Goal: Information Seeking & Learning: Check status

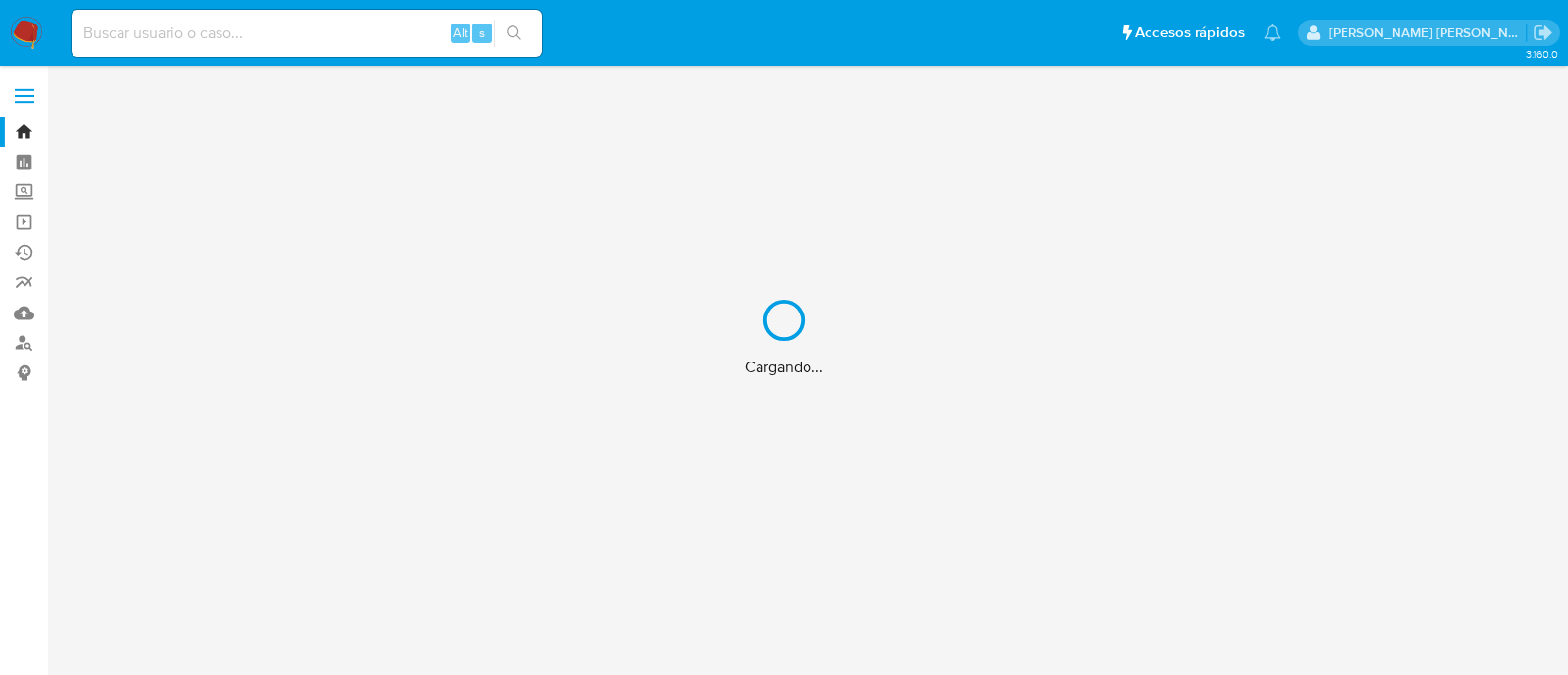
click at [372, 31] on div "Cargando..." at bounding box center [784, 338] width 1568 height 675
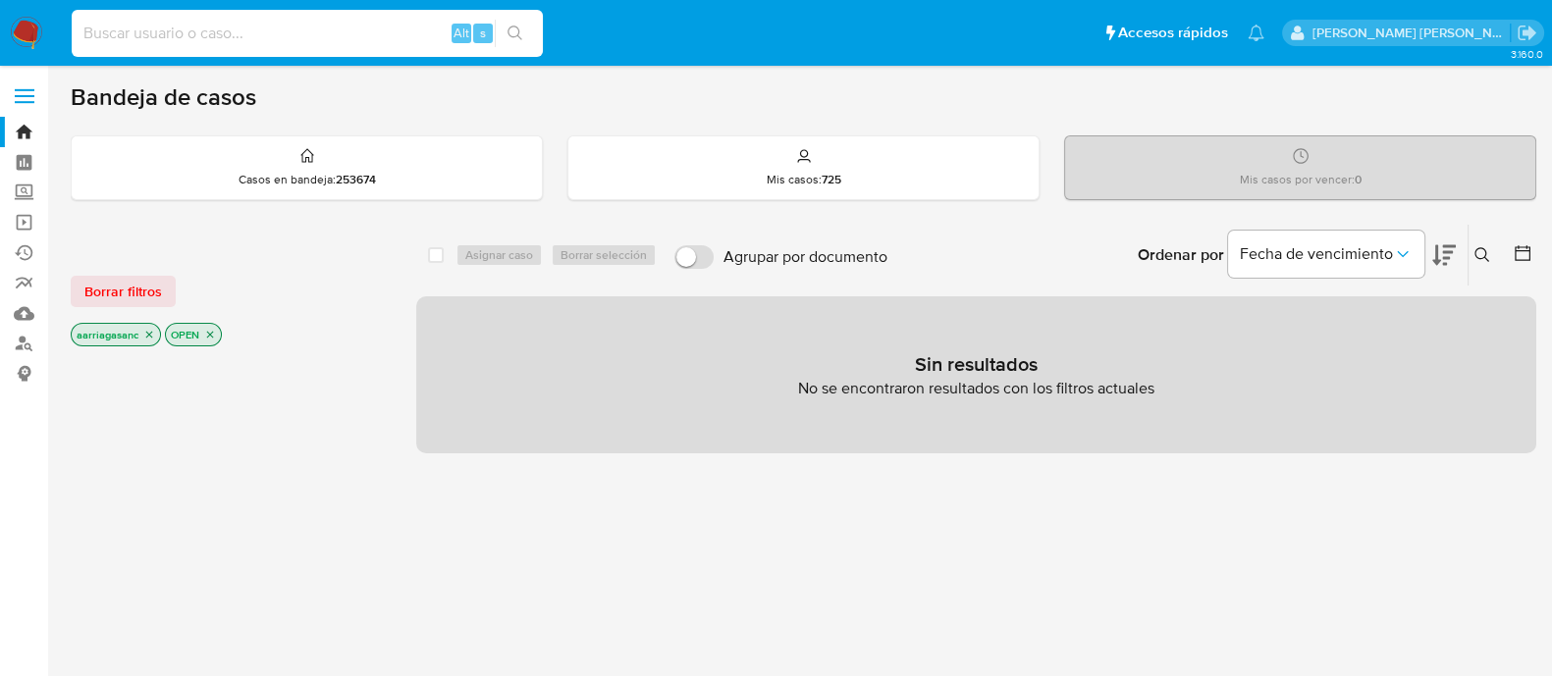
click at [373, 31] on input at bounding box center [307, 34] width 471 height 26
paste input "533197244"
type input "533197244"
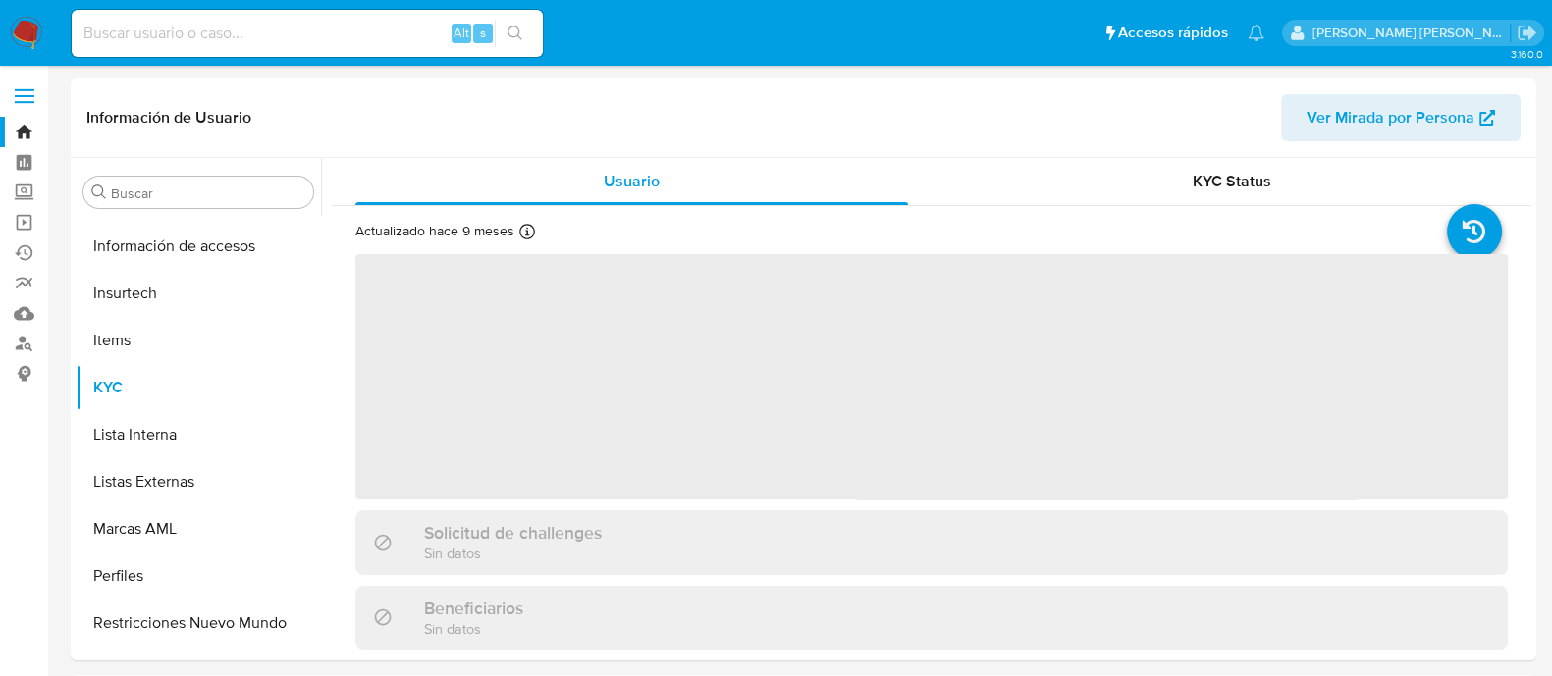
scroll to position [829, 0]
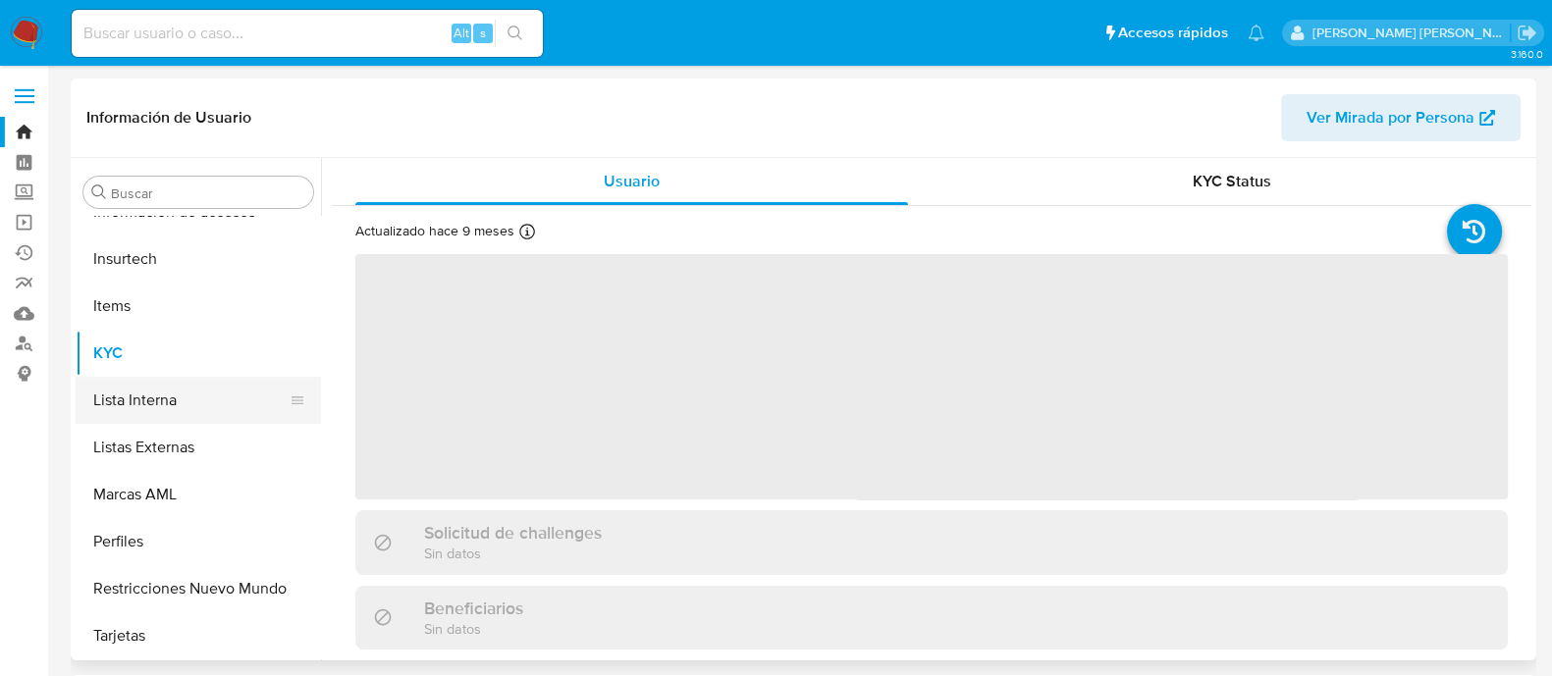
select select "10"
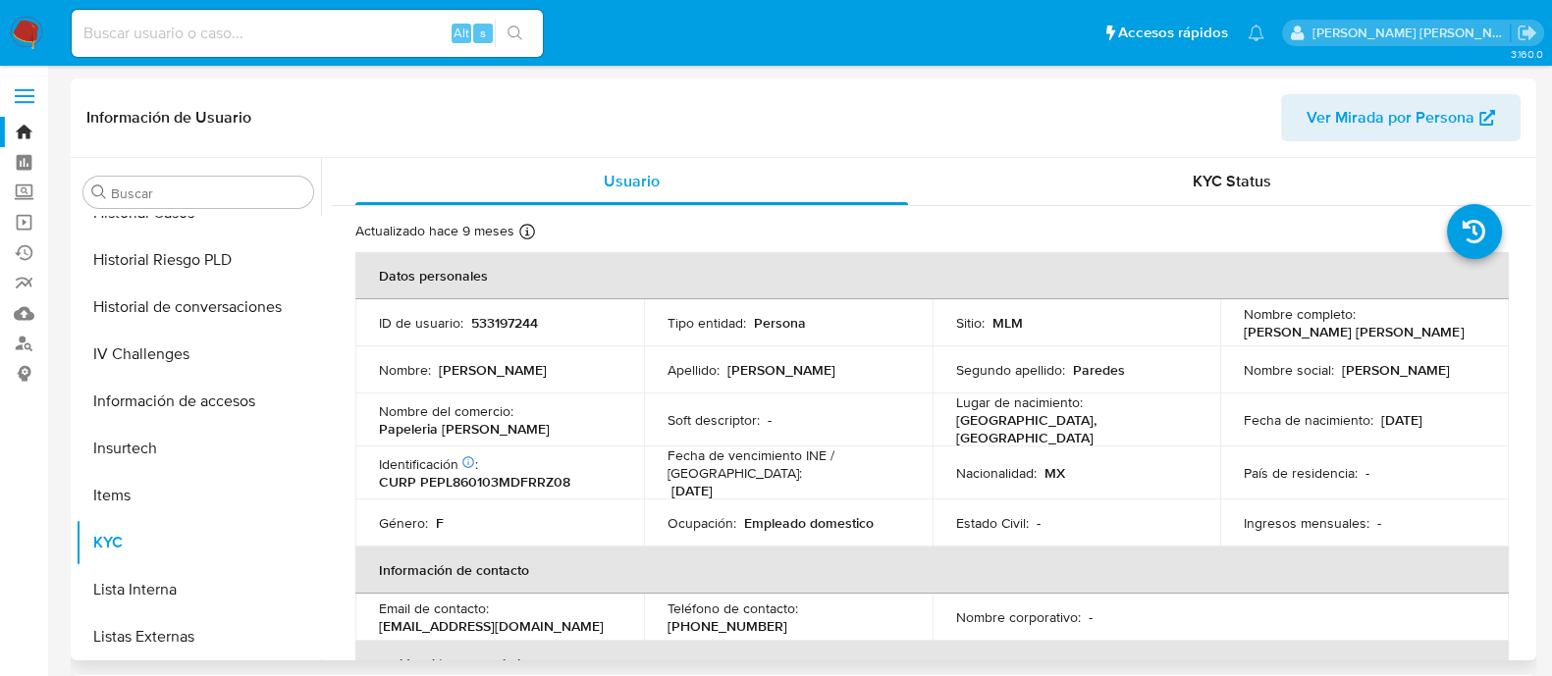
scroll to position [338, 0]
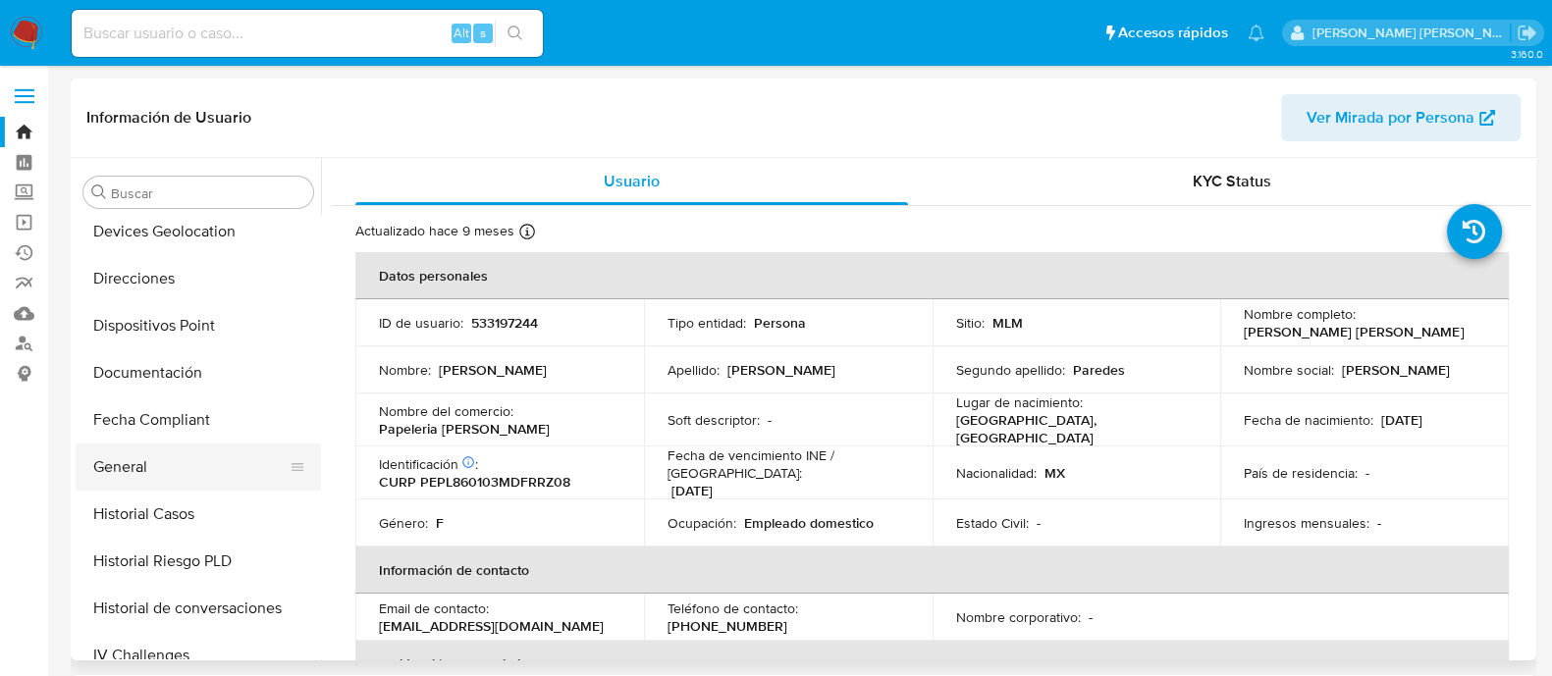
click at [156, 457] on button "General" at bounding box center [191, 467] width 230 height 47
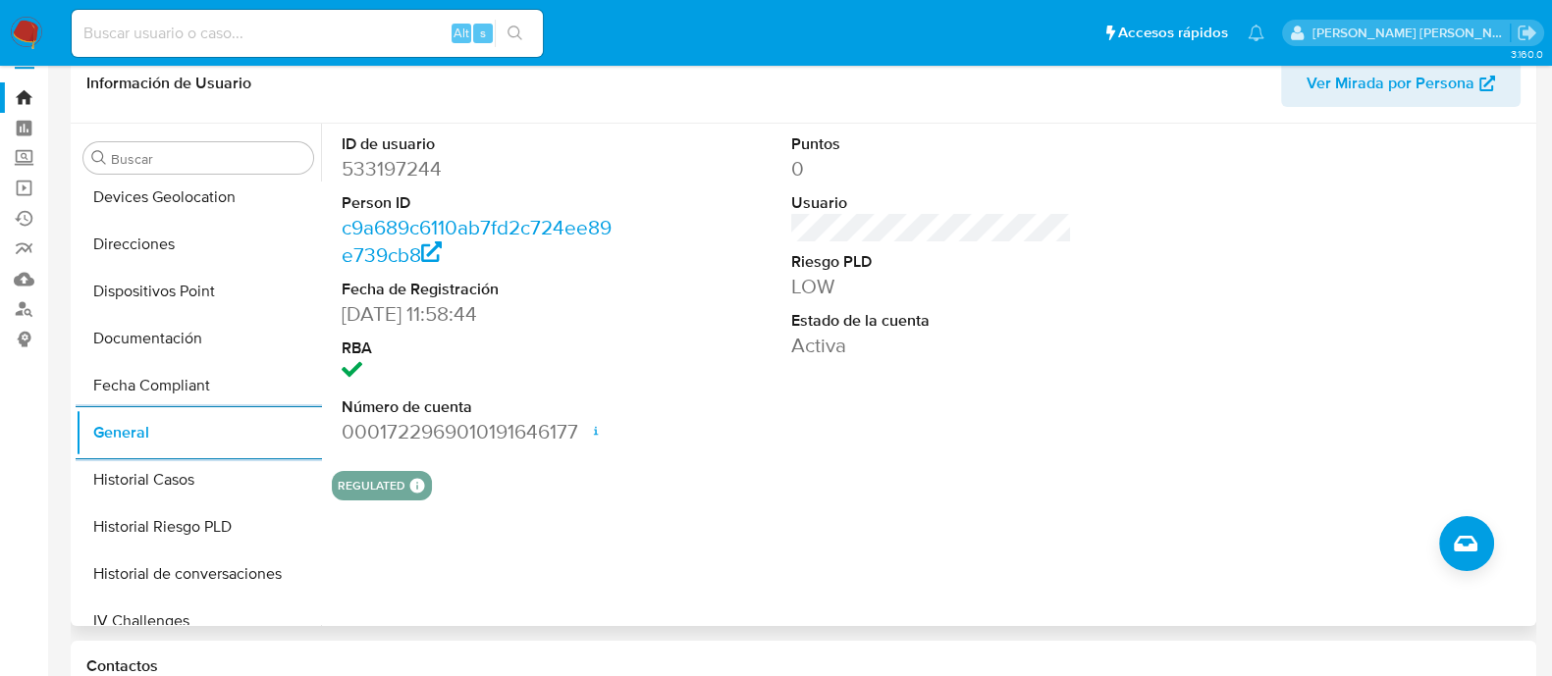
scroll to position [122, 0]
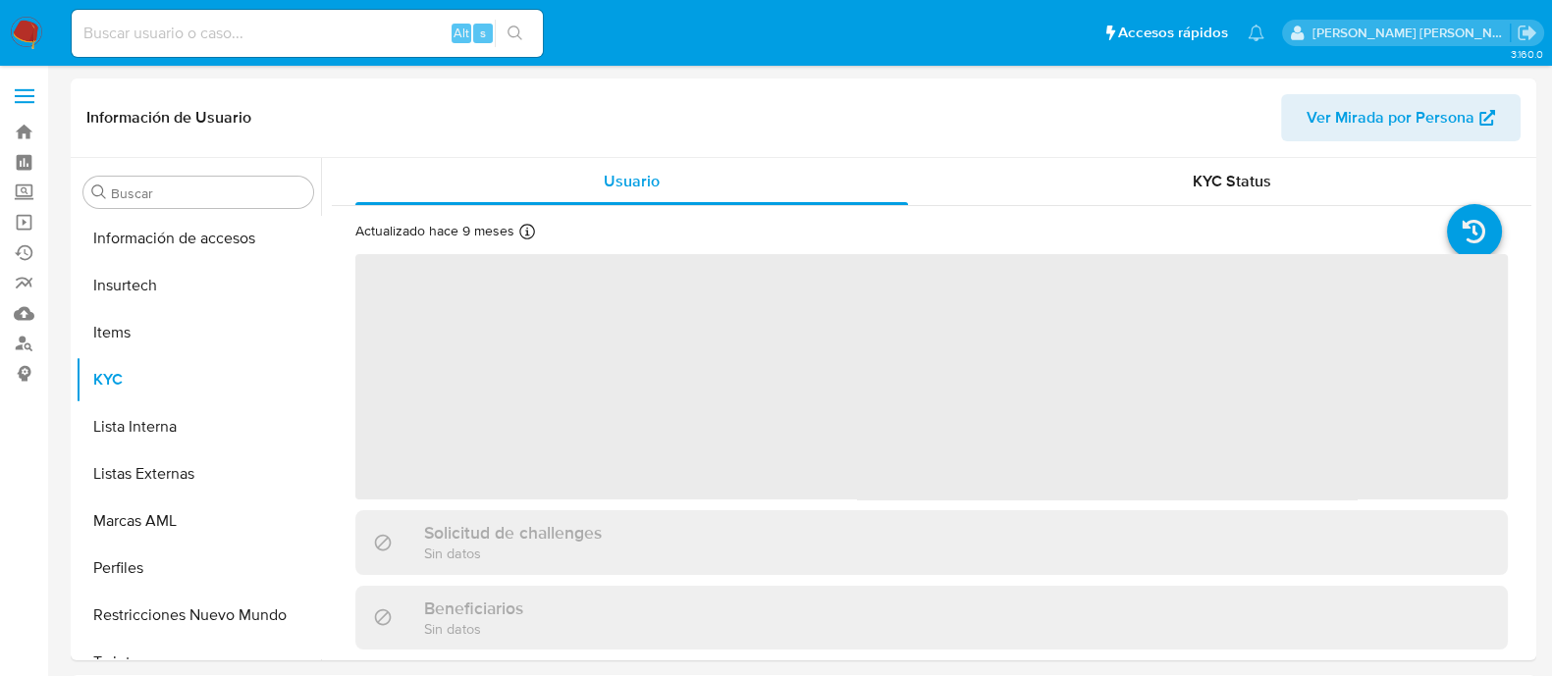
scroll to position [829, 0]
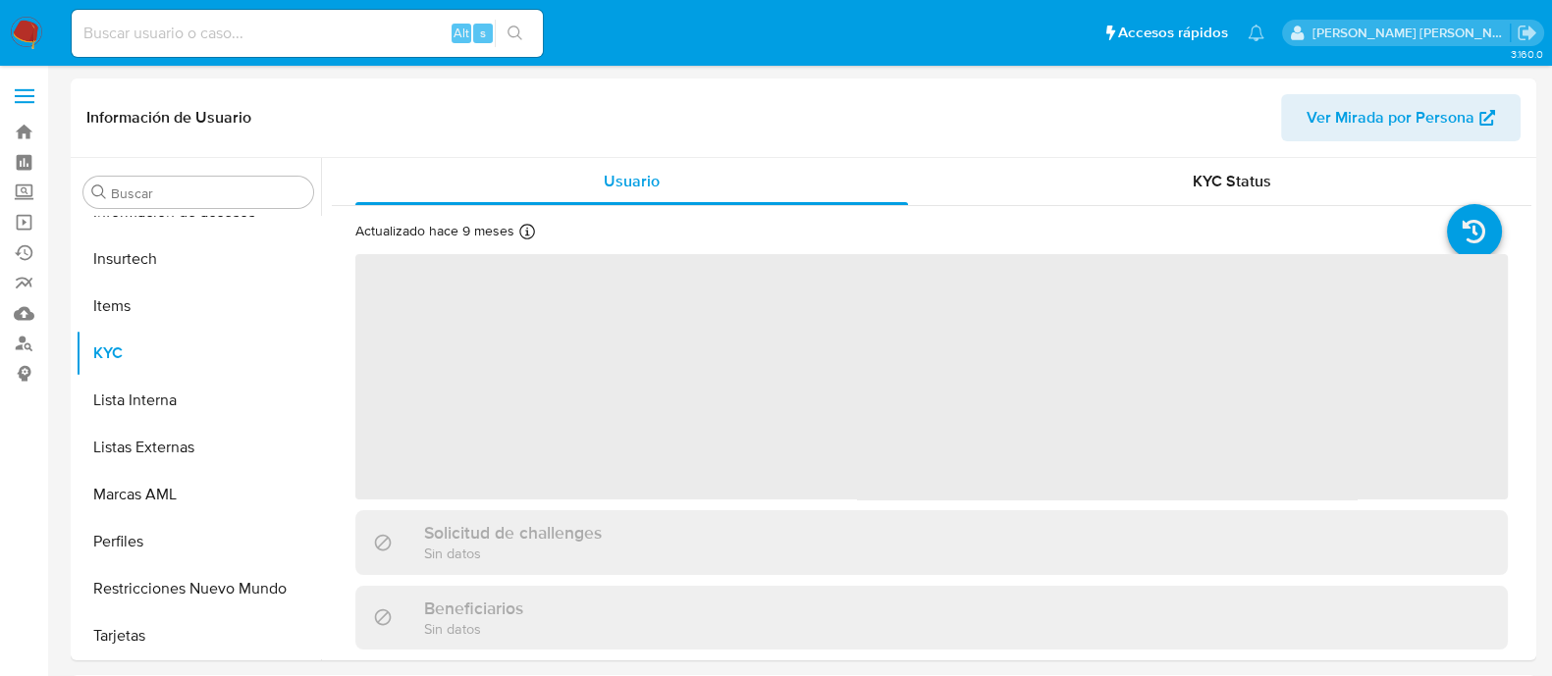
select select "10"
click at [329, 27] on input at bounding box center [307, 34] width 471 height 26
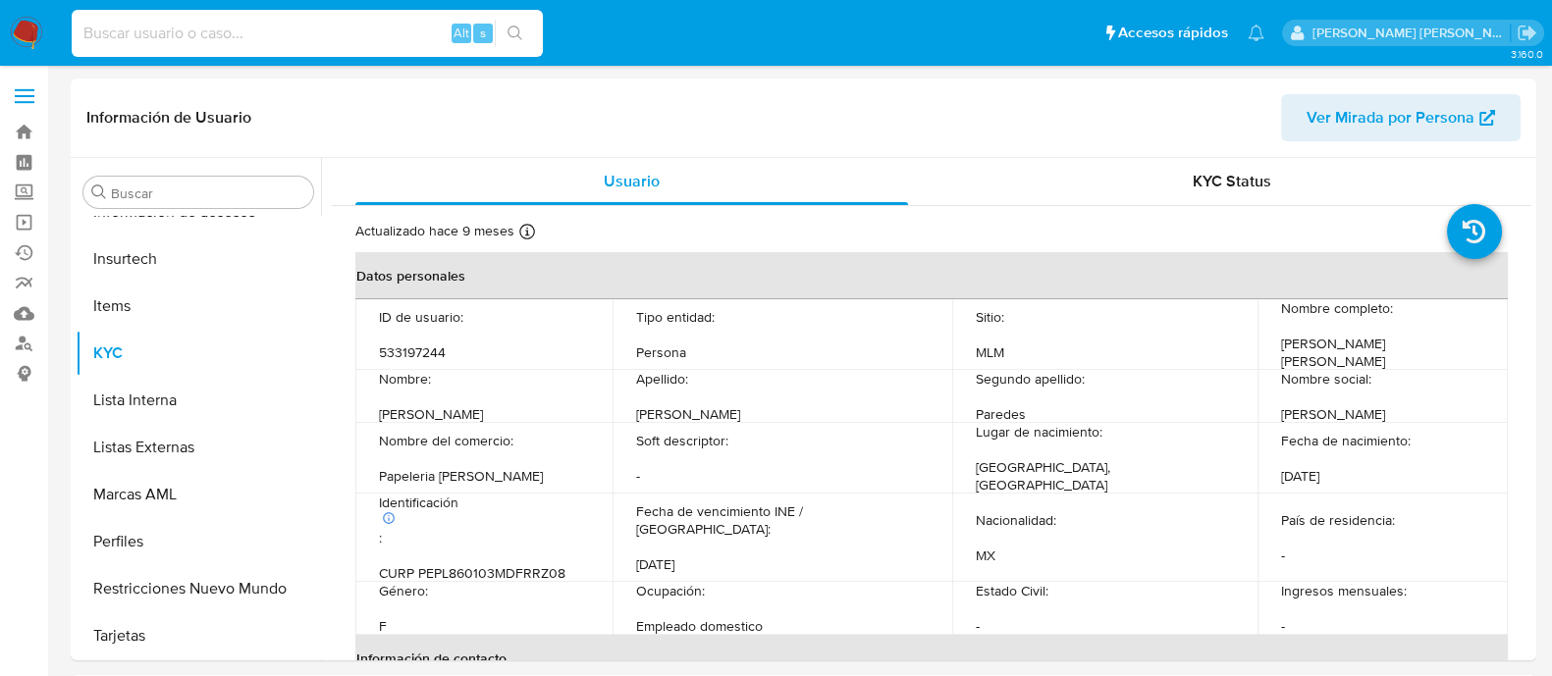
paste input "296642861"
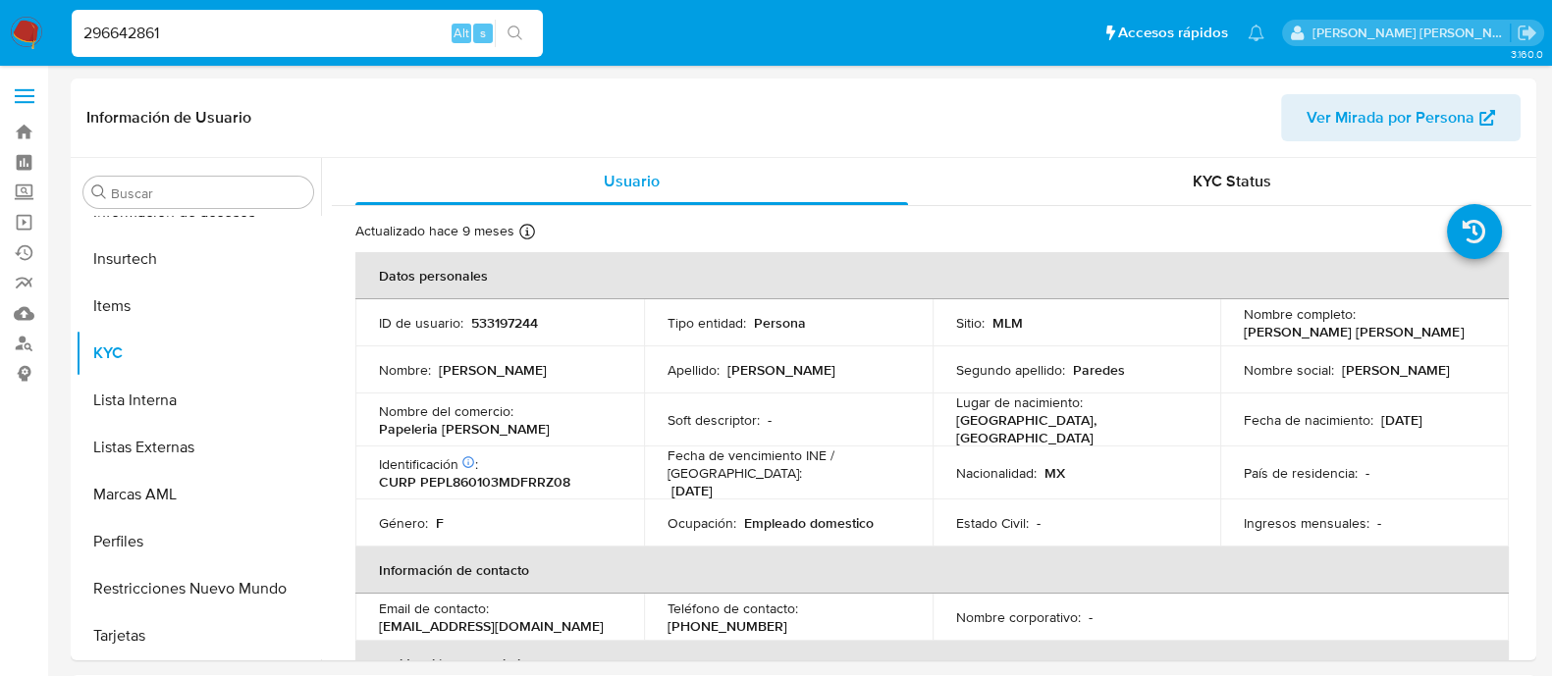
type input "296642861"
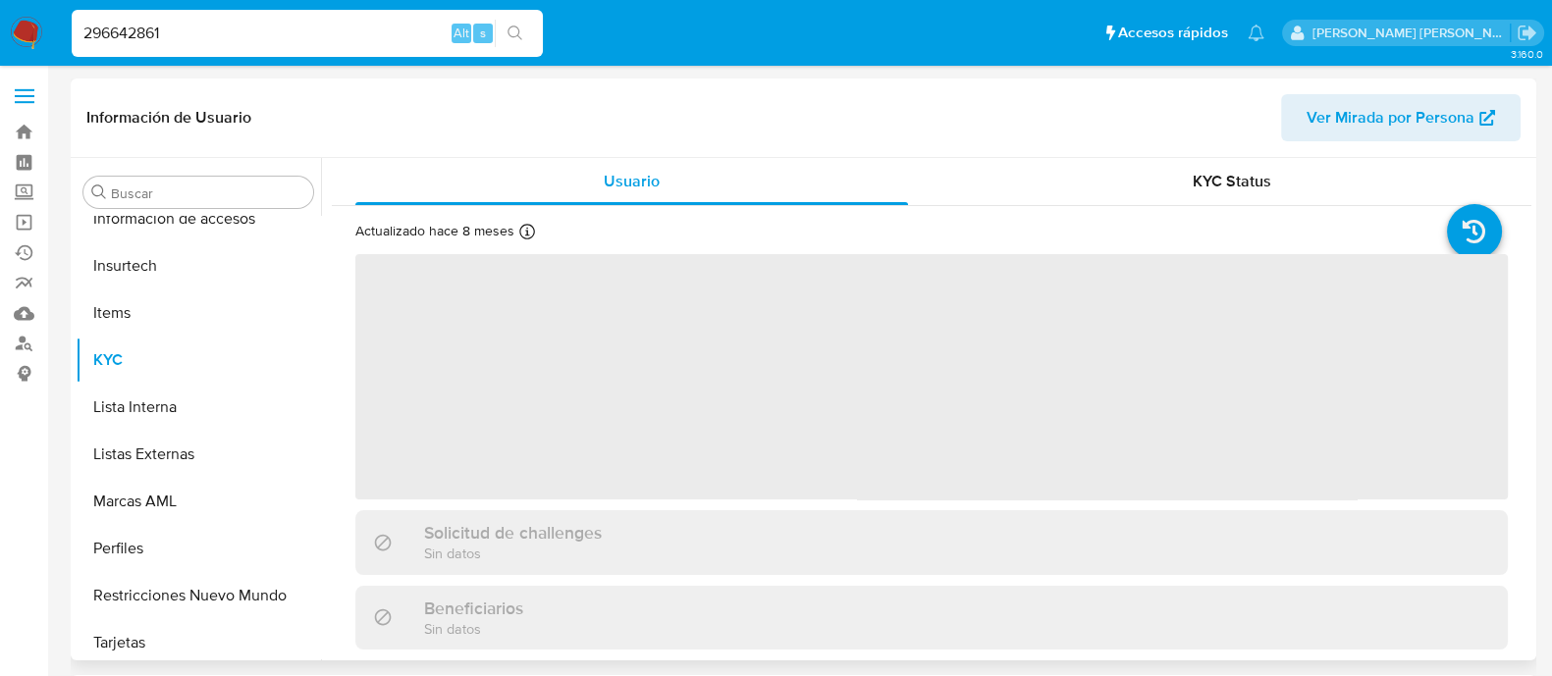
scroll to position [829, 0]
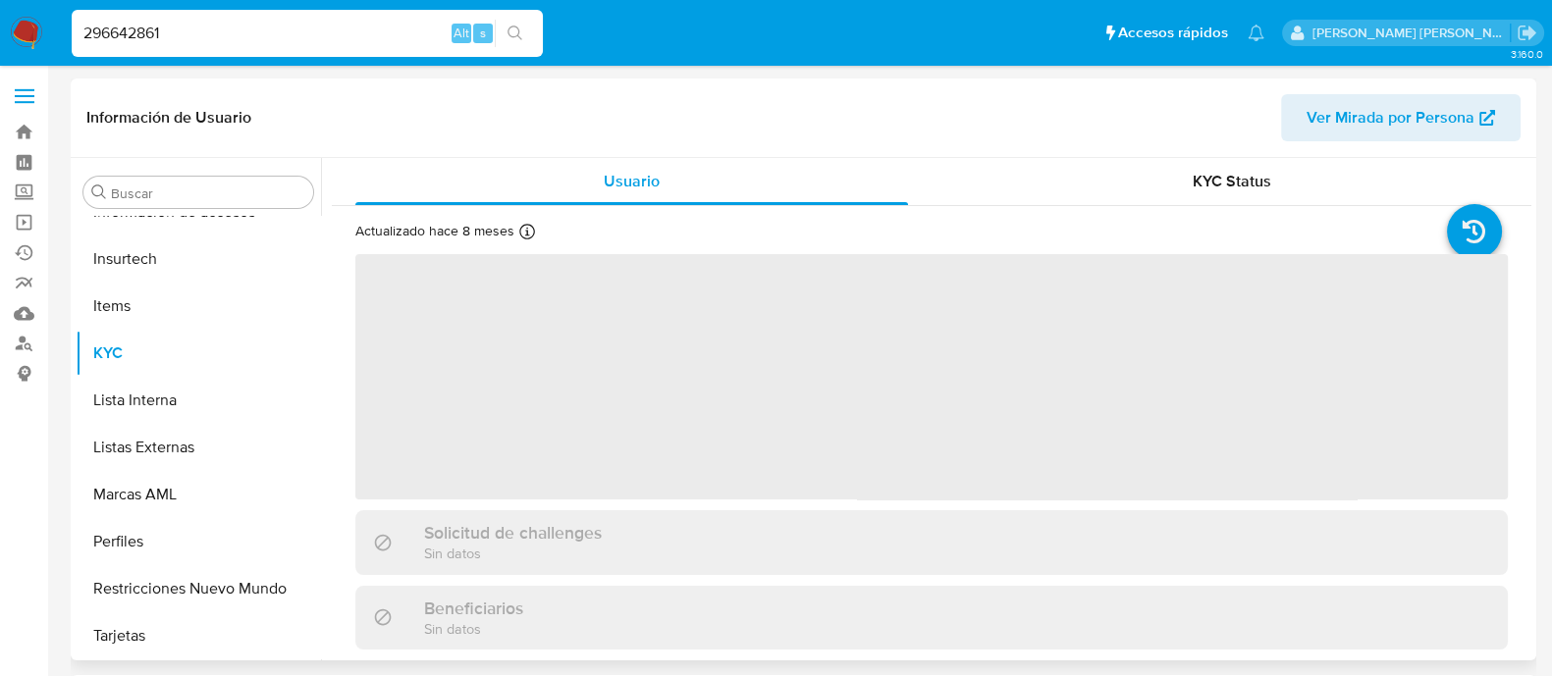
select select "10"
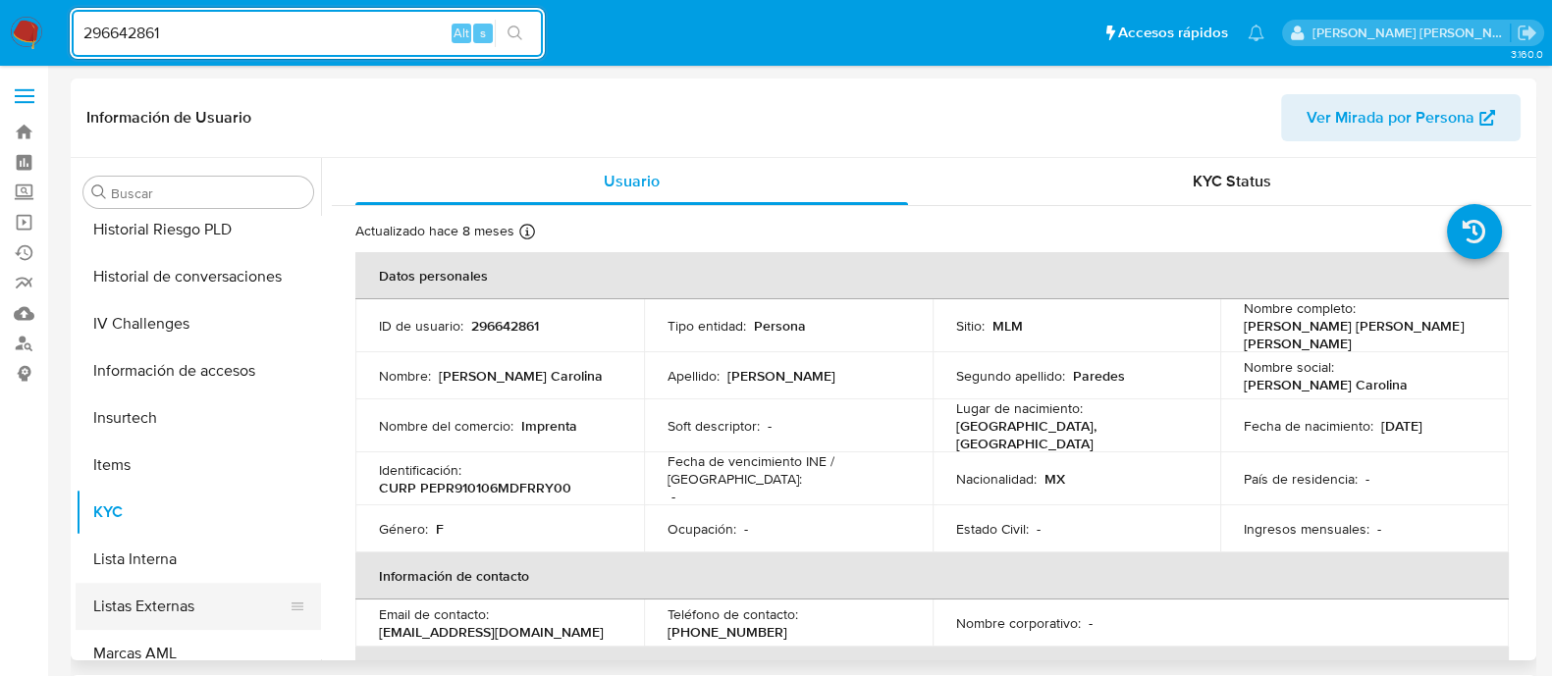
scroll to position [460, 0]
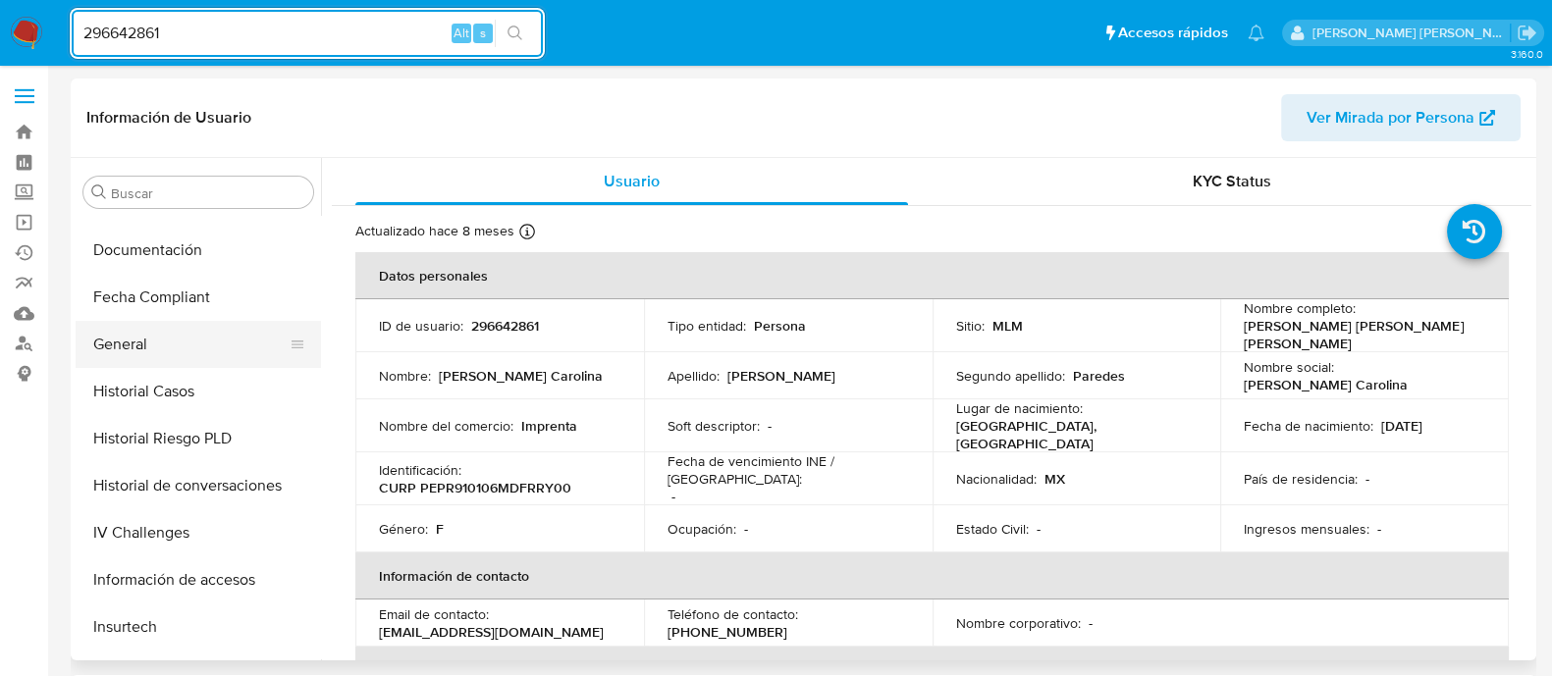
click at [184, 338] on button "General" at bounding box center [191, 344] width 230 height 47
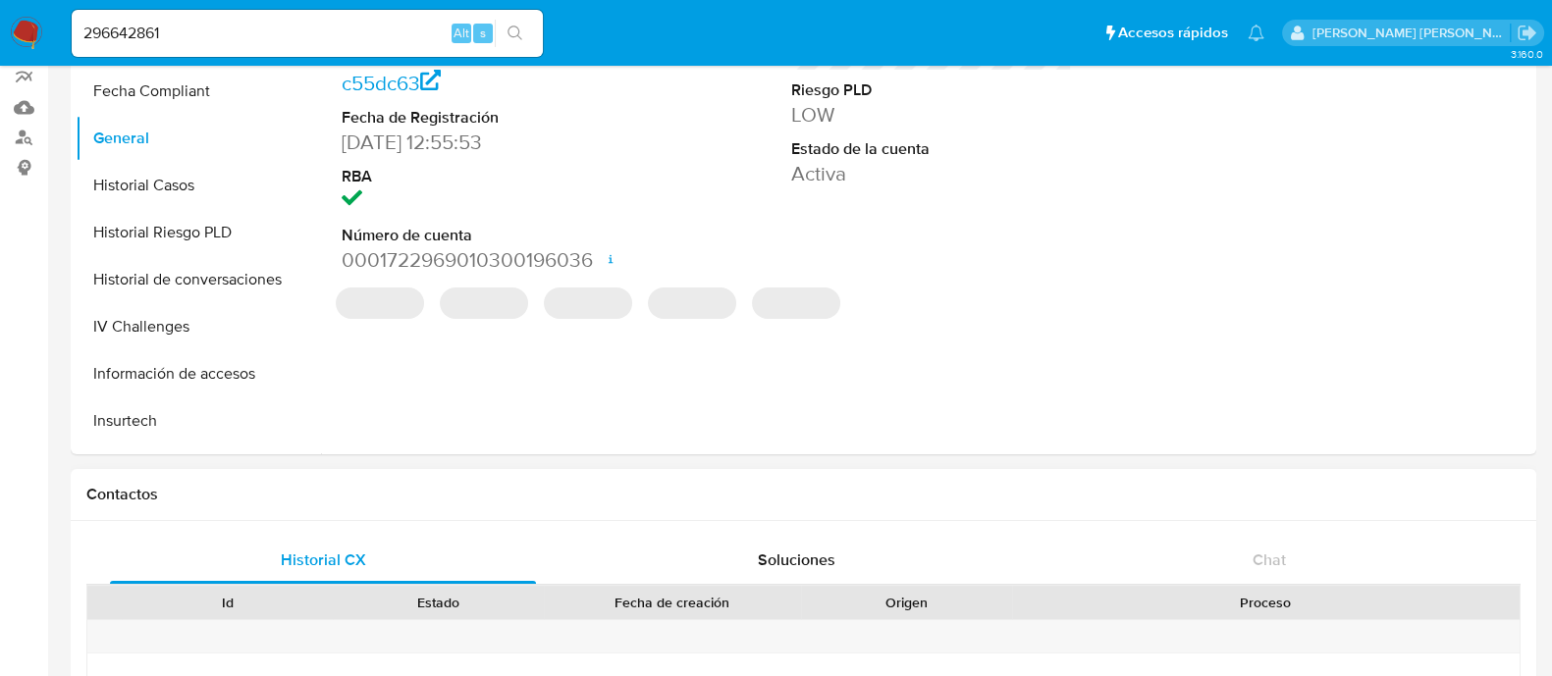
scroll to position [244, 0]
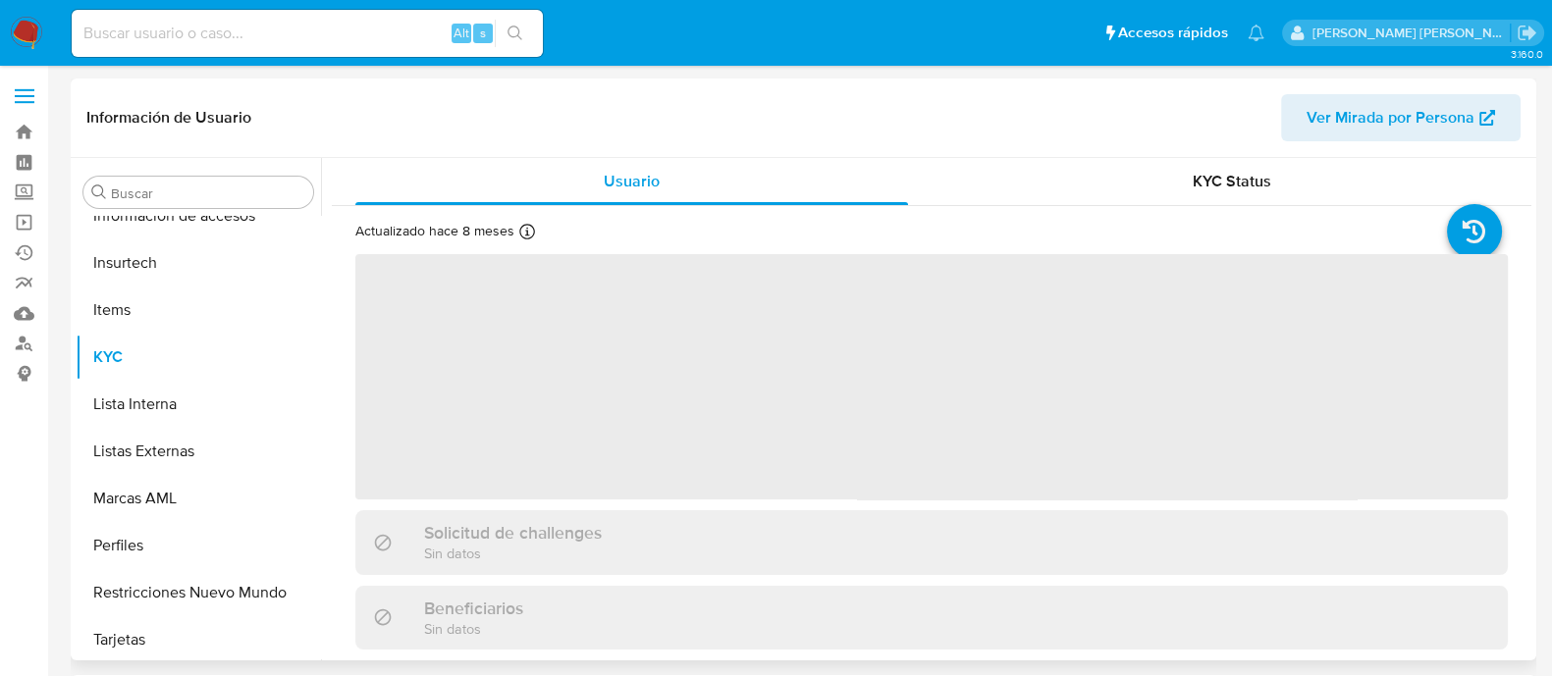
scroll to position [829, 0]
click at [221, 42] on input at bounding box center [307, 34] width 471 height 26
select select "10"
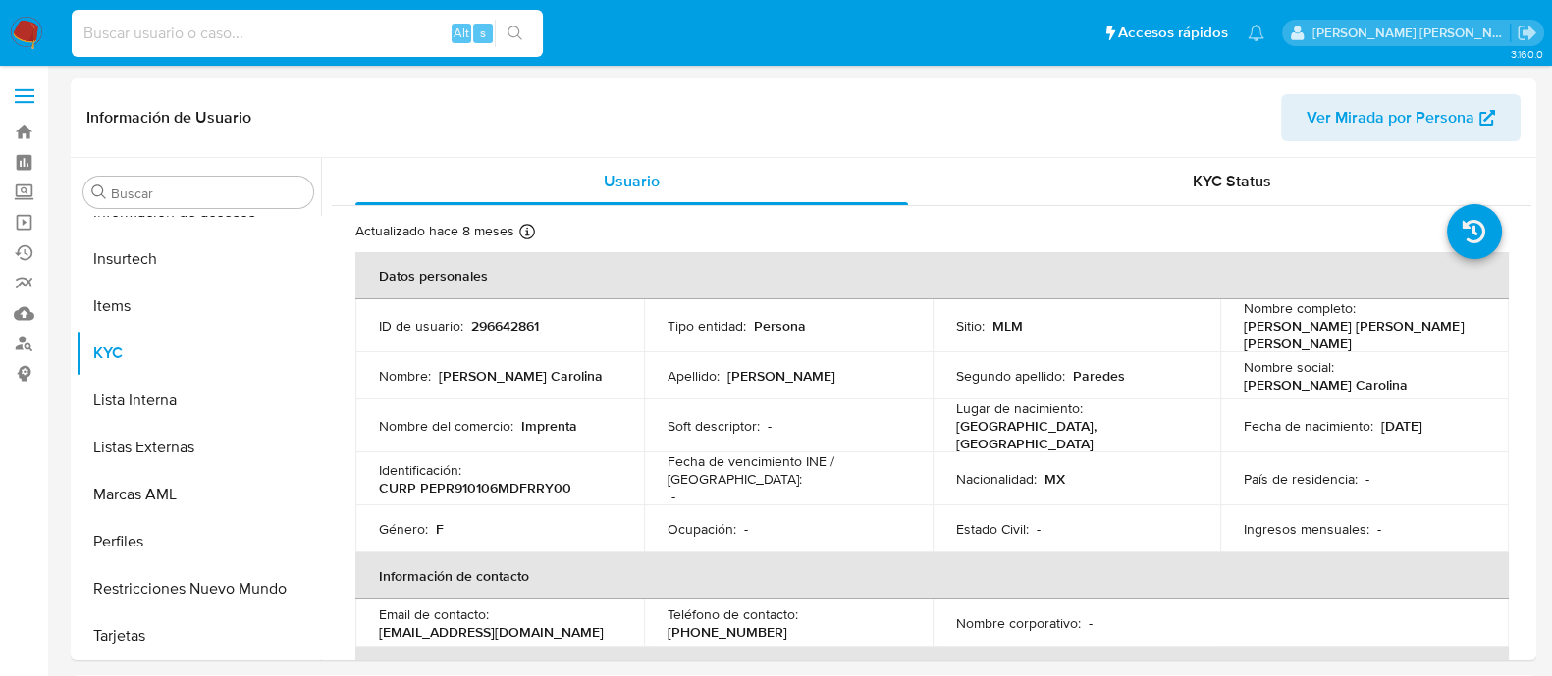
paste input "392869180"
type input "392869180"
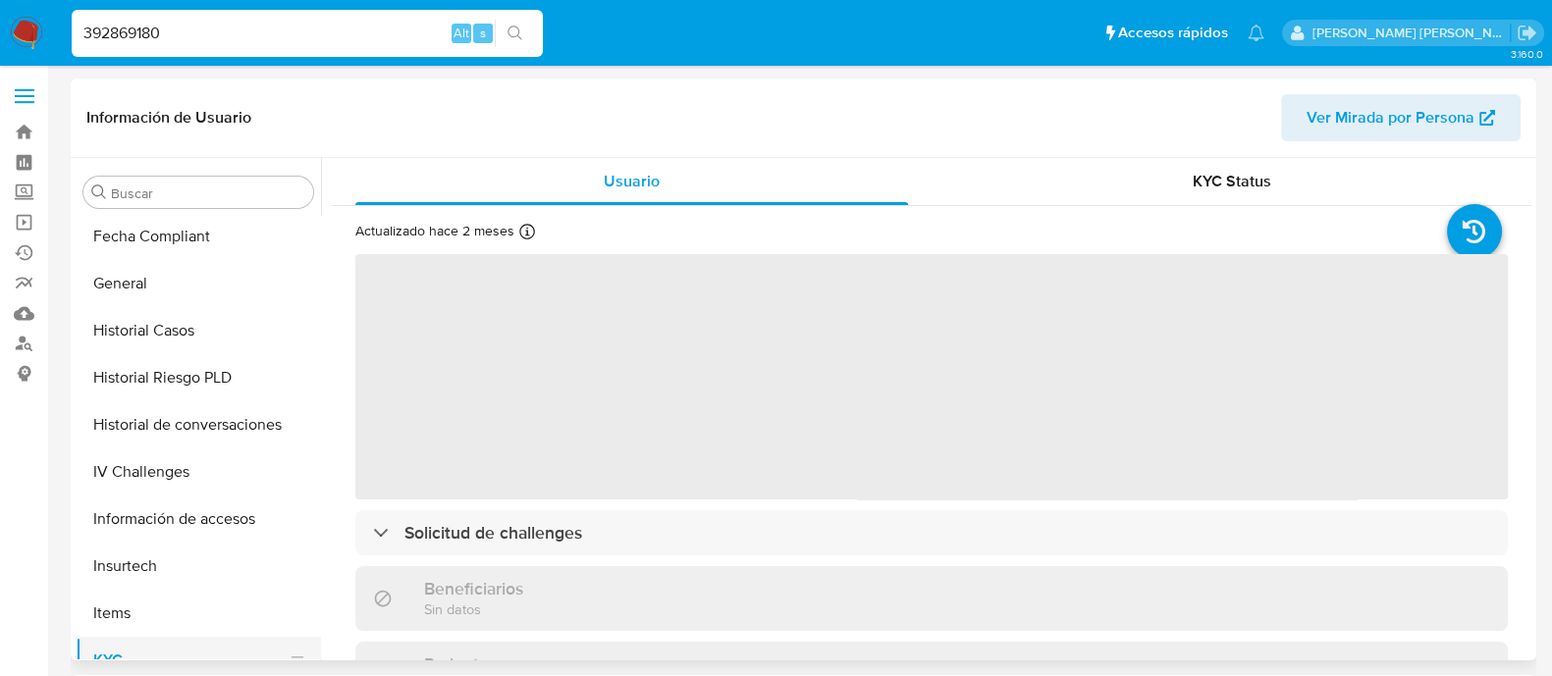
scroll to position [460, 0]
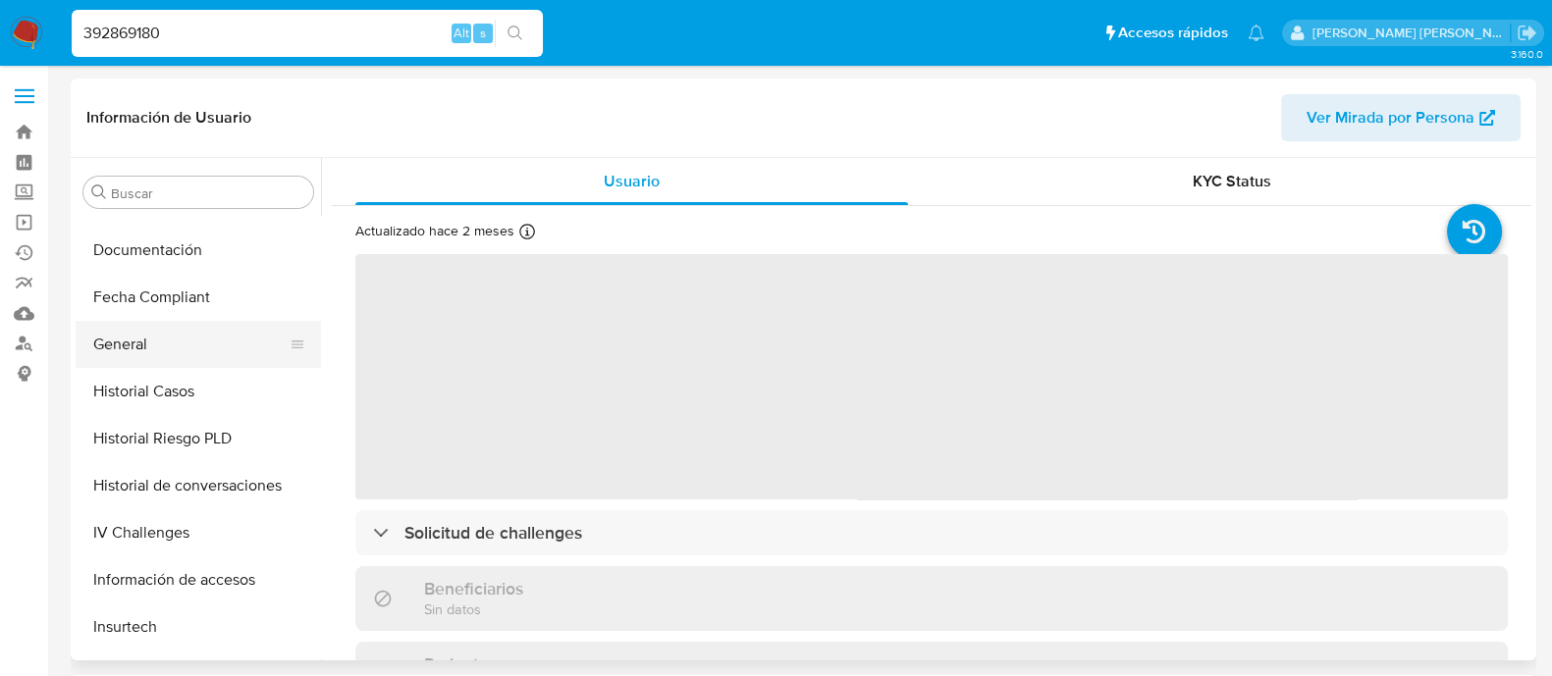
select select "10"
click at [162, 348] on button "General" at bounding box center [191, 344] width 230 height 47
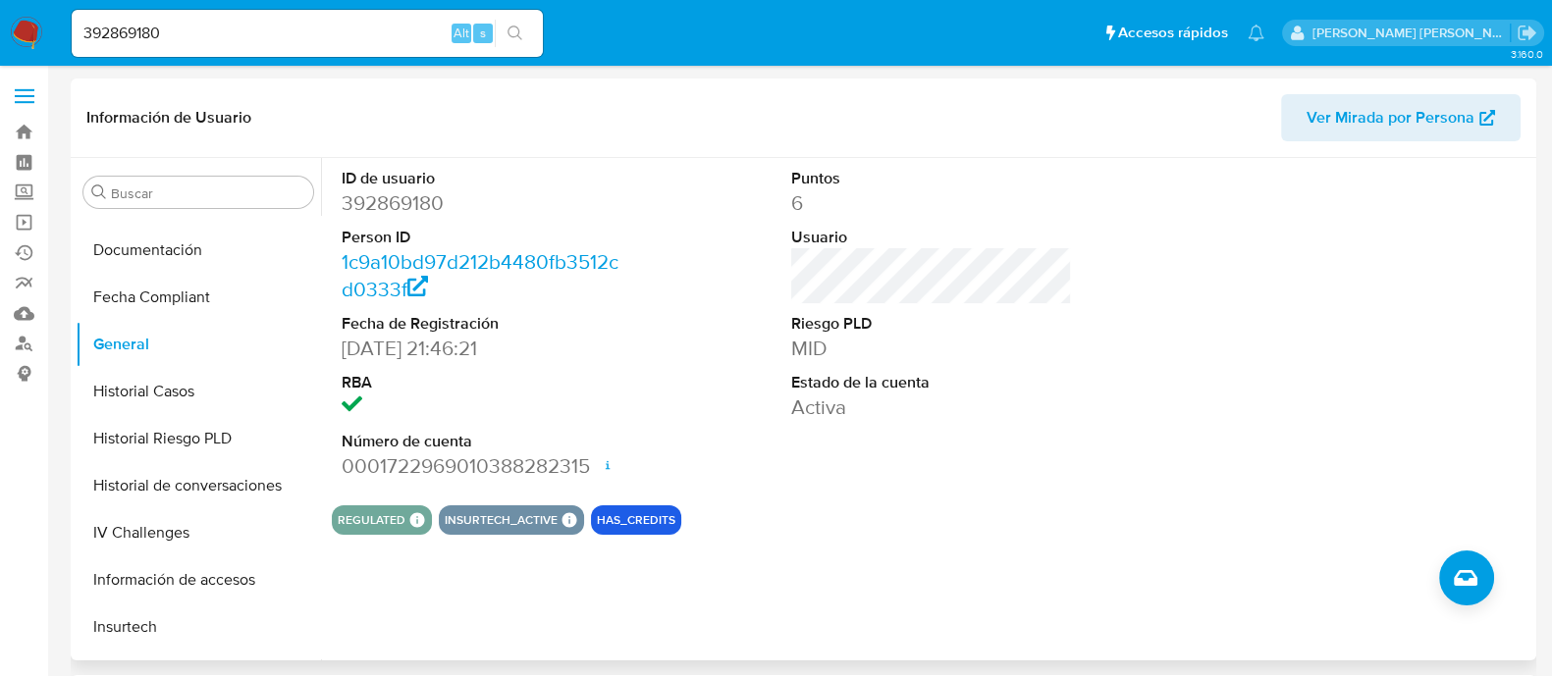
scroll to position [122, 0]
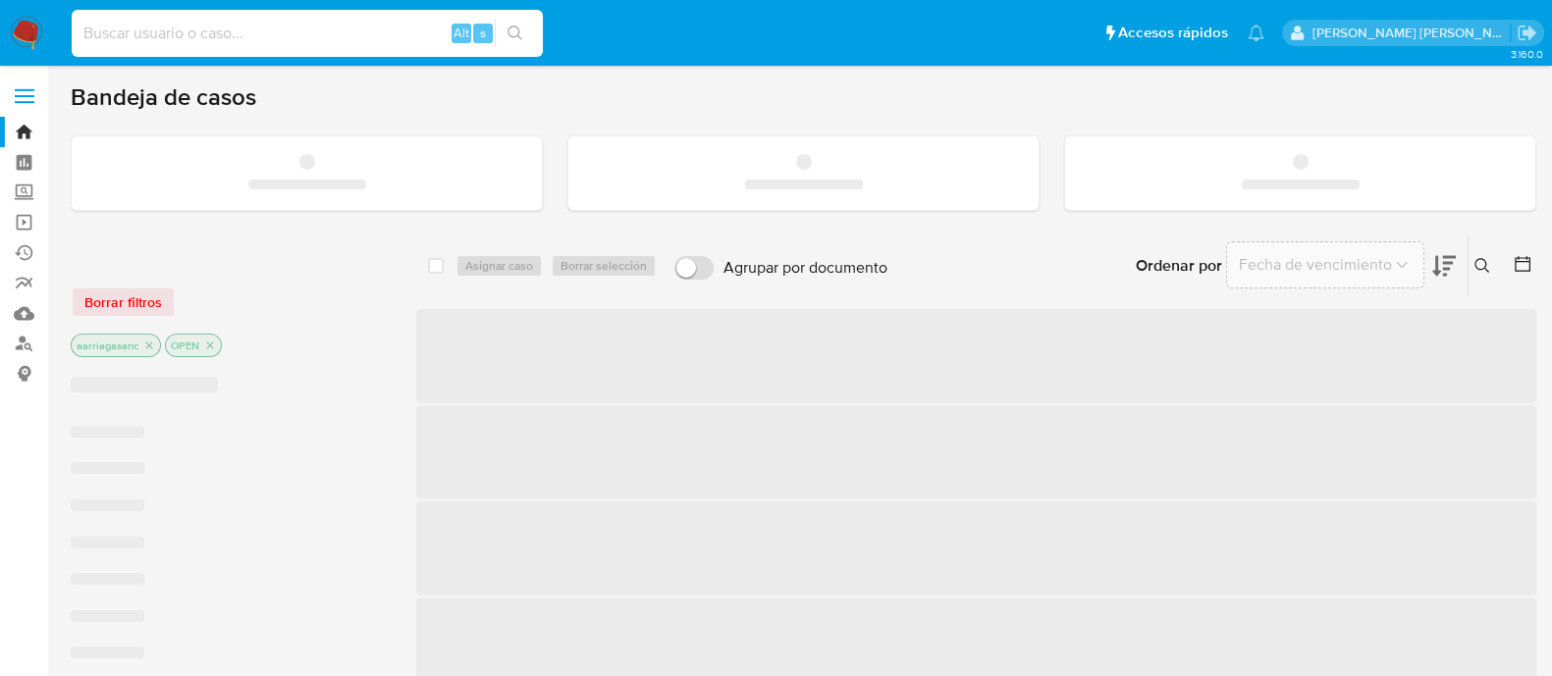
click at [365, 40] on input at bounding box center [307, 34] width 471 height 26
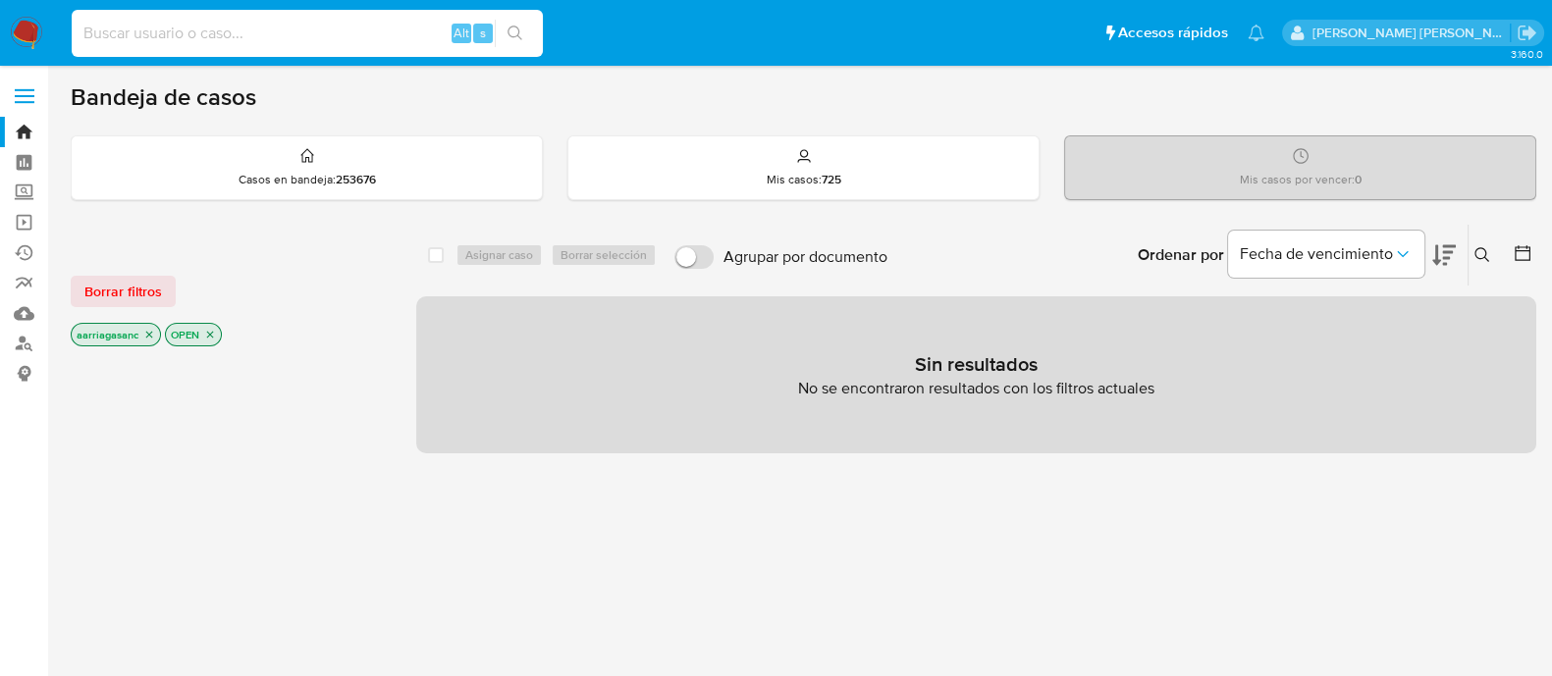
paste input "291771680"
type input "291771680"
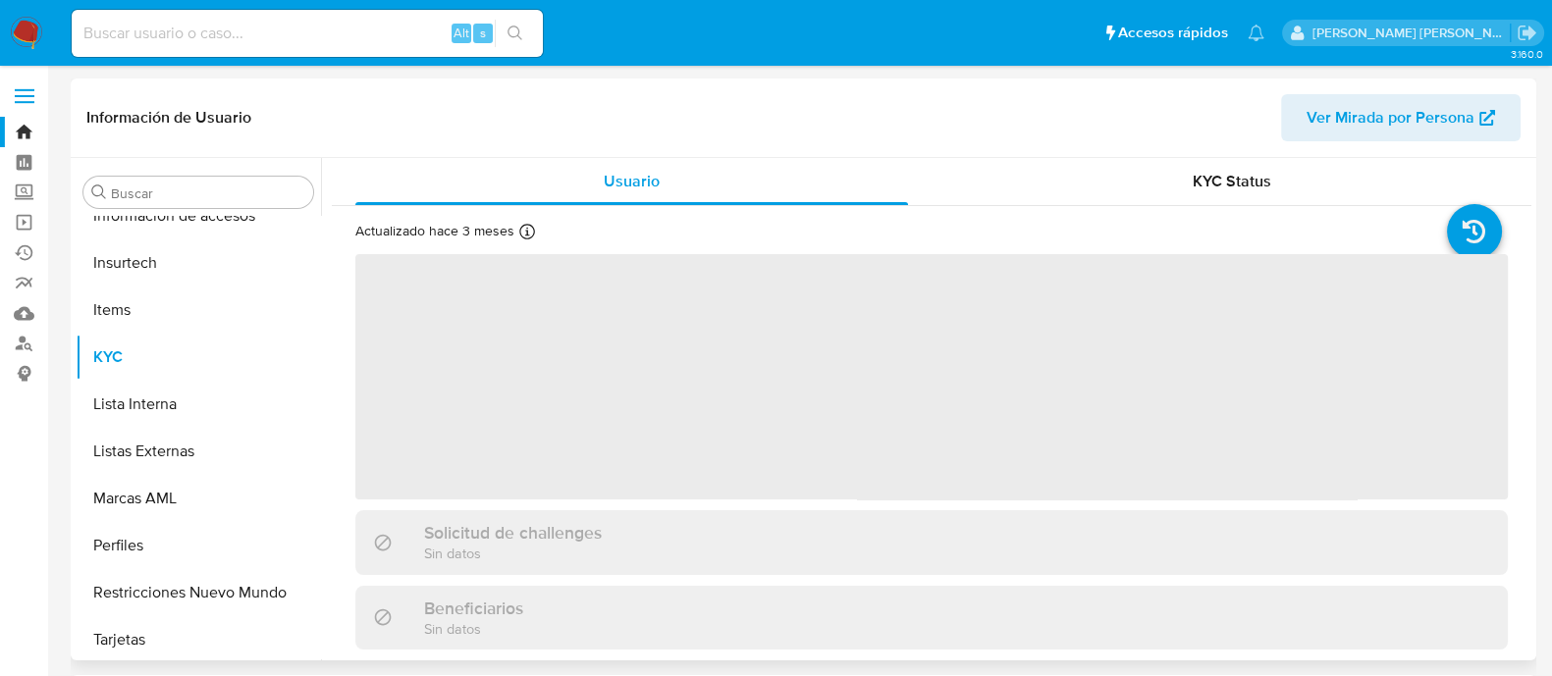
scroll to position [829, 0]
select select "10"
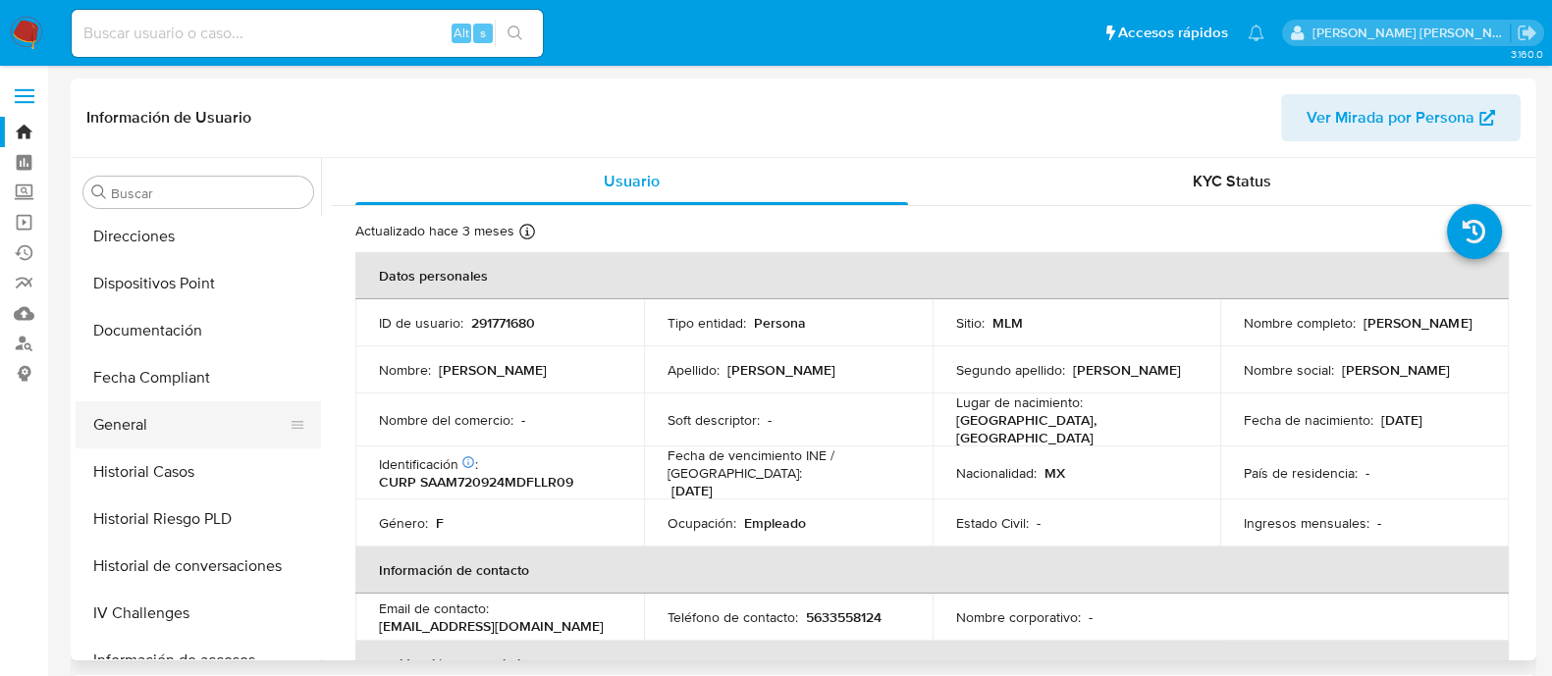
scroll to position [339, 0]
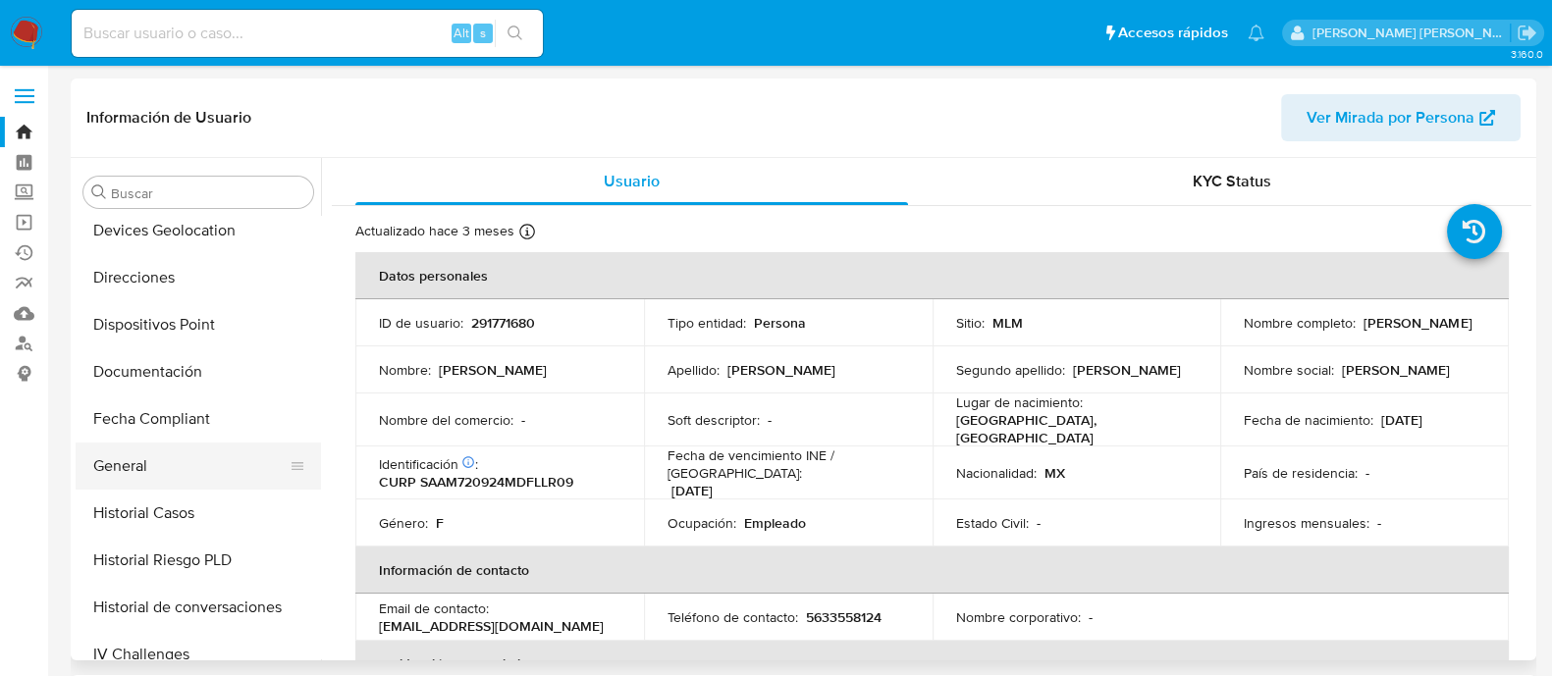
click at [140, 456] on button "General" at bounding box center [191, 466] width 230 height 47
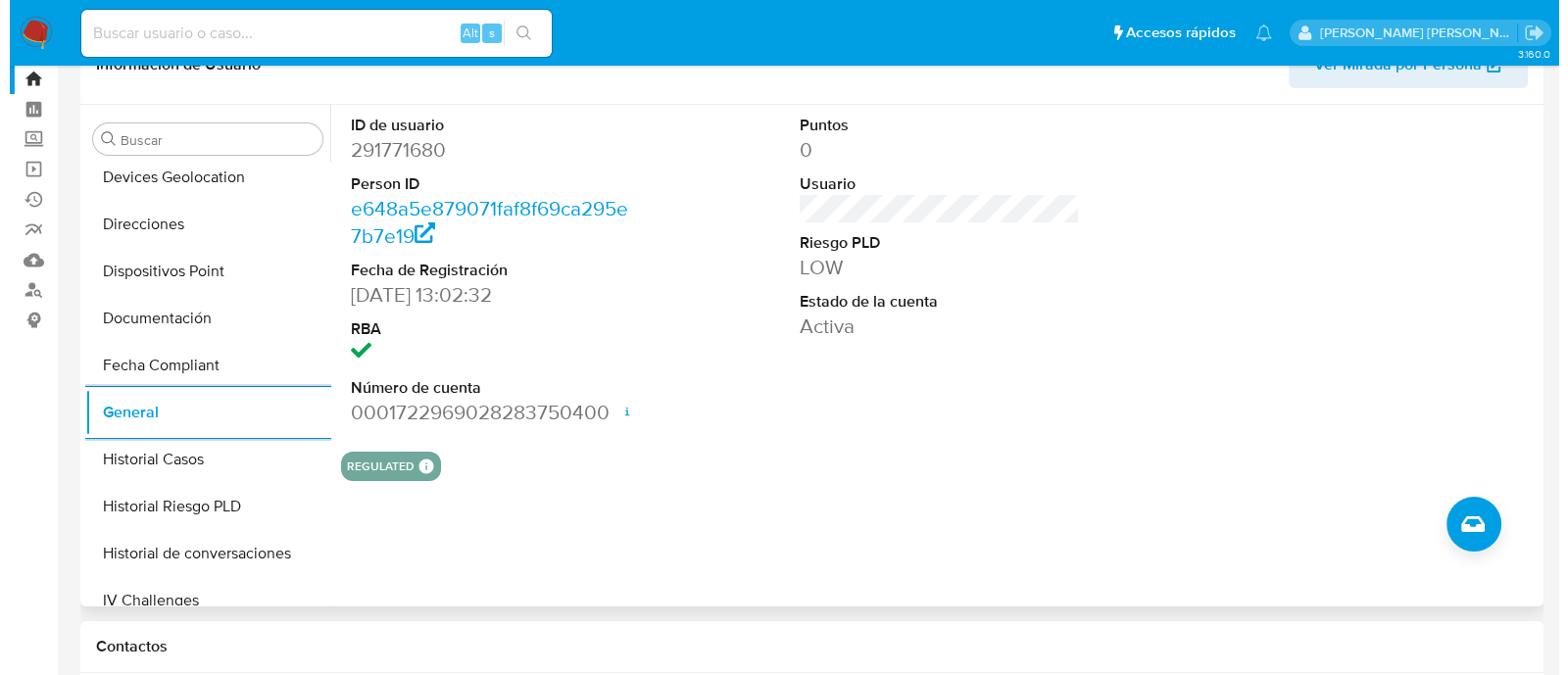
scroll to position [0, 0]
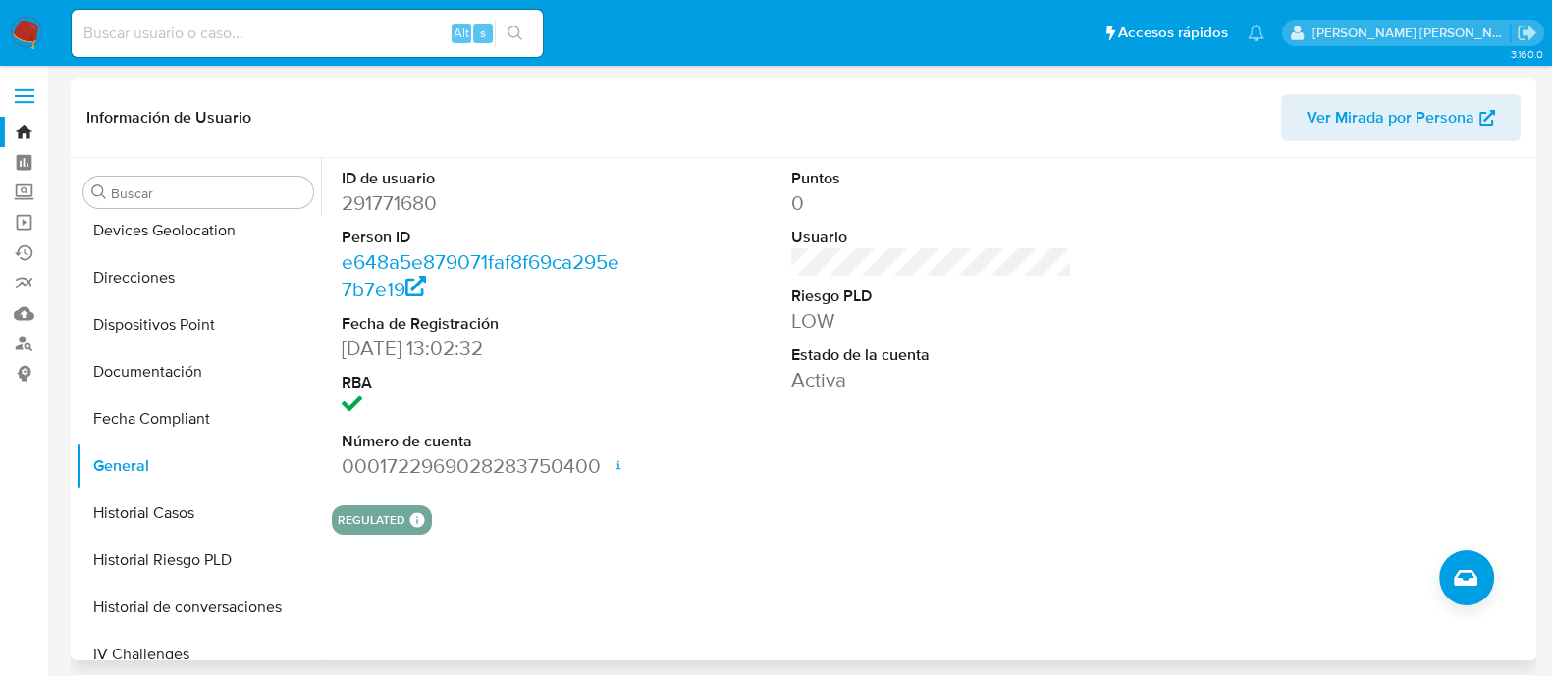
click at [399, 198] on dd "291771680" at bounding box center [482, 202] width 281 height 27
copy dd "291771680"
click at [294, 44] on input at bounding box center [307, 34] width 471 height 26
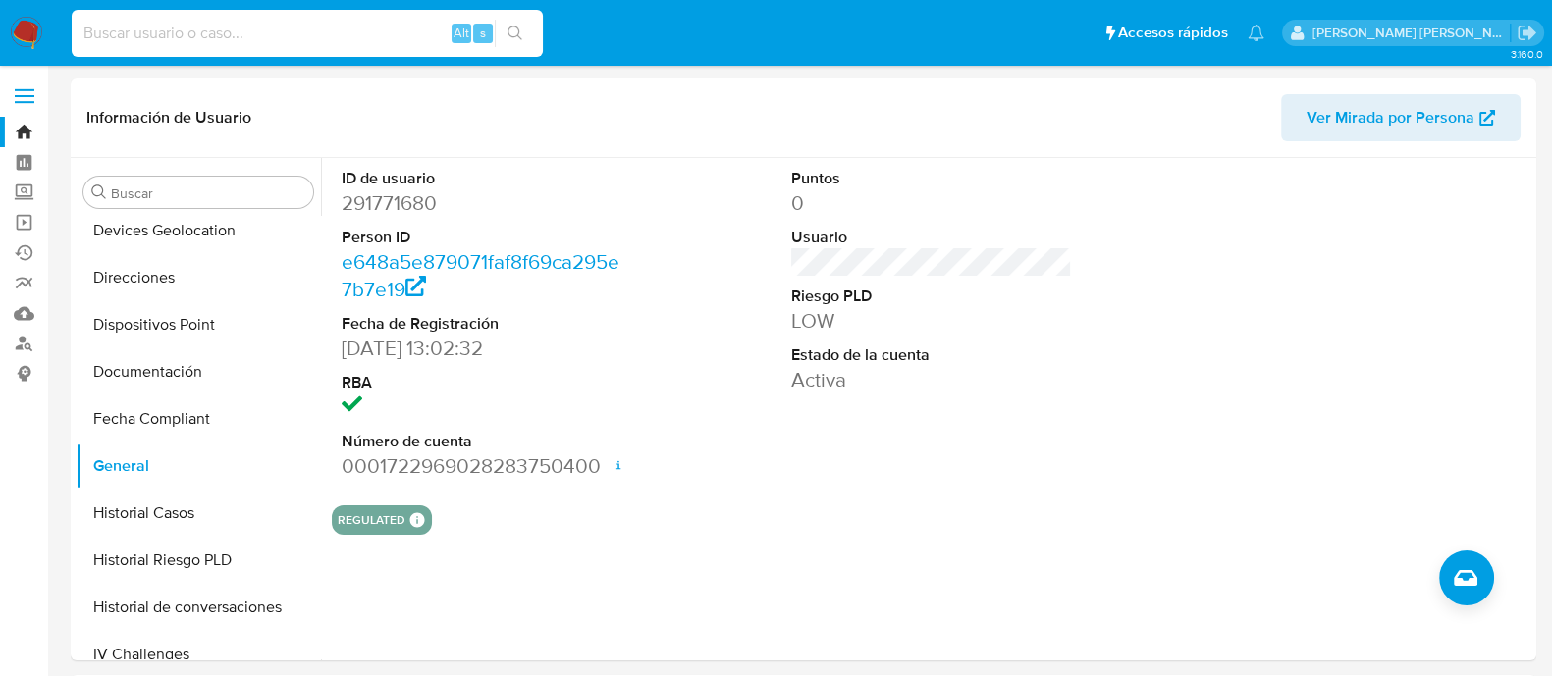
paste input "352950285"
type input "352950285"
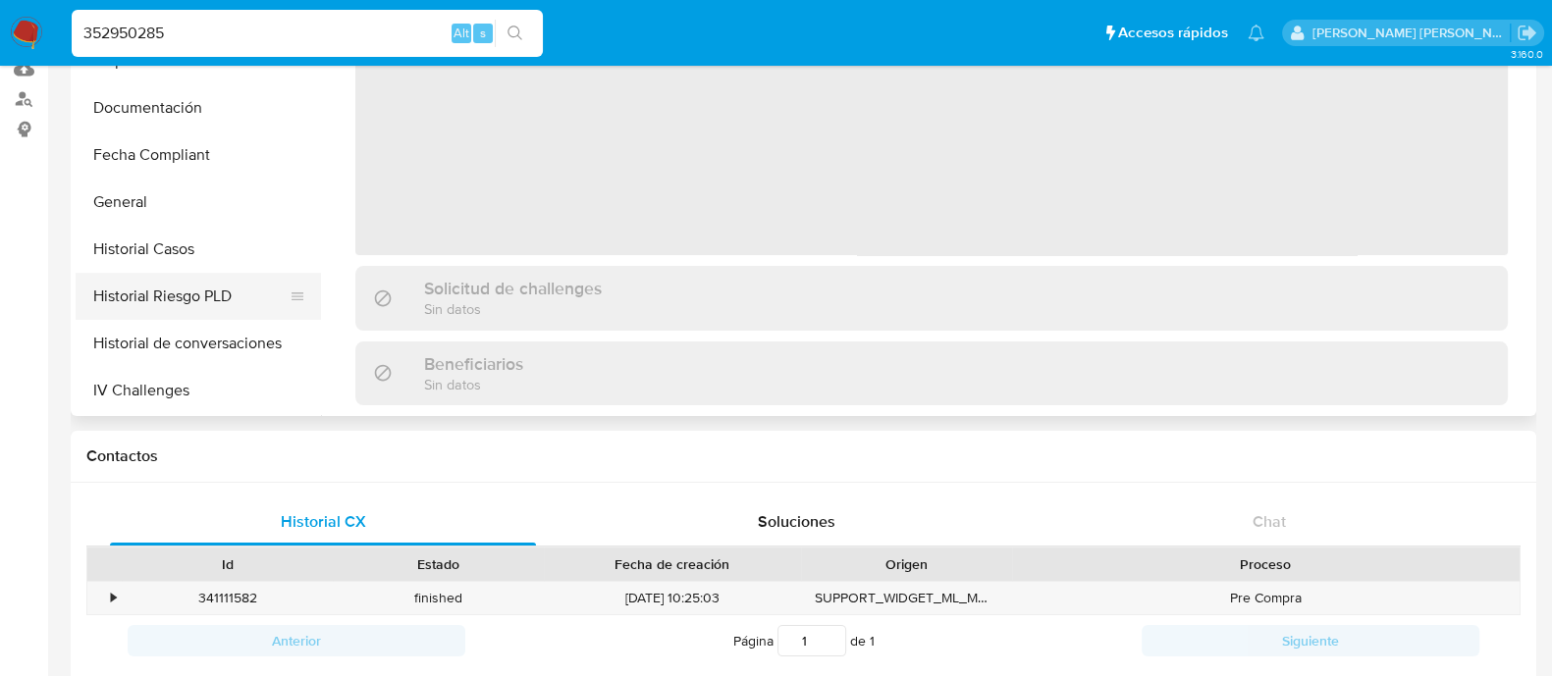
scroll to position [339, 0]
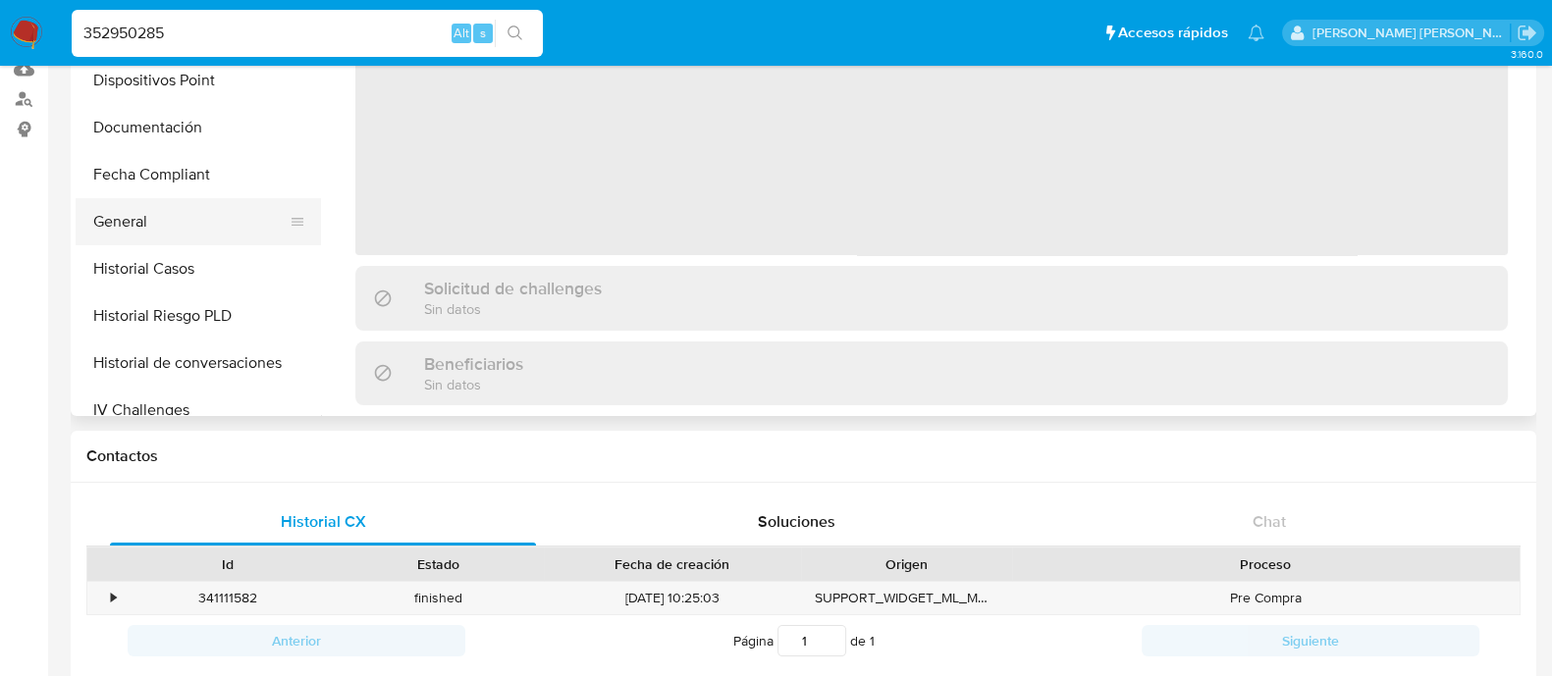
select select "10"
click at [147, 228] on button "General" at bounding box center [191, 221] width 230 height 47
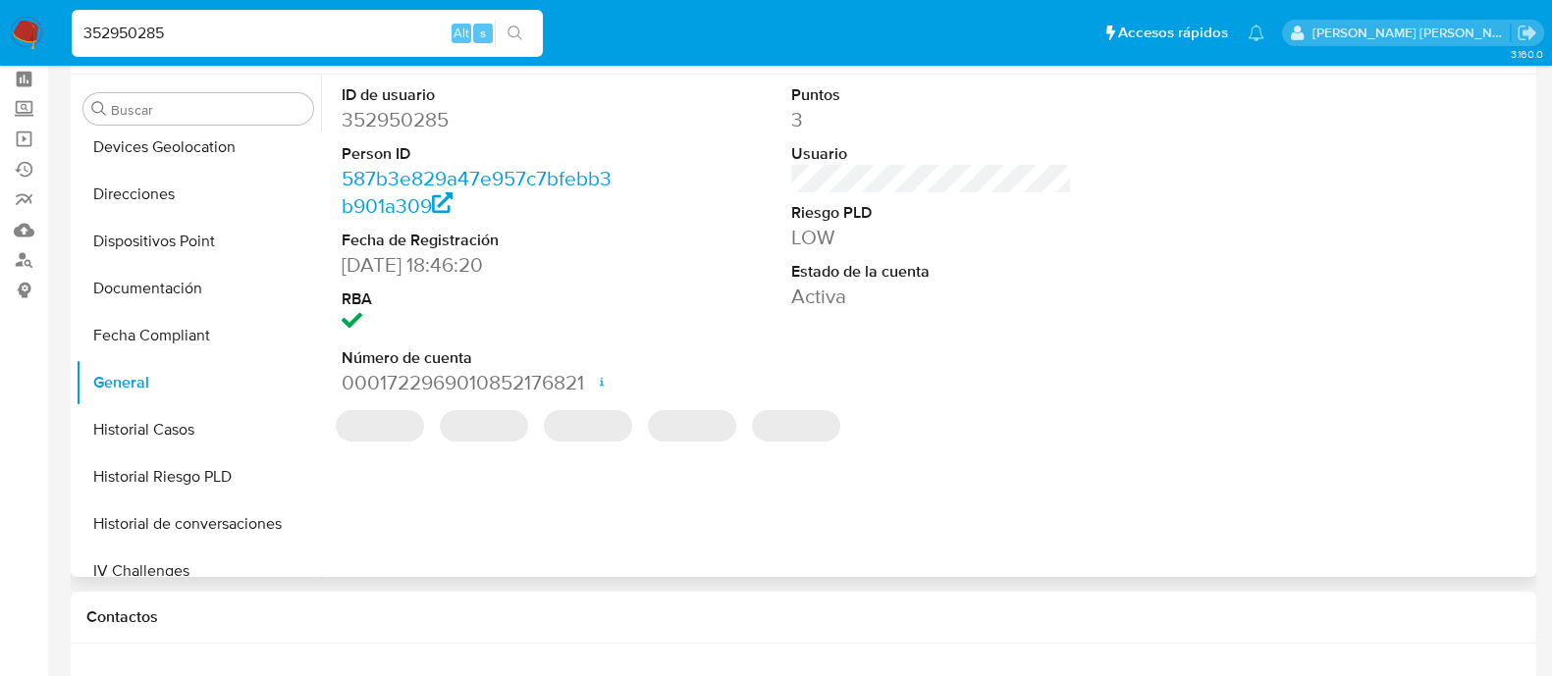
scroll to position [122, 0]
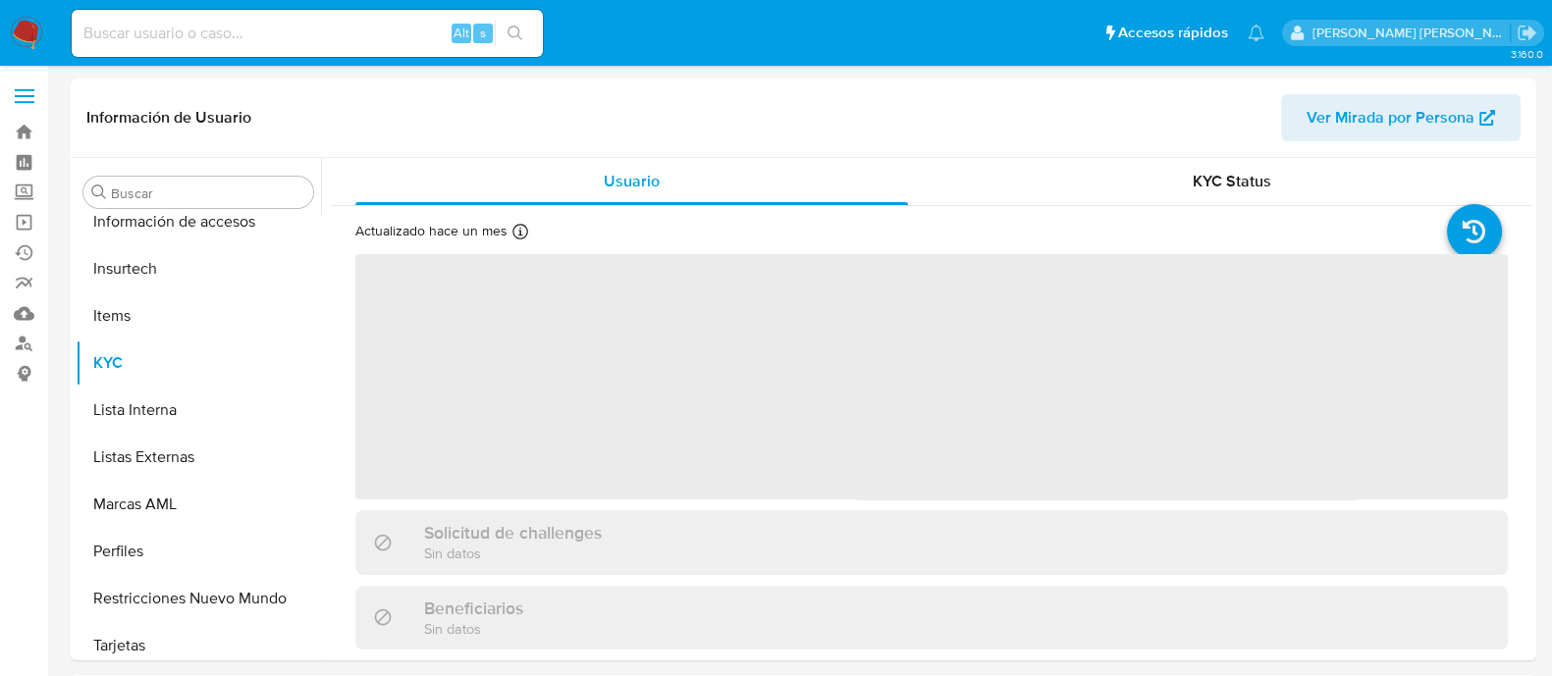
scroll to position [829, 0]
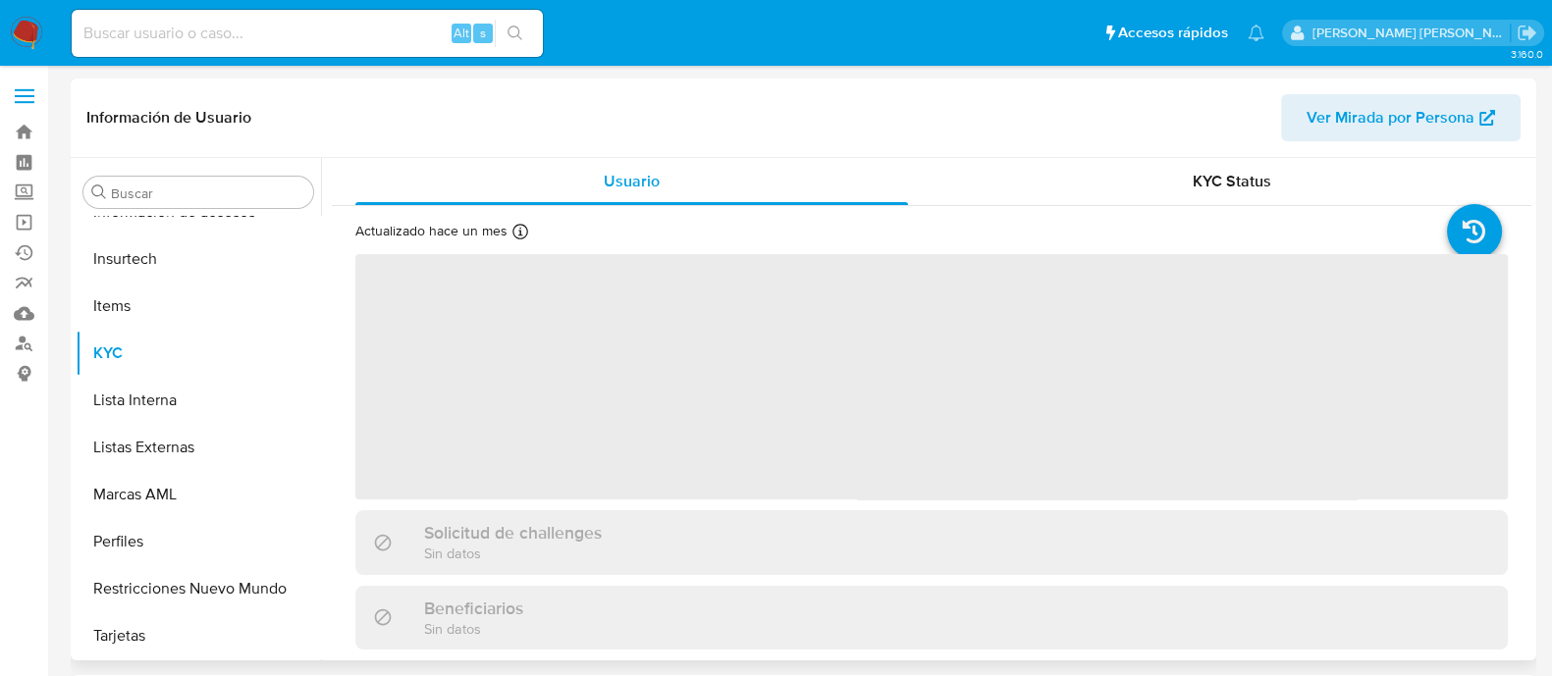
select select "10"
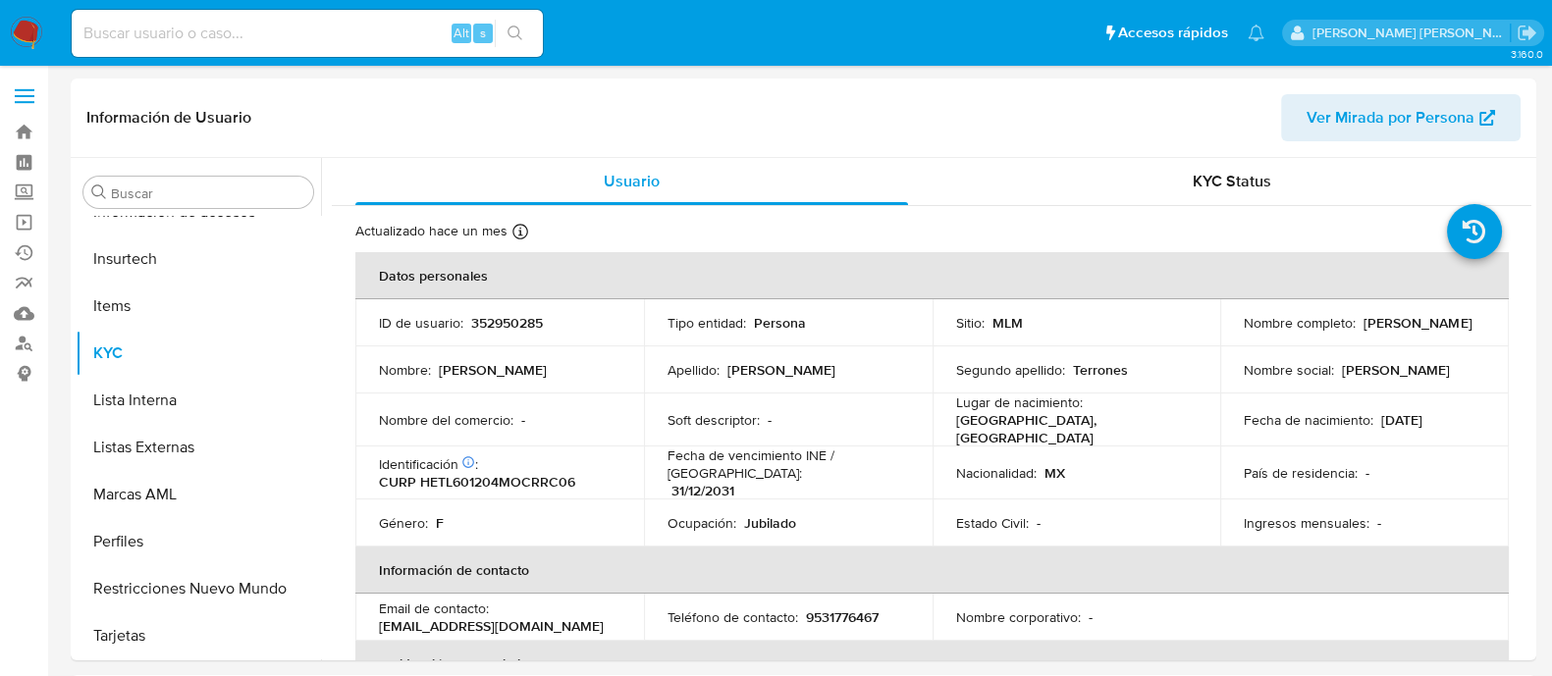
click at [334, 35] on input at bounding box center [307, 34] width 471 height 26
paste input "199503699"
type input "199503699"
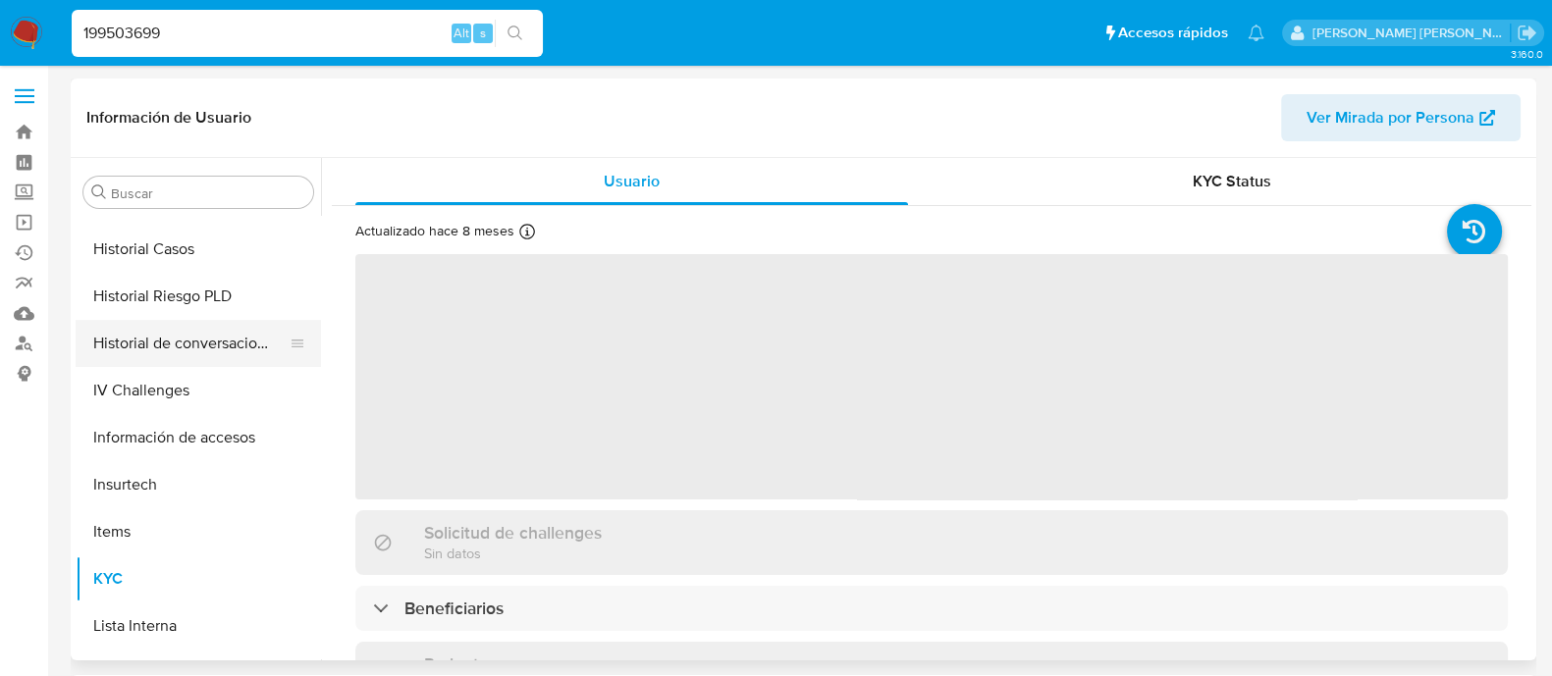
scroll to position [584, 0]
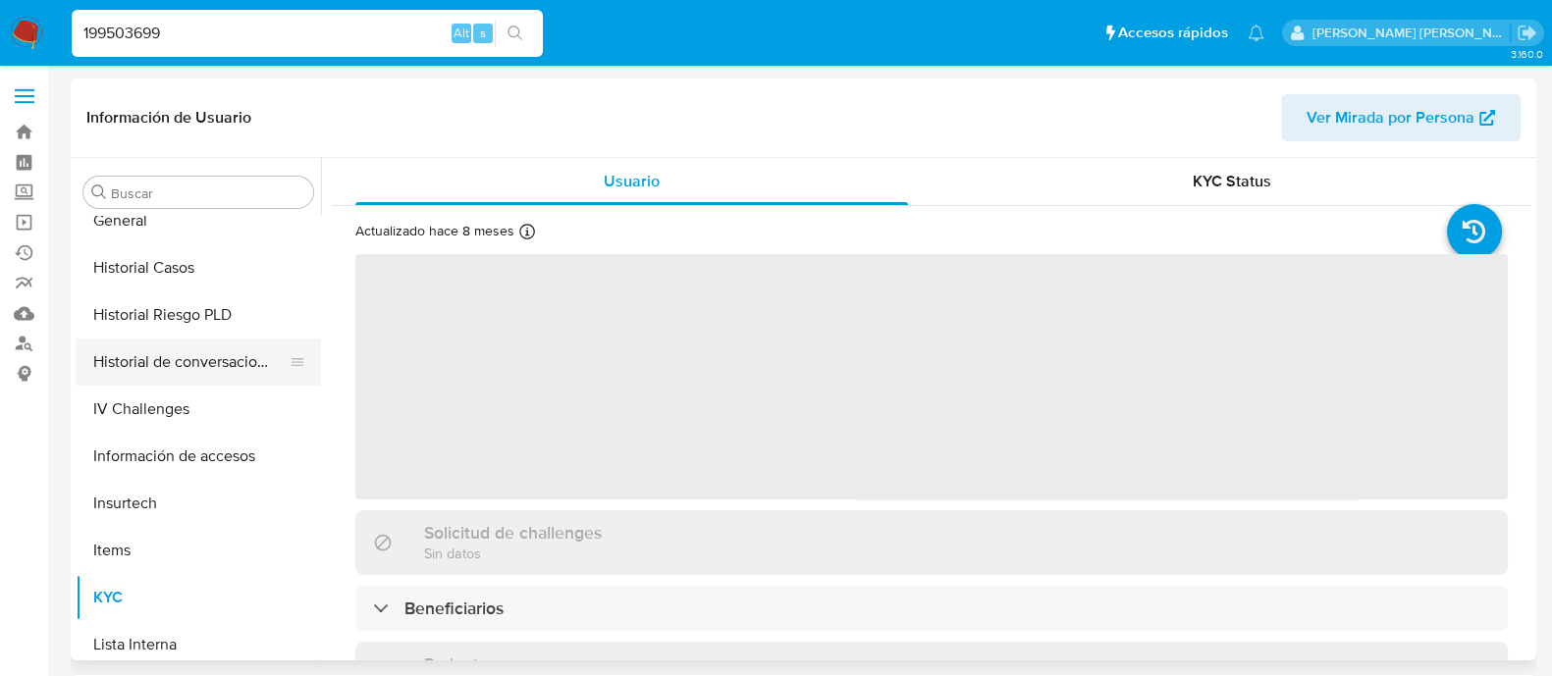
select select "10"
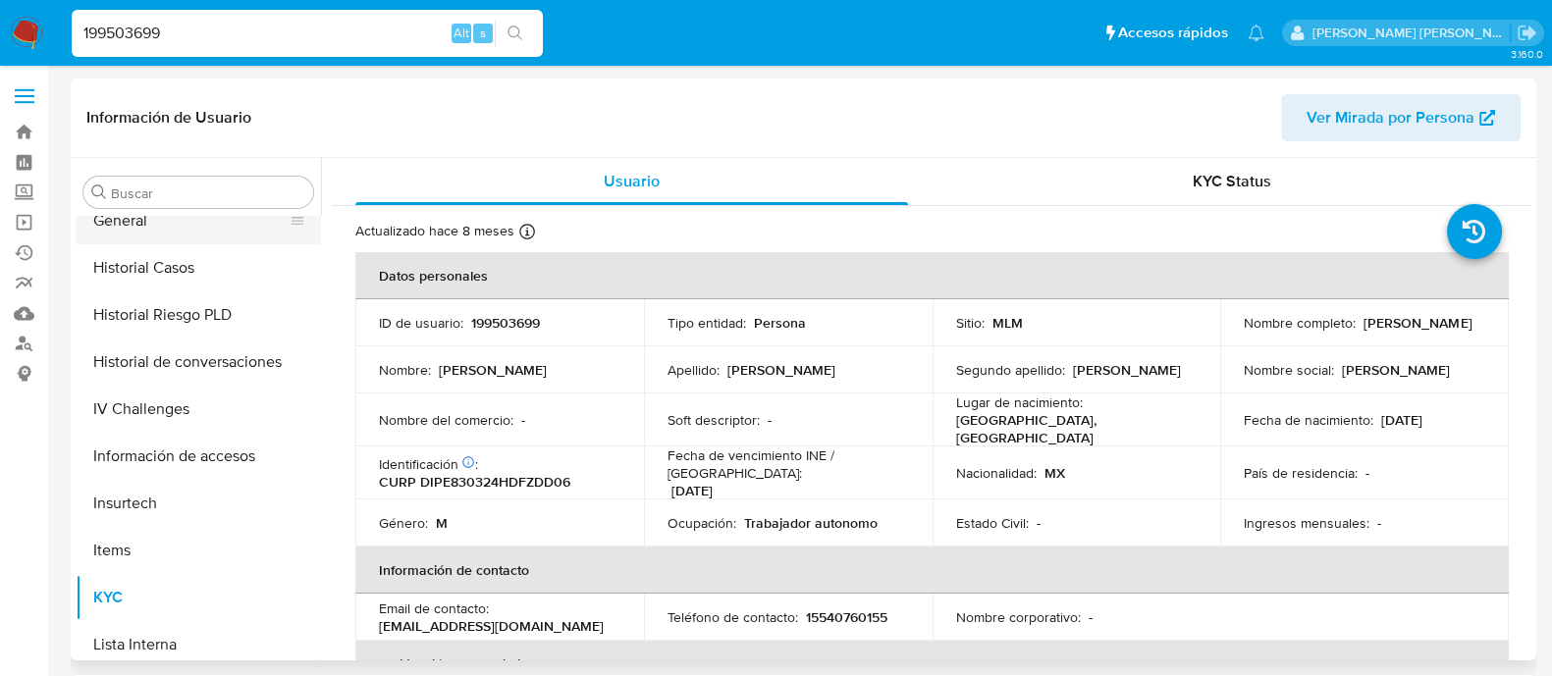
click at [196, 214] on div "Buscar Anticipos de dinero Archivos adjuntos CBT Cruces y Relaciones Créditos C…" at bounding box center [198, 411] width 245 height 500
click at [196, 218] on button "General" at bounding box center [191, 220] width 230 height 47
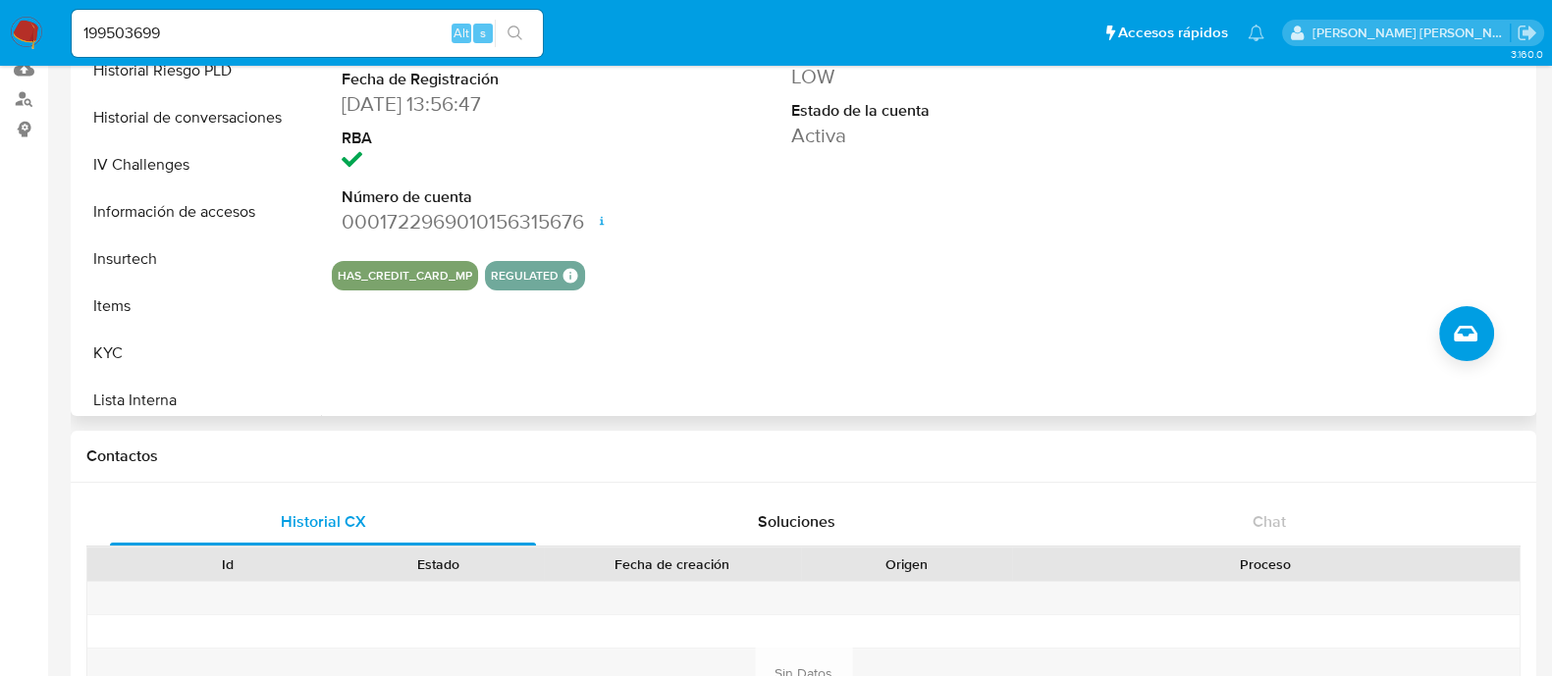
scroll to position [0, 0]
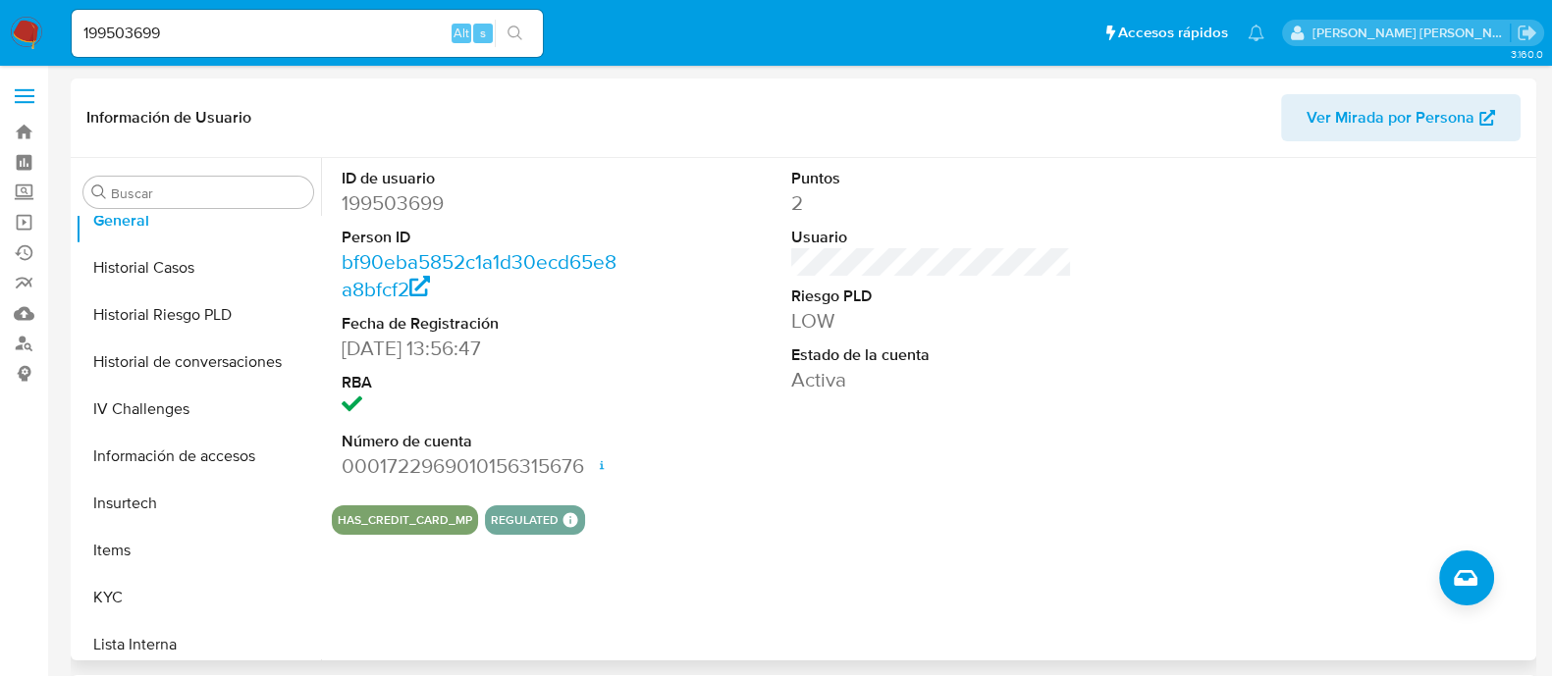
click at [410, 189] on dd "199503699" at bounding box center [482, 202] width 281 height 27
copy dd "199503699"
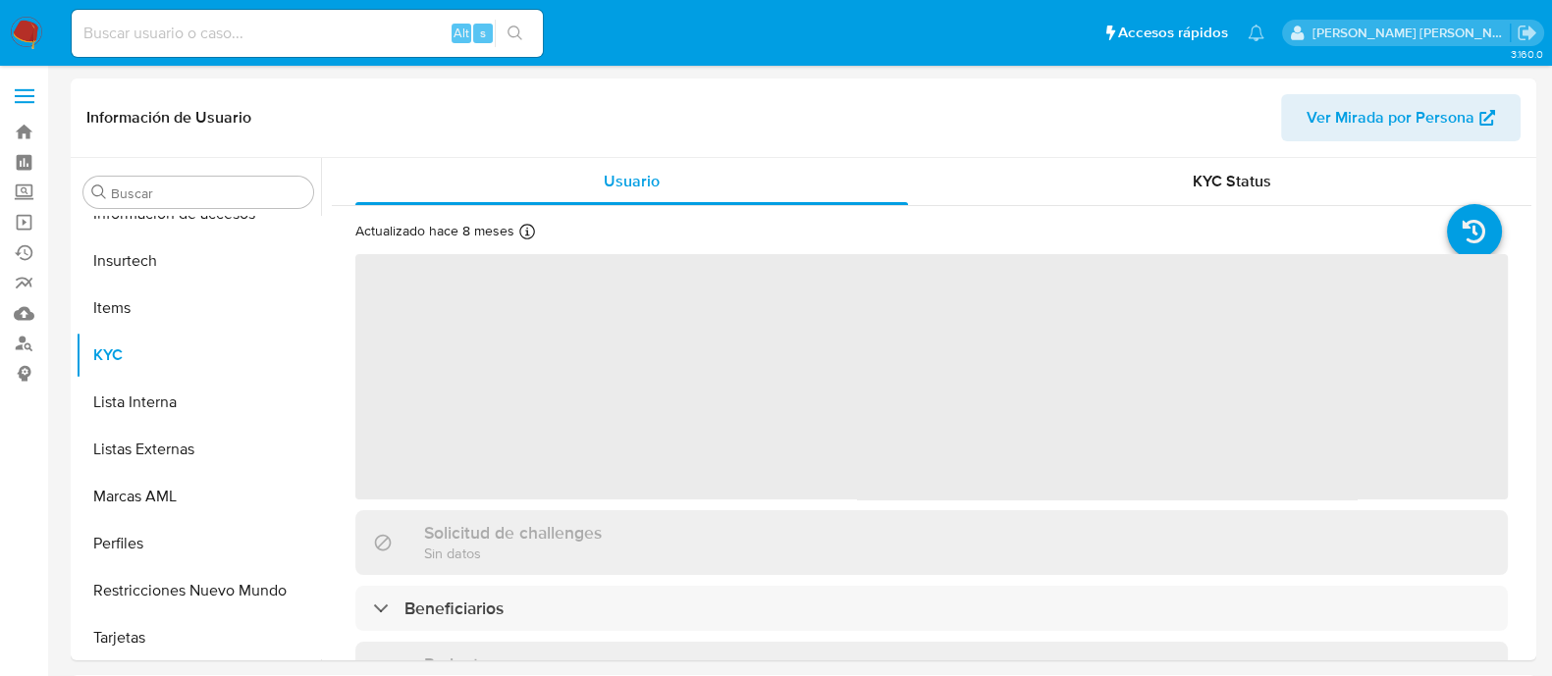
scroll to position [829, 0]
select select "10"
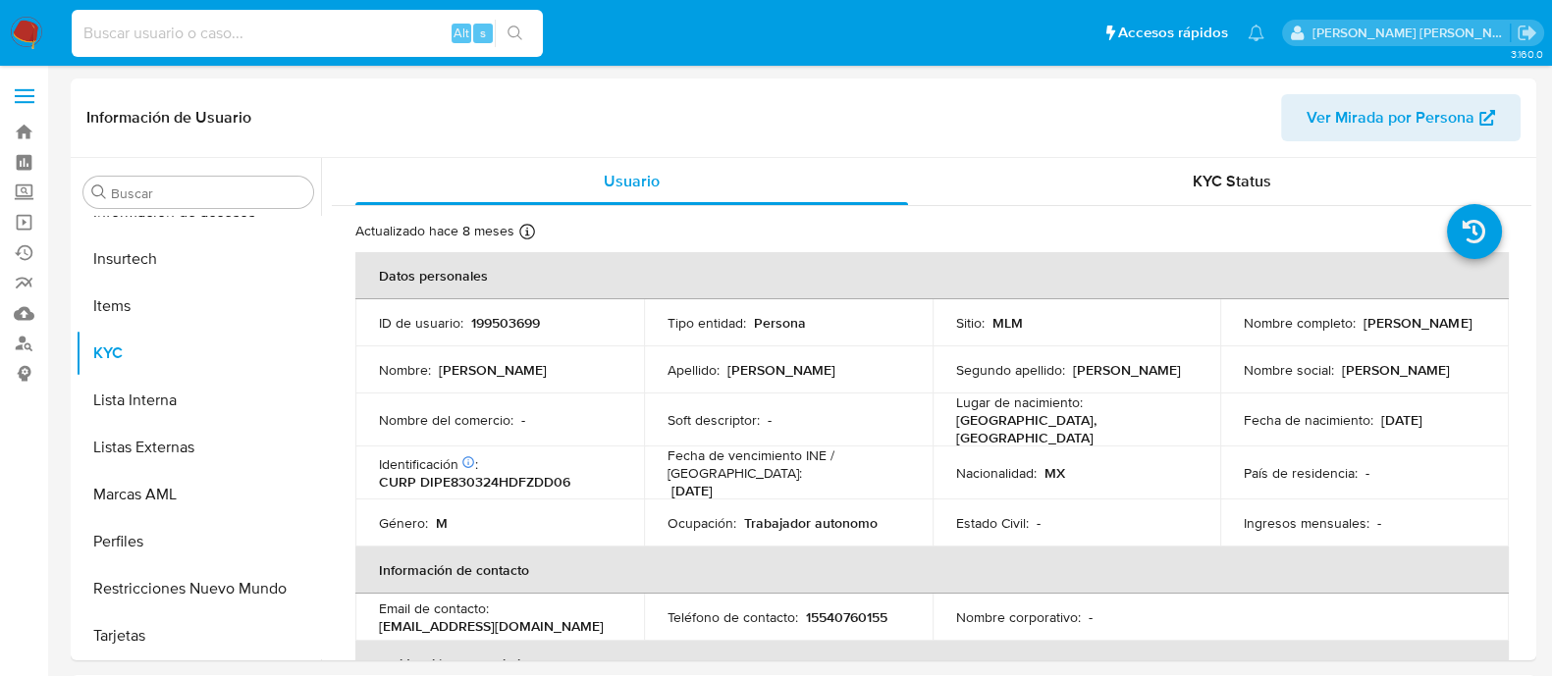
click at [251, 30] on input at bounding box center [307, 34] width 471 height 26
paste input "624355852"
type input "624355852"
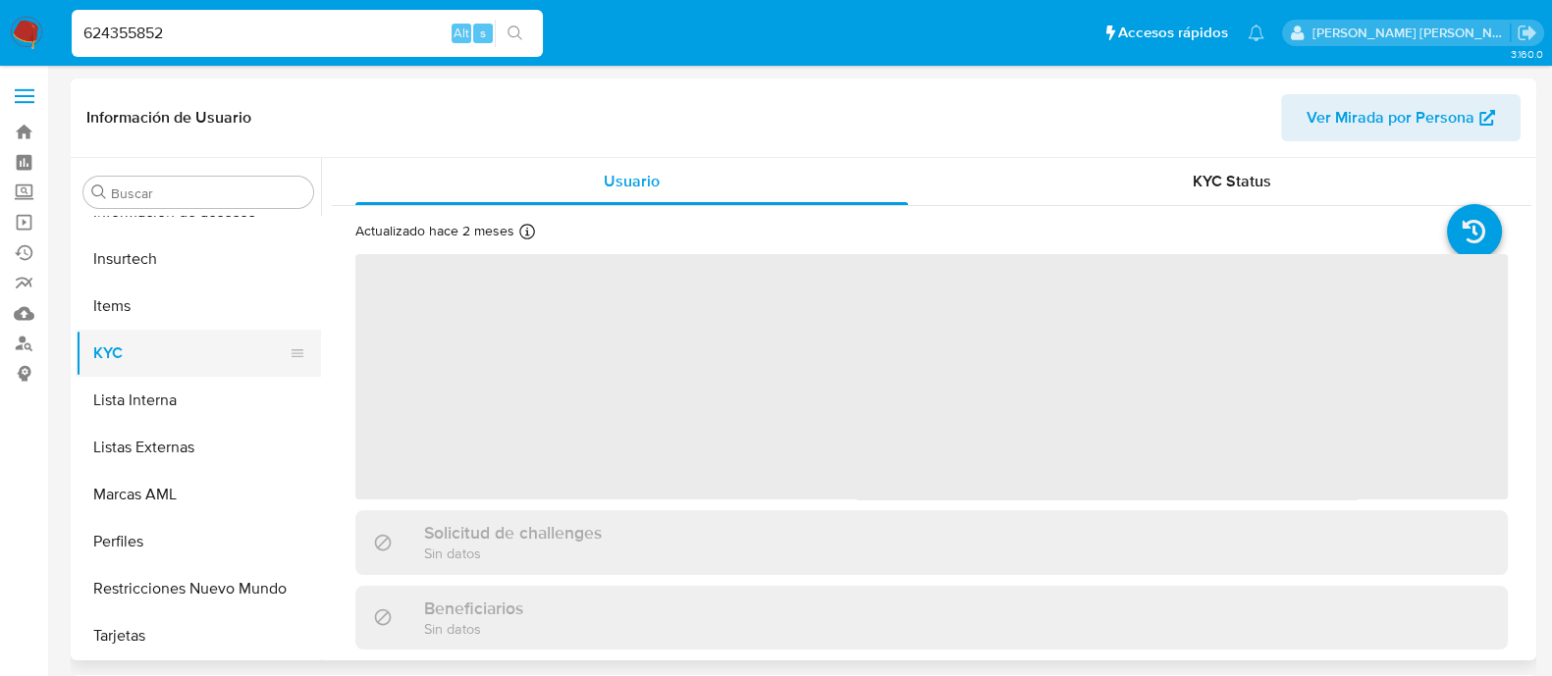
select select "10"
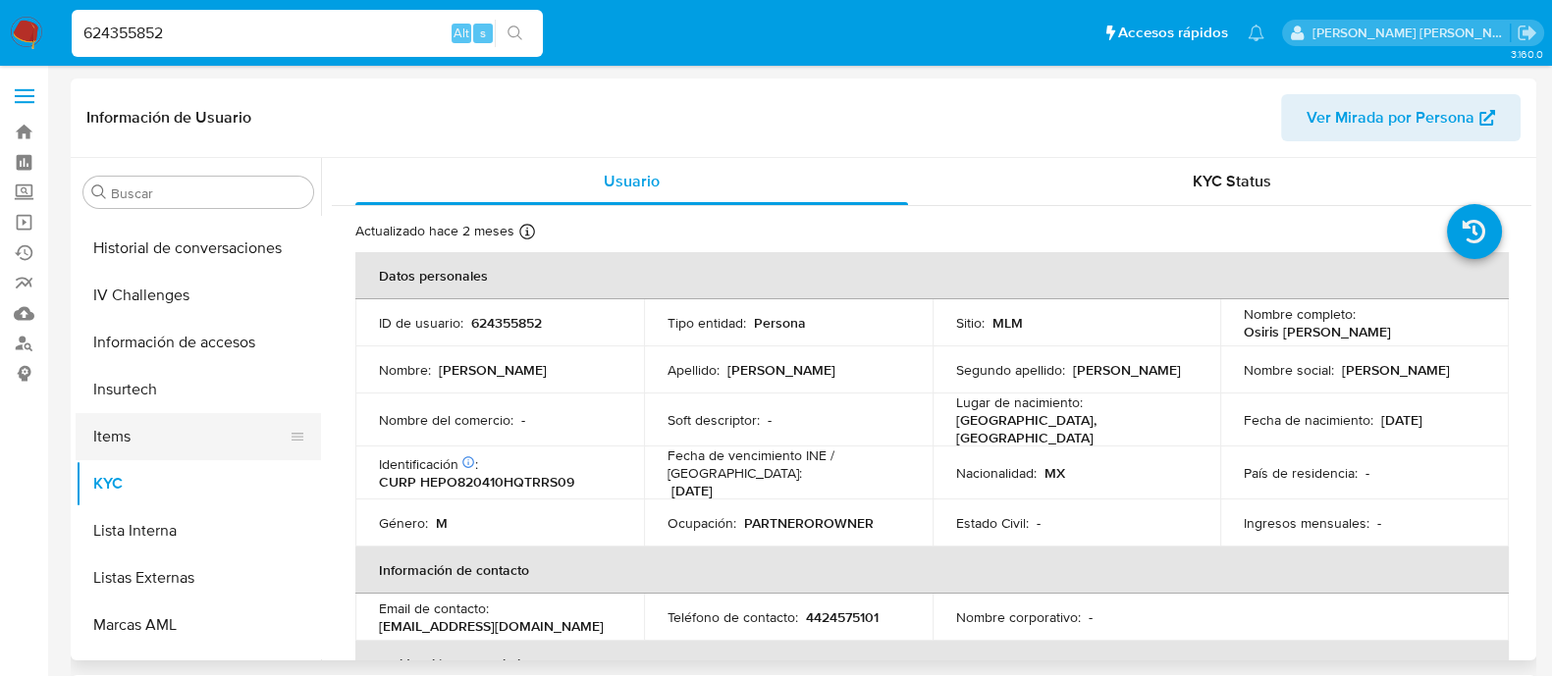
scroll to position [460, 0]
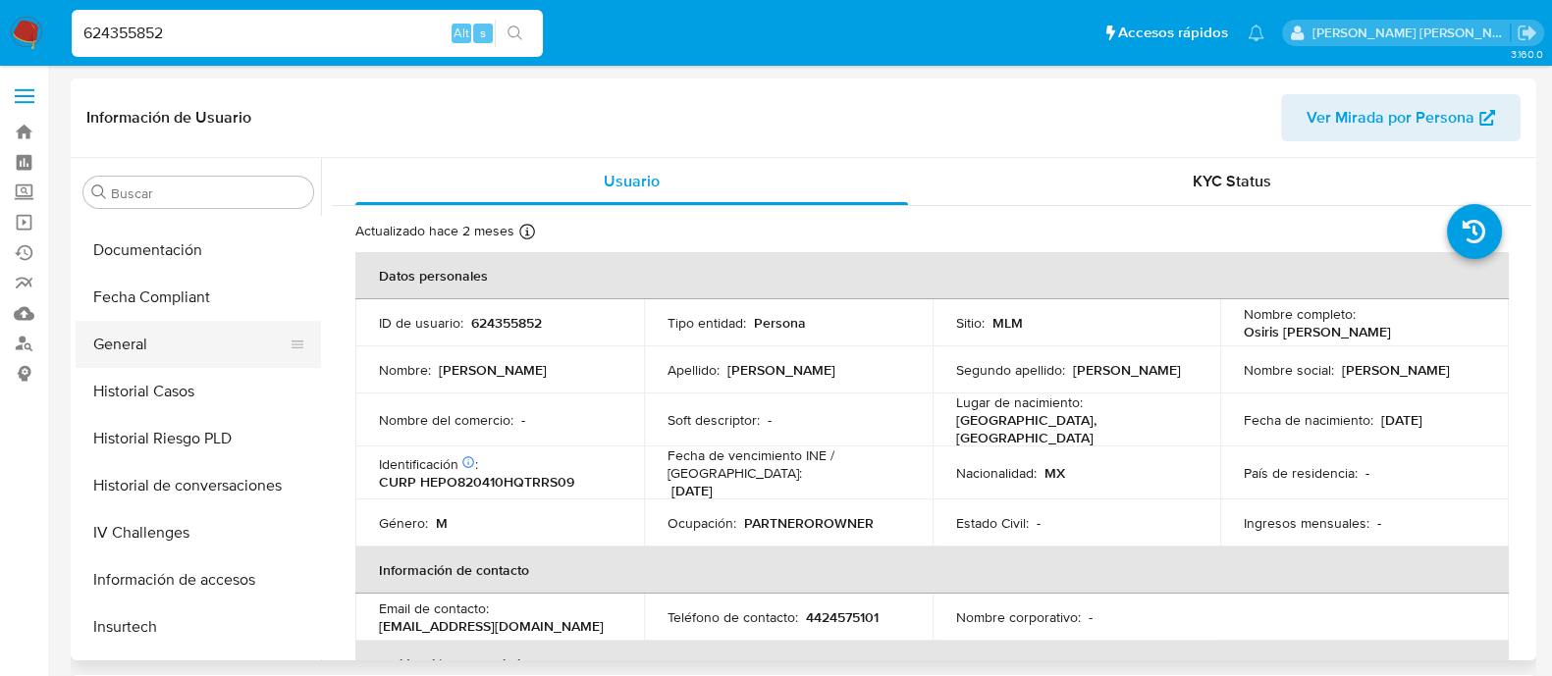
click at [160, 358] on button "General" at bounding box center [191, 344] width 230 height 47
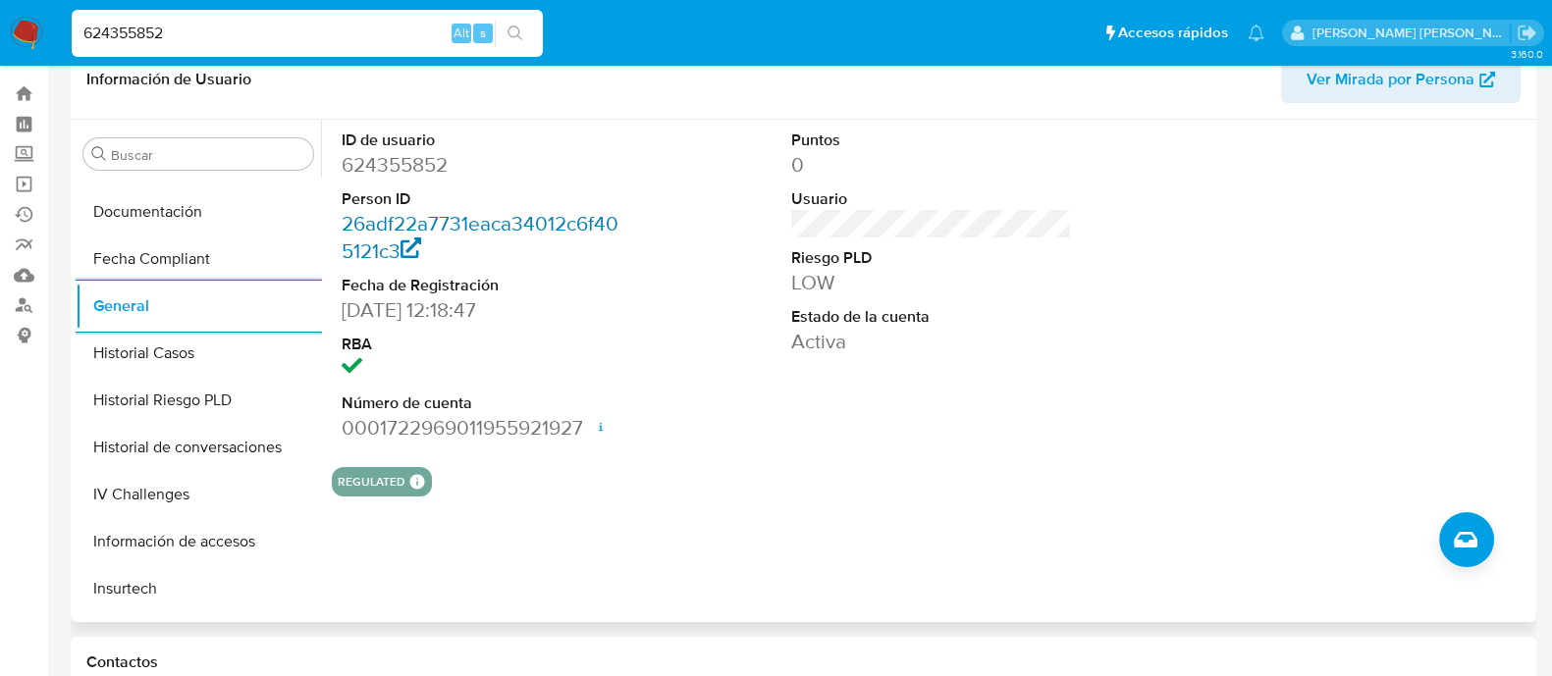
scroll to position [0, 0]
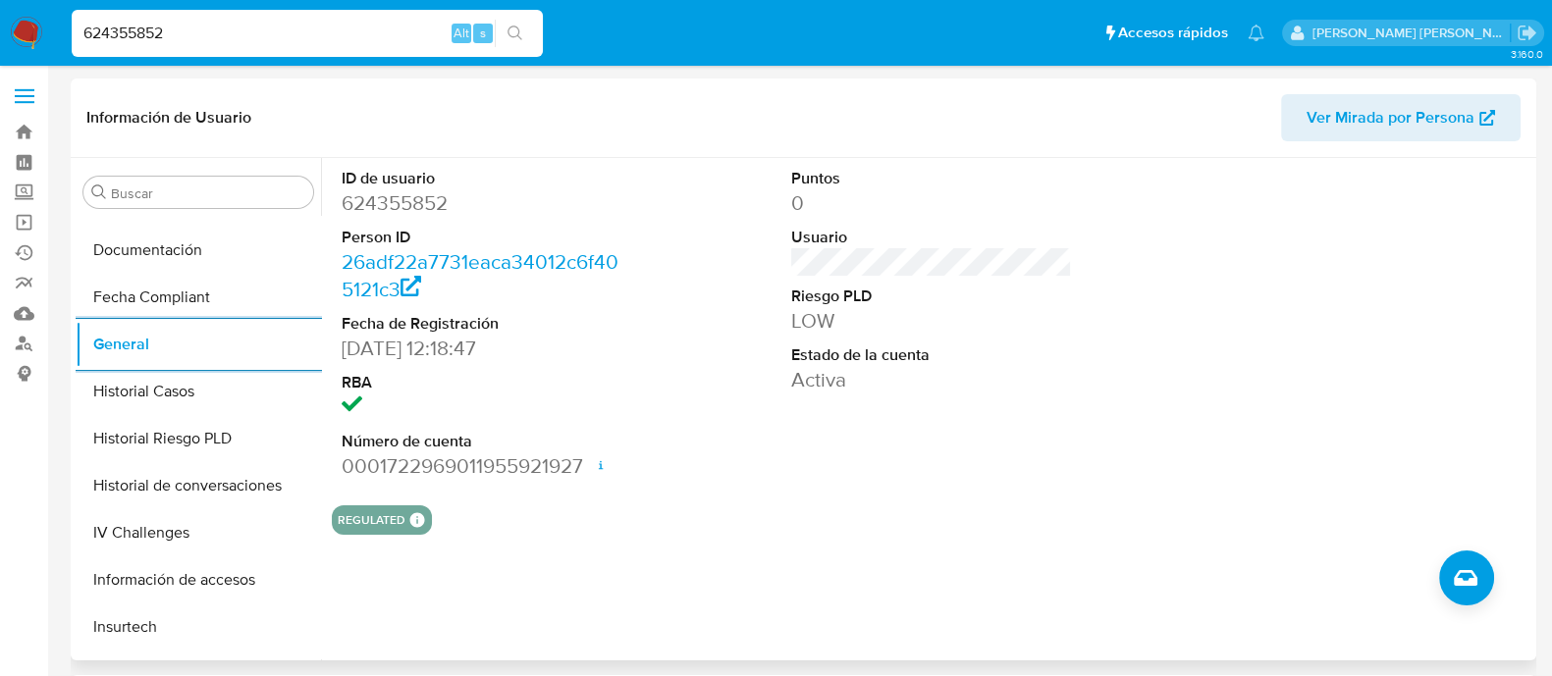
click at [407, 194] on dd "624355852" at bounding box center [482, 202] width 281 height 27
copy dd "624355852"
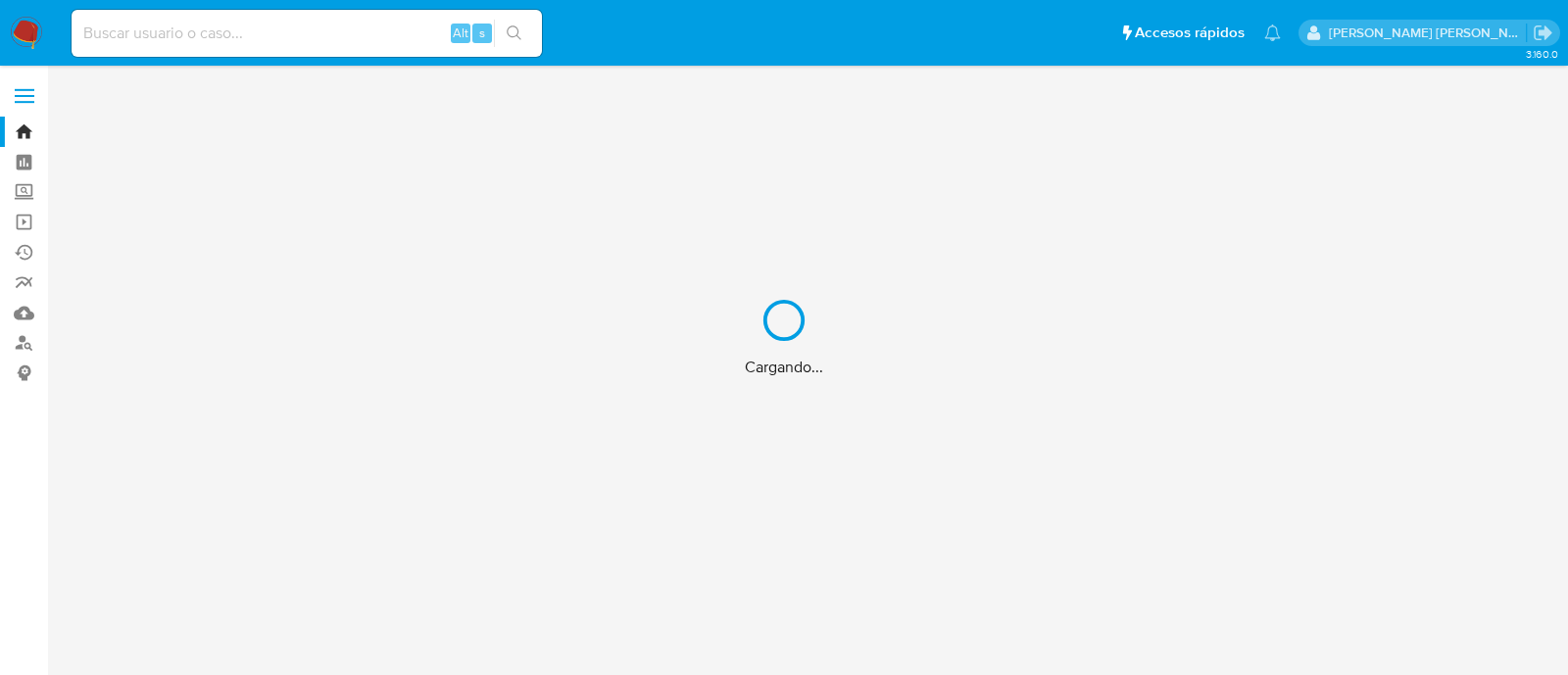
click at [343, 5] on div "Cargando..." at bounding box center [784, 338] width 1568 height 675
click at [318, 35] on div "Cargando..." at bounding box center [784, 338] width 1568 height 675
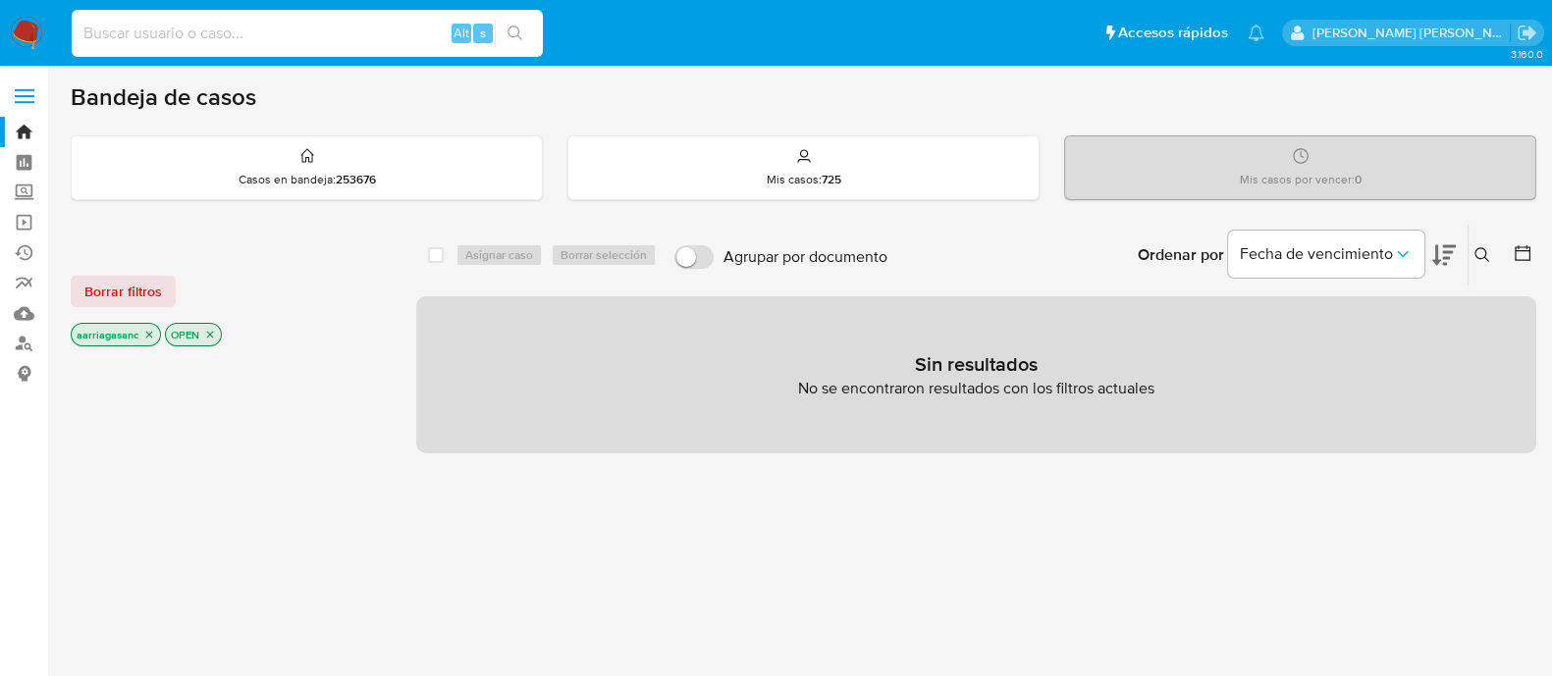
click at [319, 35] on input at bounding box center [307, 34] width 471 height 26
paste input "533197244"
type input "533197244"
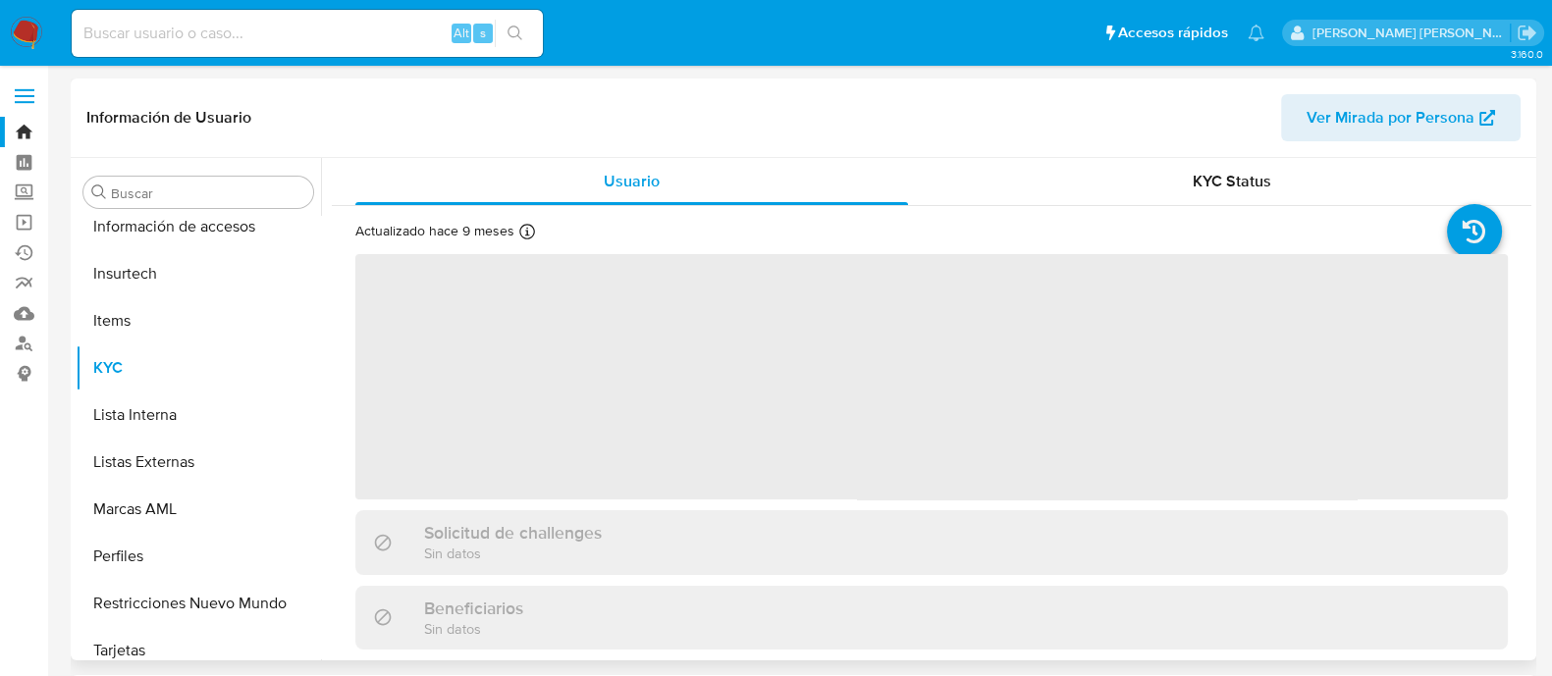
scroll to position [829, 0]
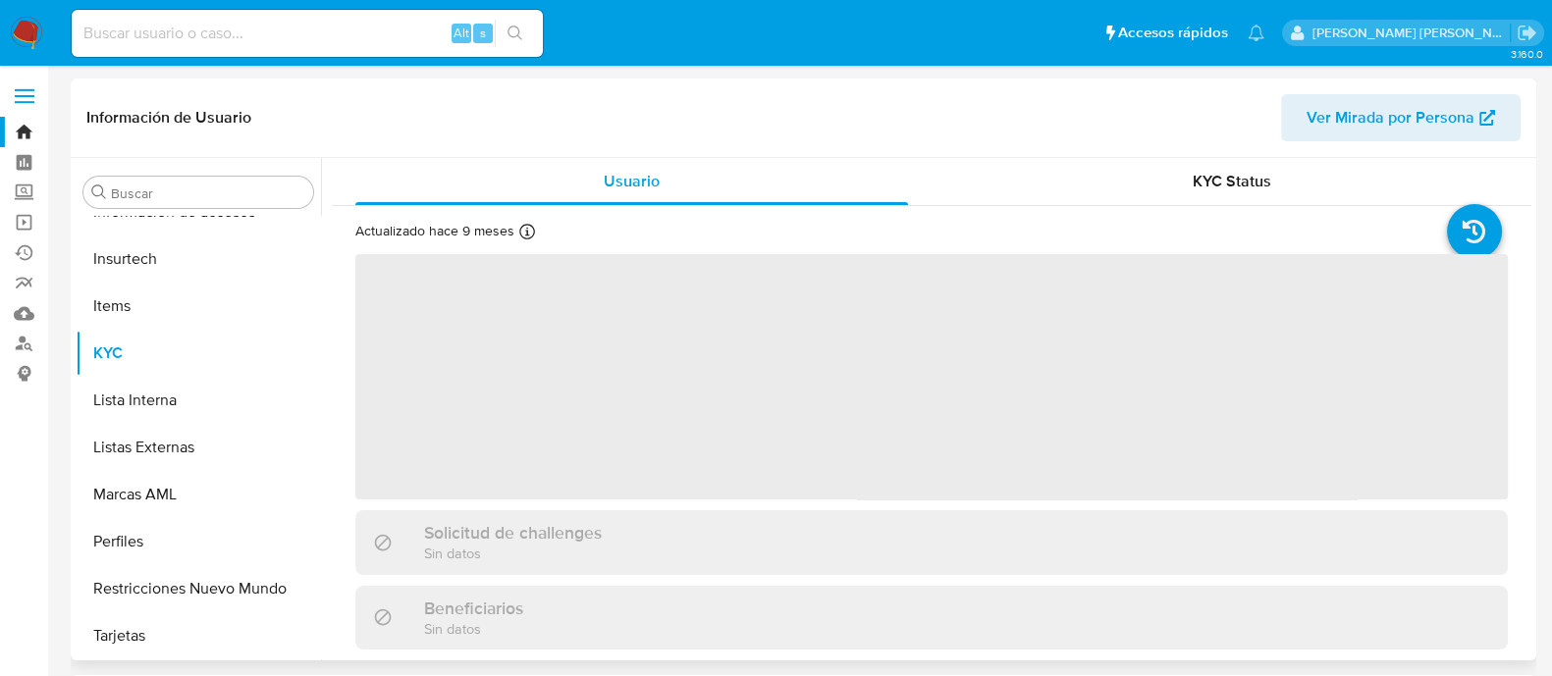
select select "10"
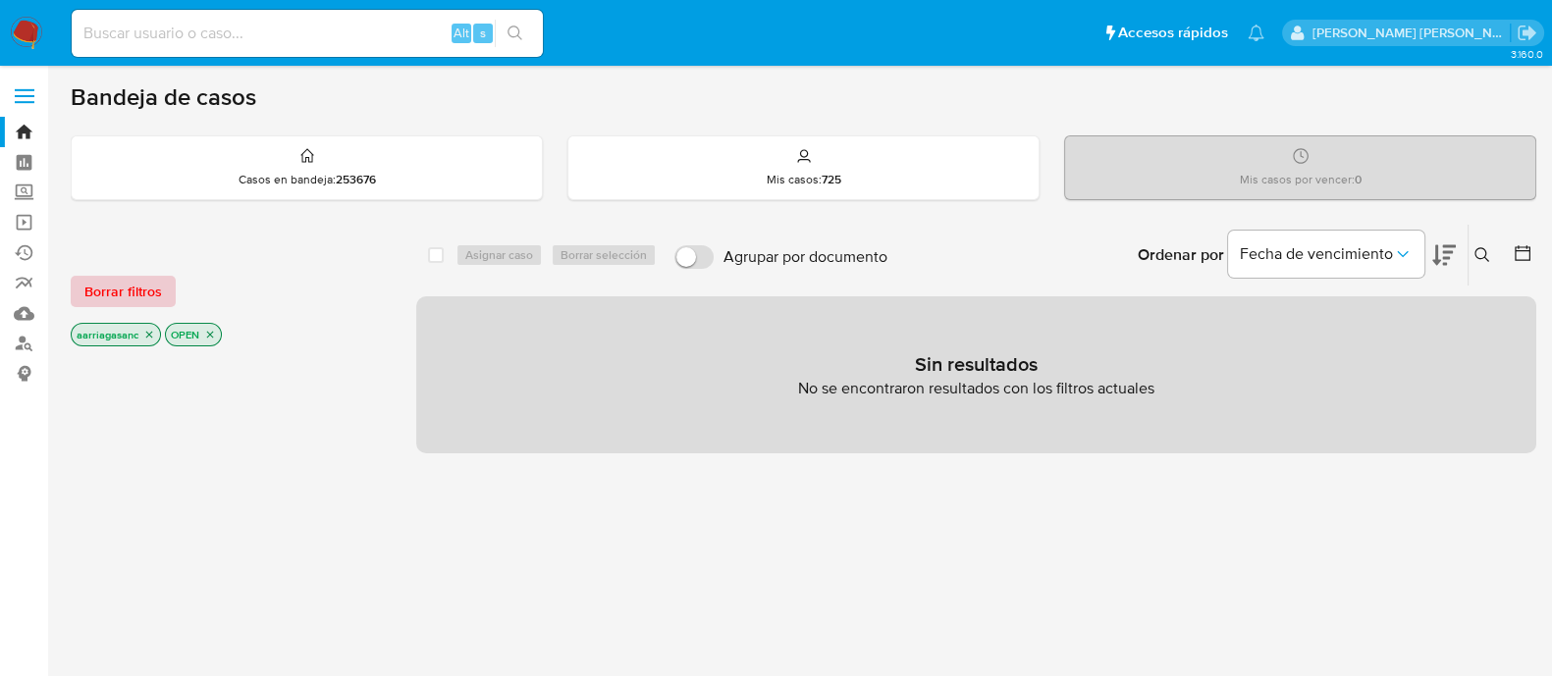
click at [95, 301] on span "Borrar filtros" at bounding box center [123, 291] width 78 height 27
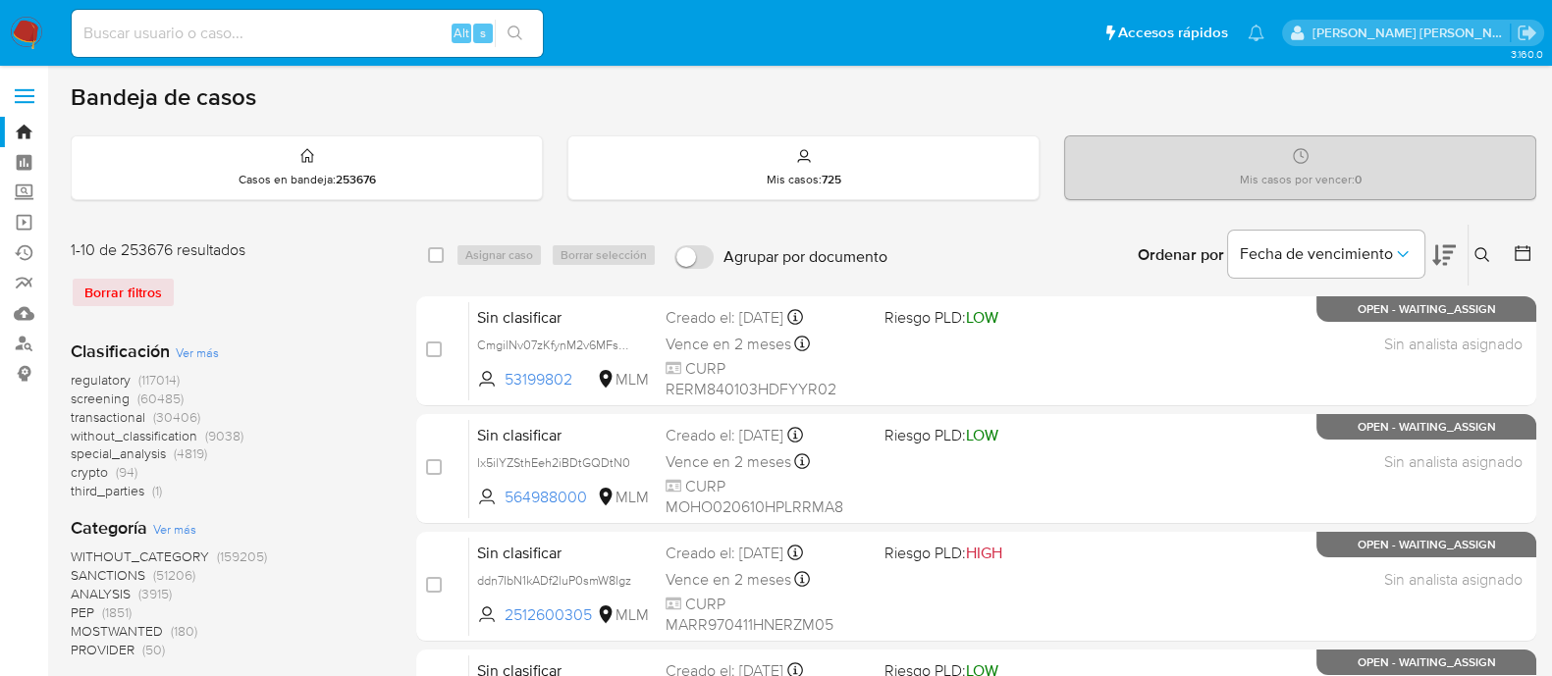
click at [217, 52] on div "Alt s" at bounding box center [307, 33] width 471 height 47
click at [218, 27] on input at bounding box center [307, 34] width 471 height 26
paste input "533197244"
type input "533197244"
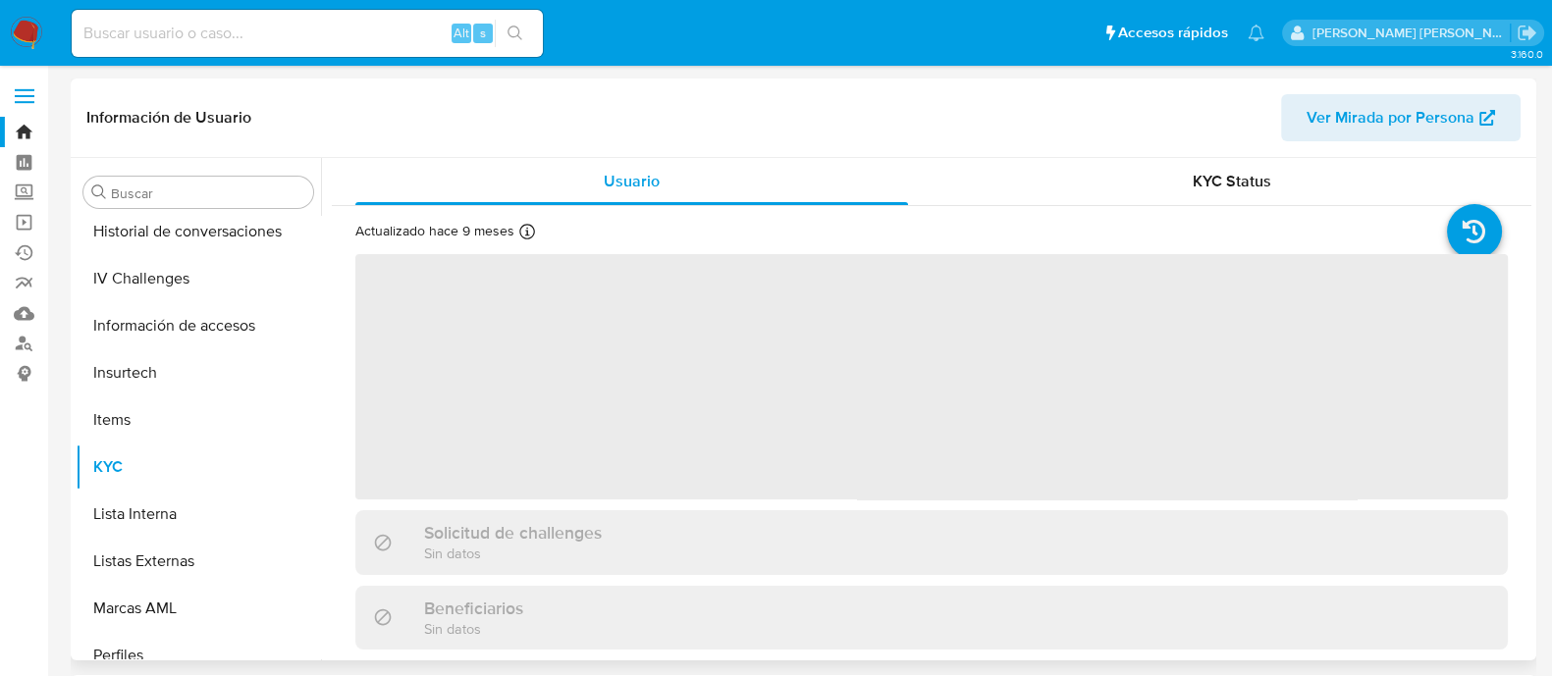
scroll to position [460, 0]
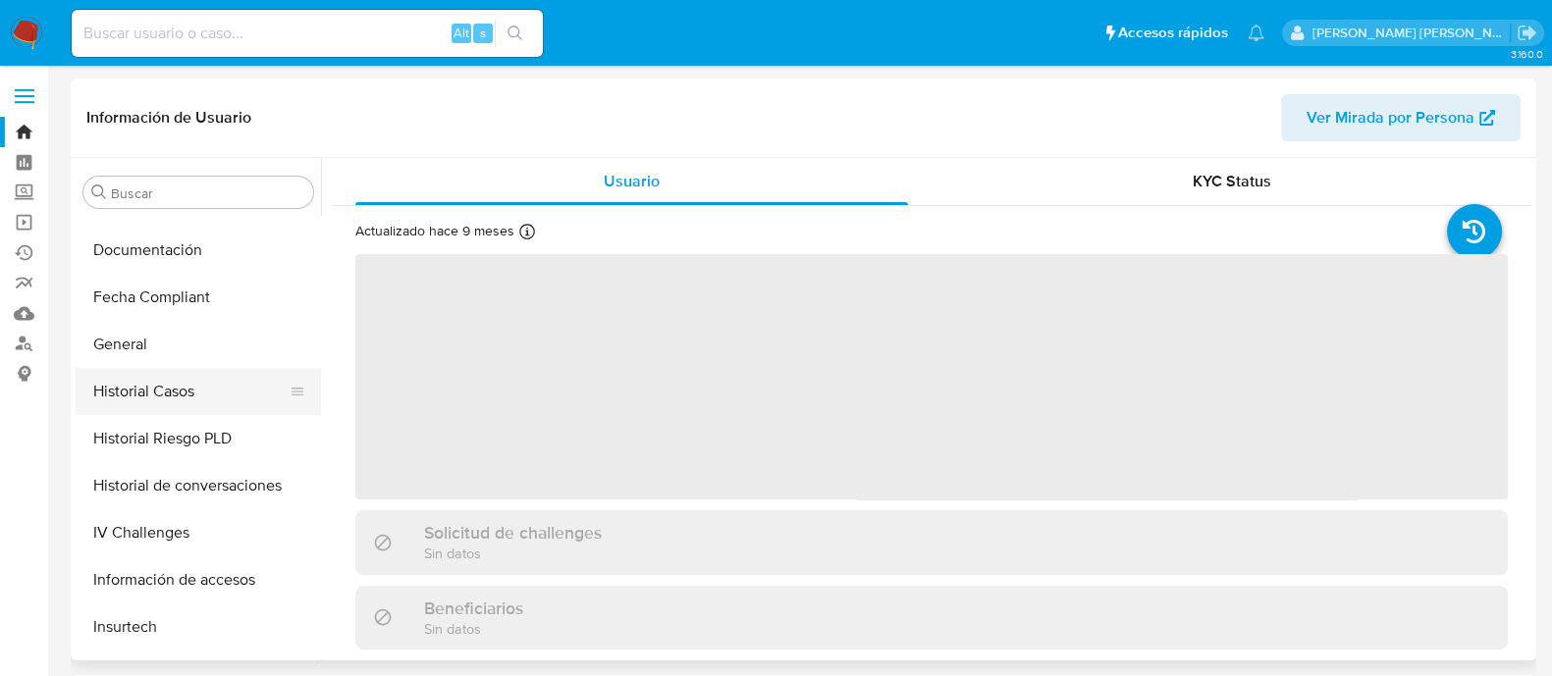
select select "10"
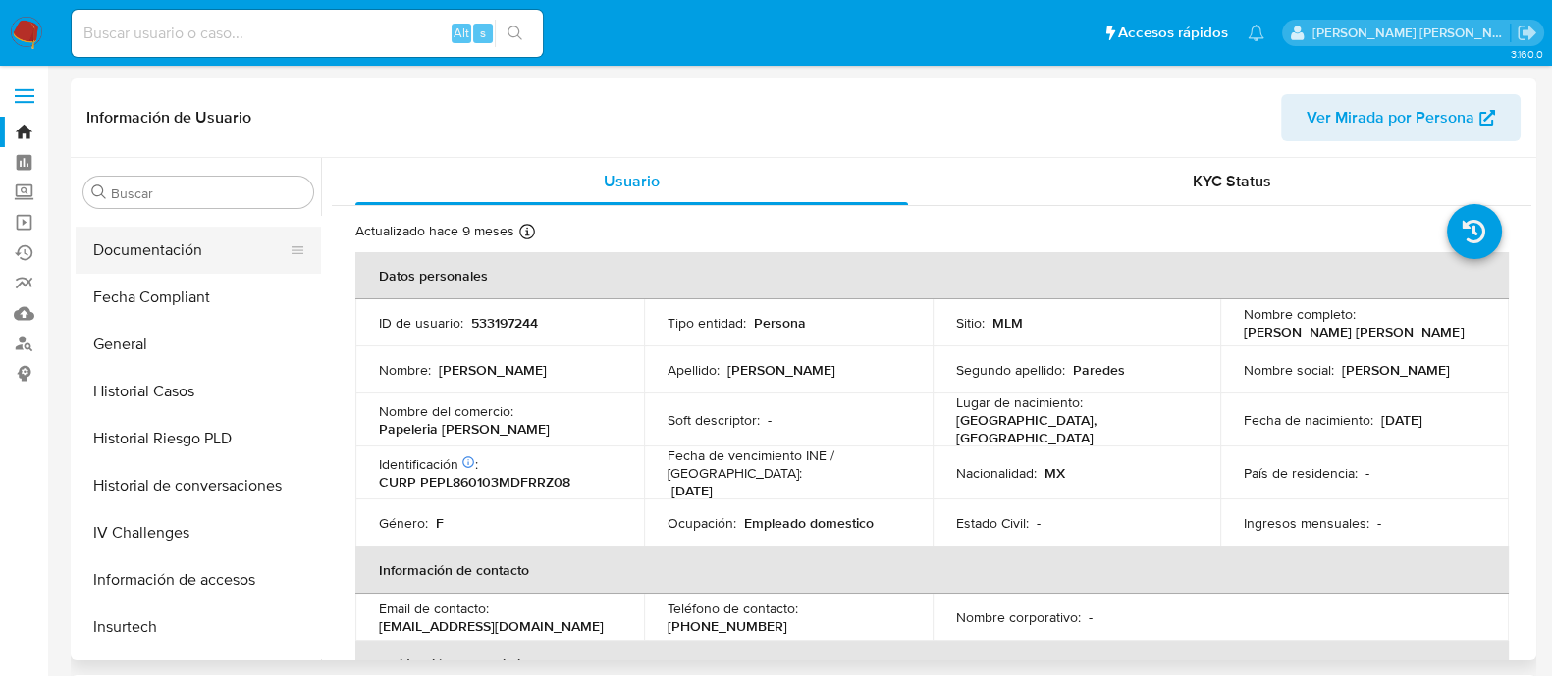
click at [164, 254] on button "Documentación" at bounding box center [191, 250] width 230 height 47
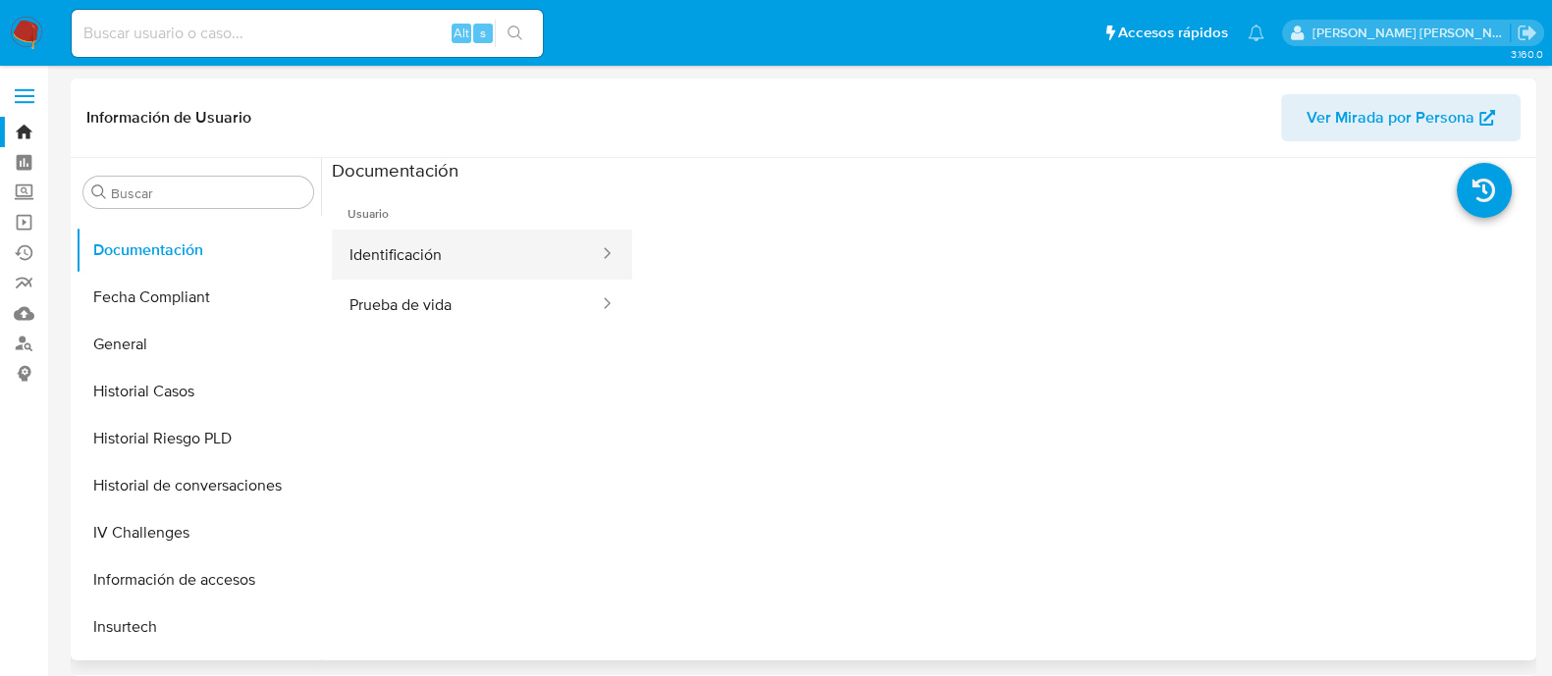
click at [432, 265] on button "Identificación" at bounding box center [466, 255] width 269 height 50
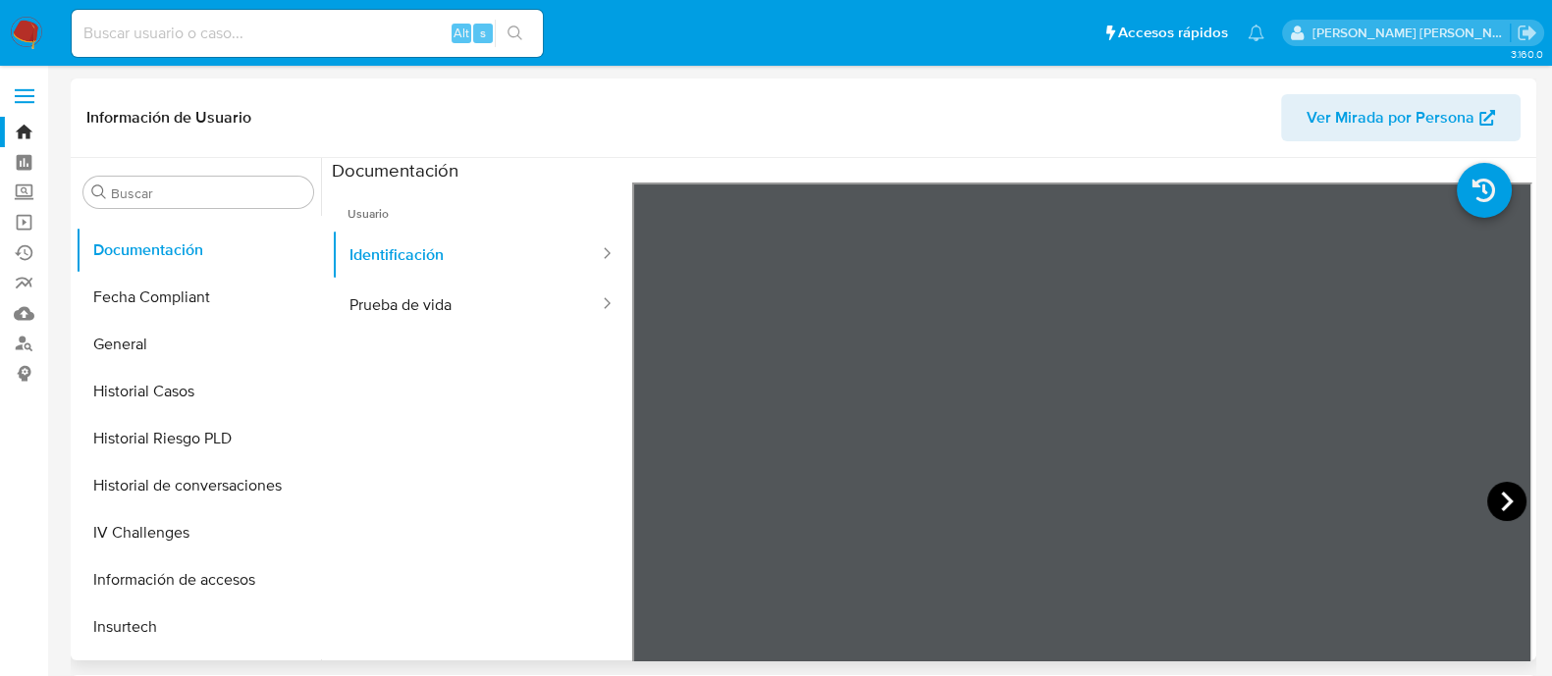
click at [1506, 497] on icon at bounding box center [1506, 501] width 39 height 39
click at [482, 295] on button "Prueba de vida" at bounding box center [466, 305] width 269 height 50
click at [236, 36] on input at bounding box center [307, 34] width 471 height 26
paste input "296642861"
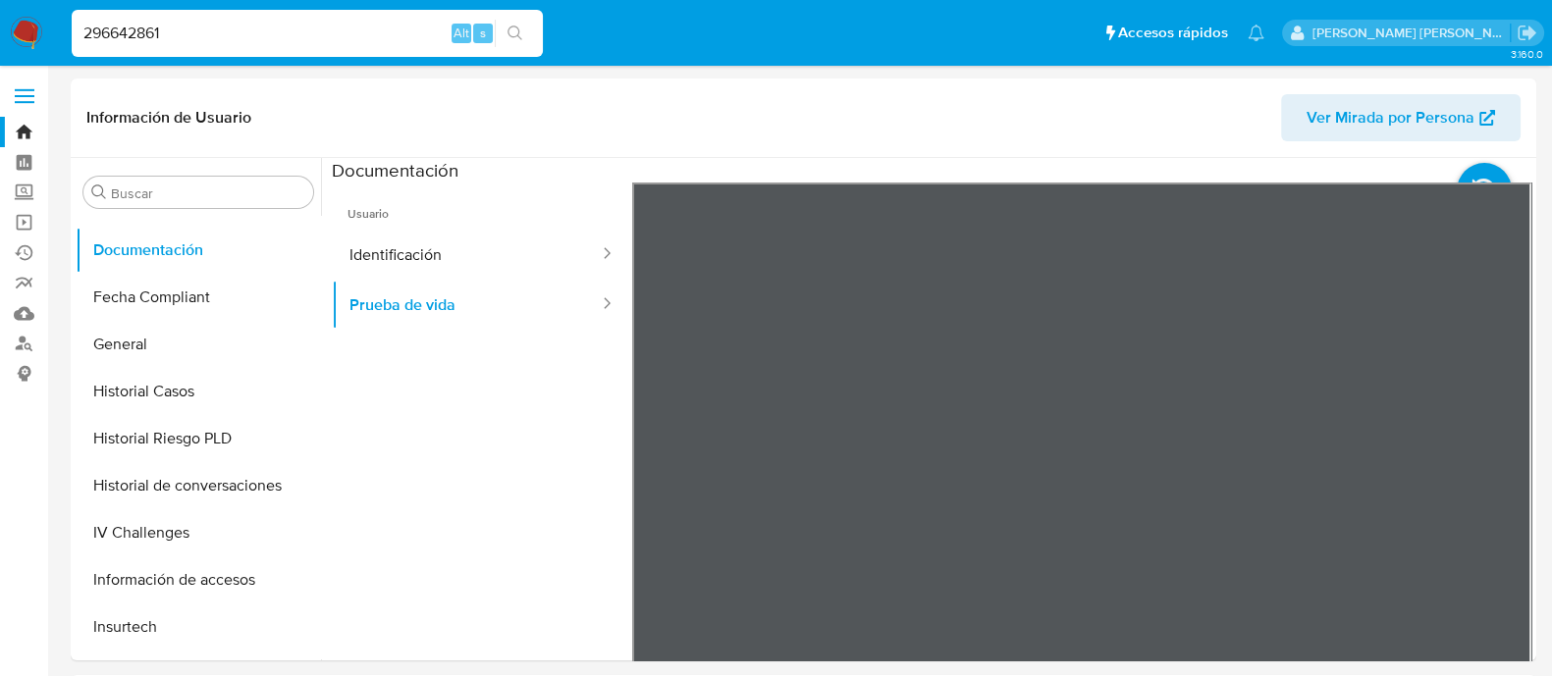
type input "296642861"
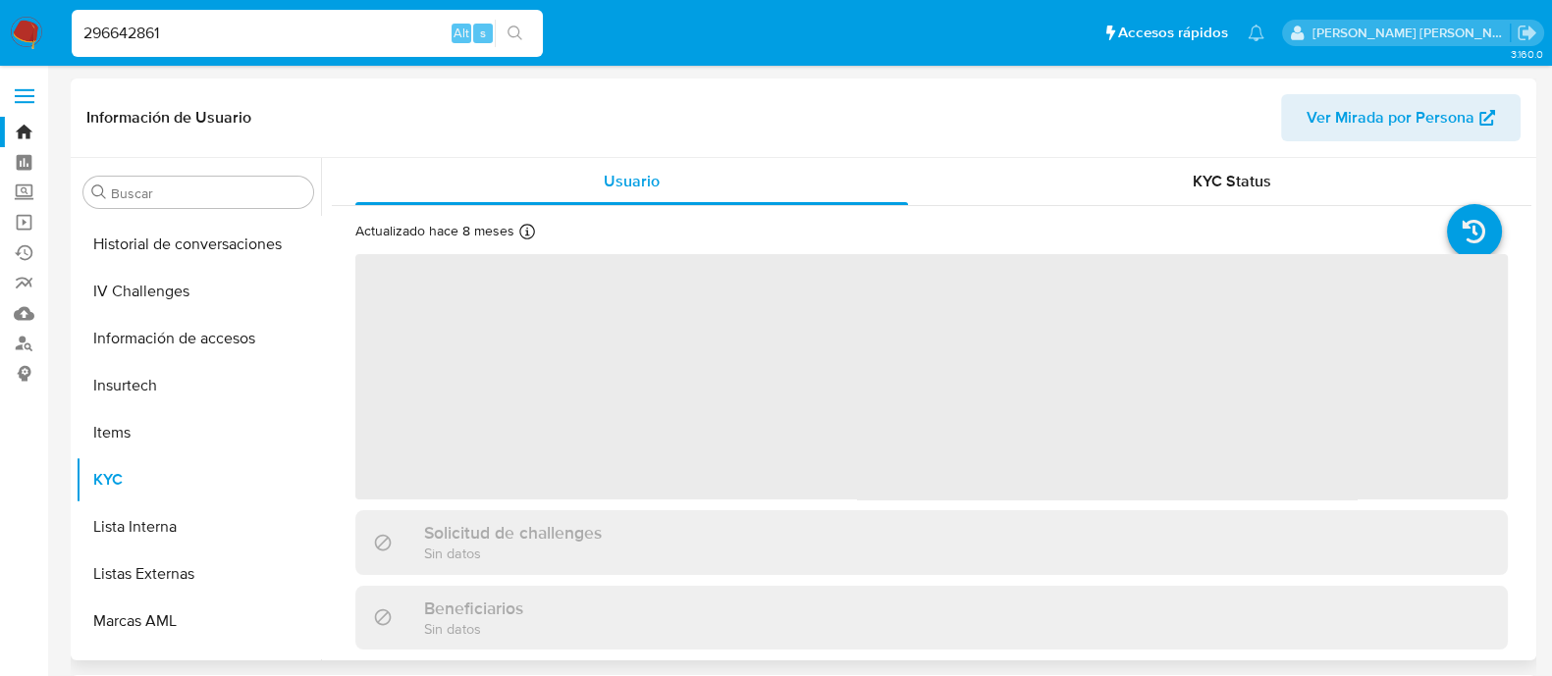
scroll to position [339, 0]
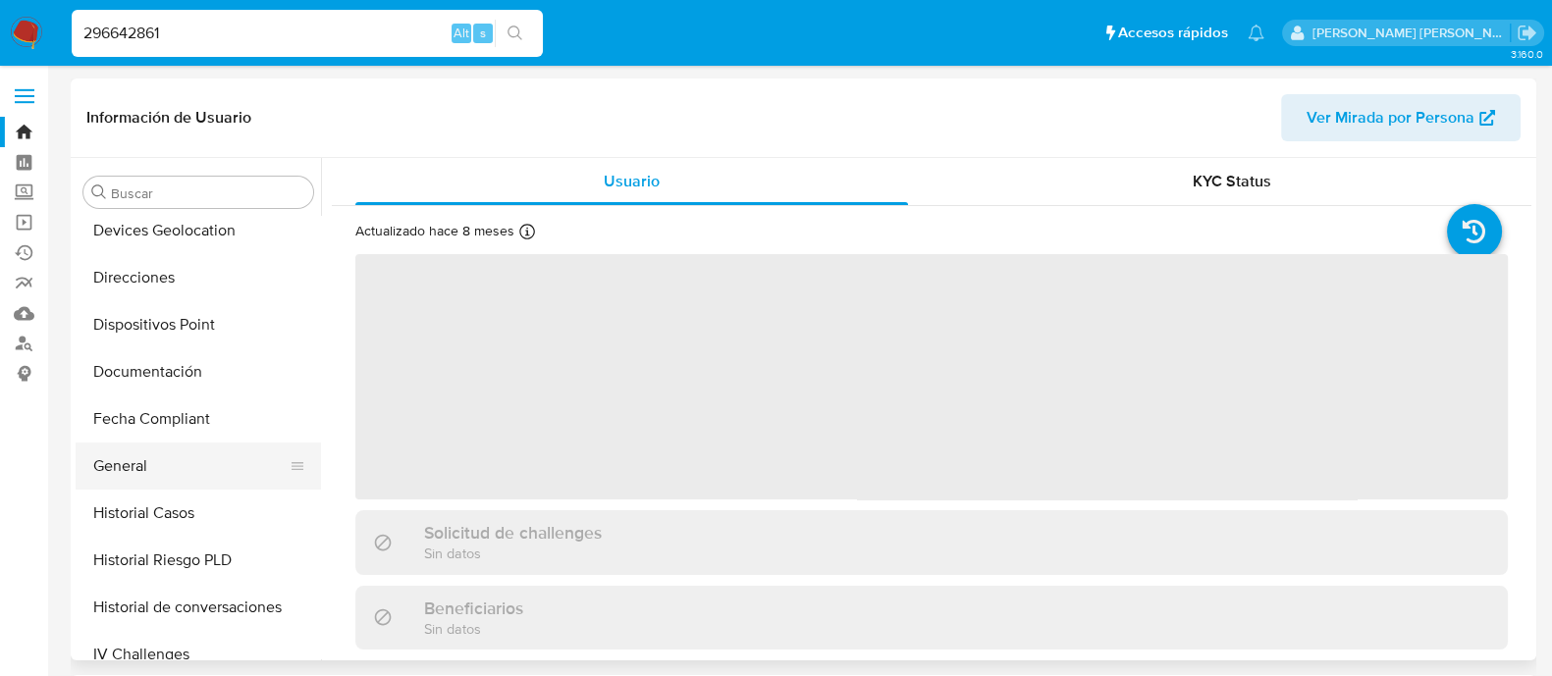
select select "10"
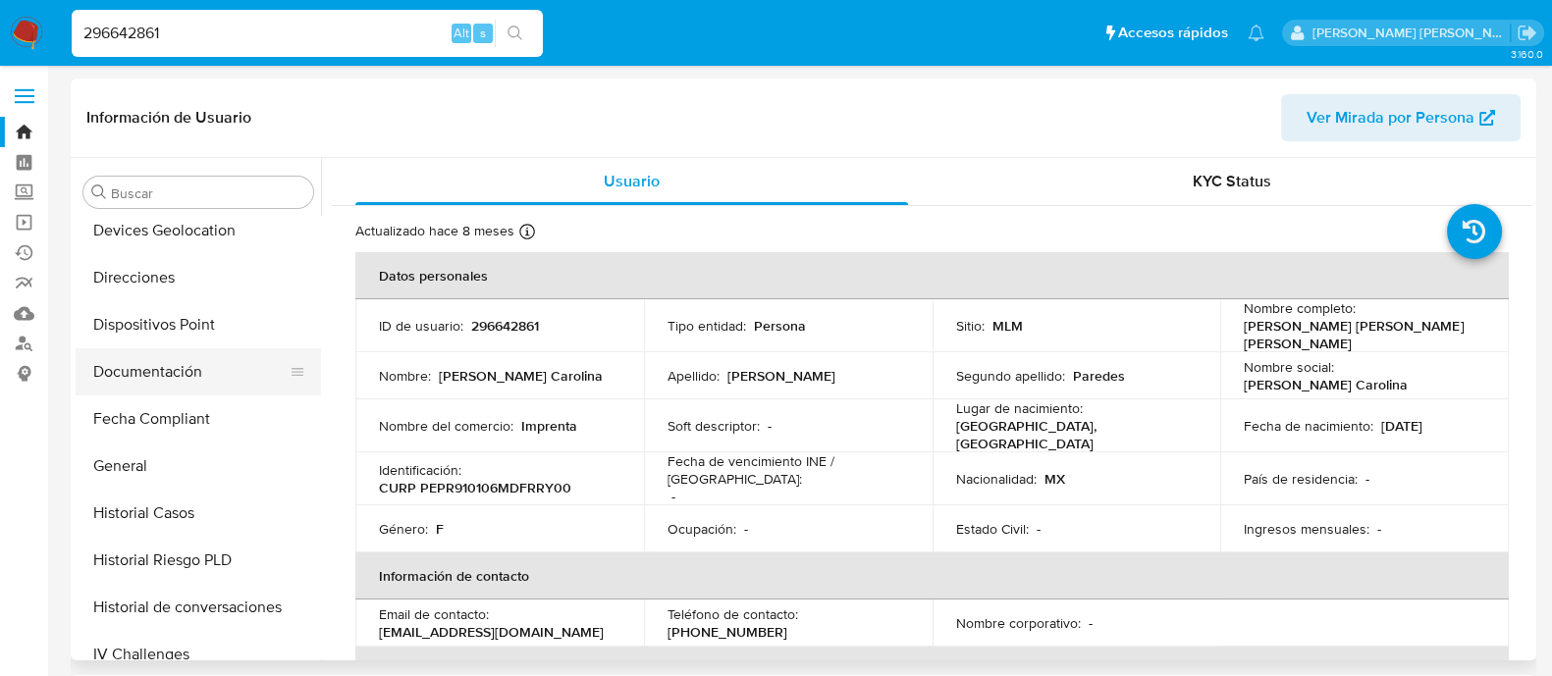
click at [174, 366] on button "Documentación" at bounding box center [191, 371] width 230 height 47
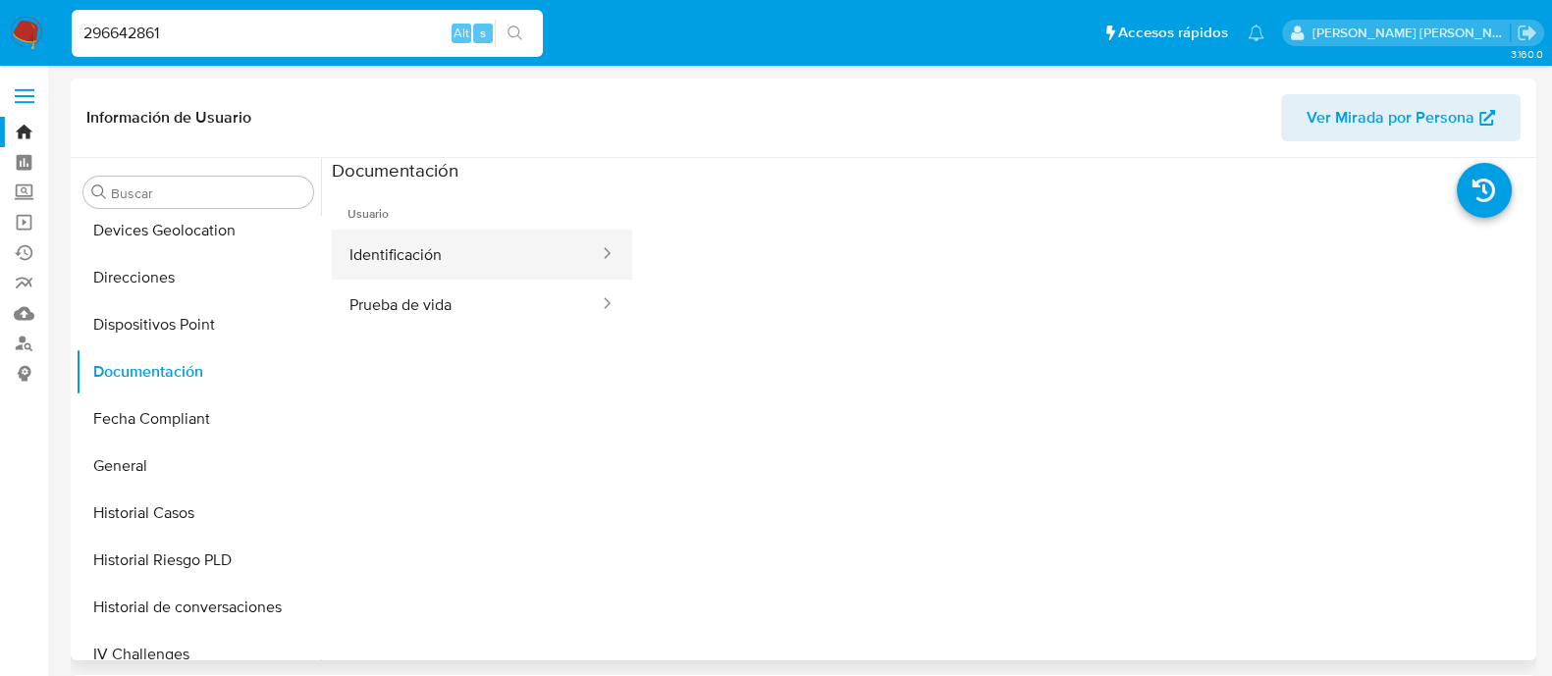
click at [496, 262] on button "Identificación" at bounding box center [466, 255] width 269 height 50
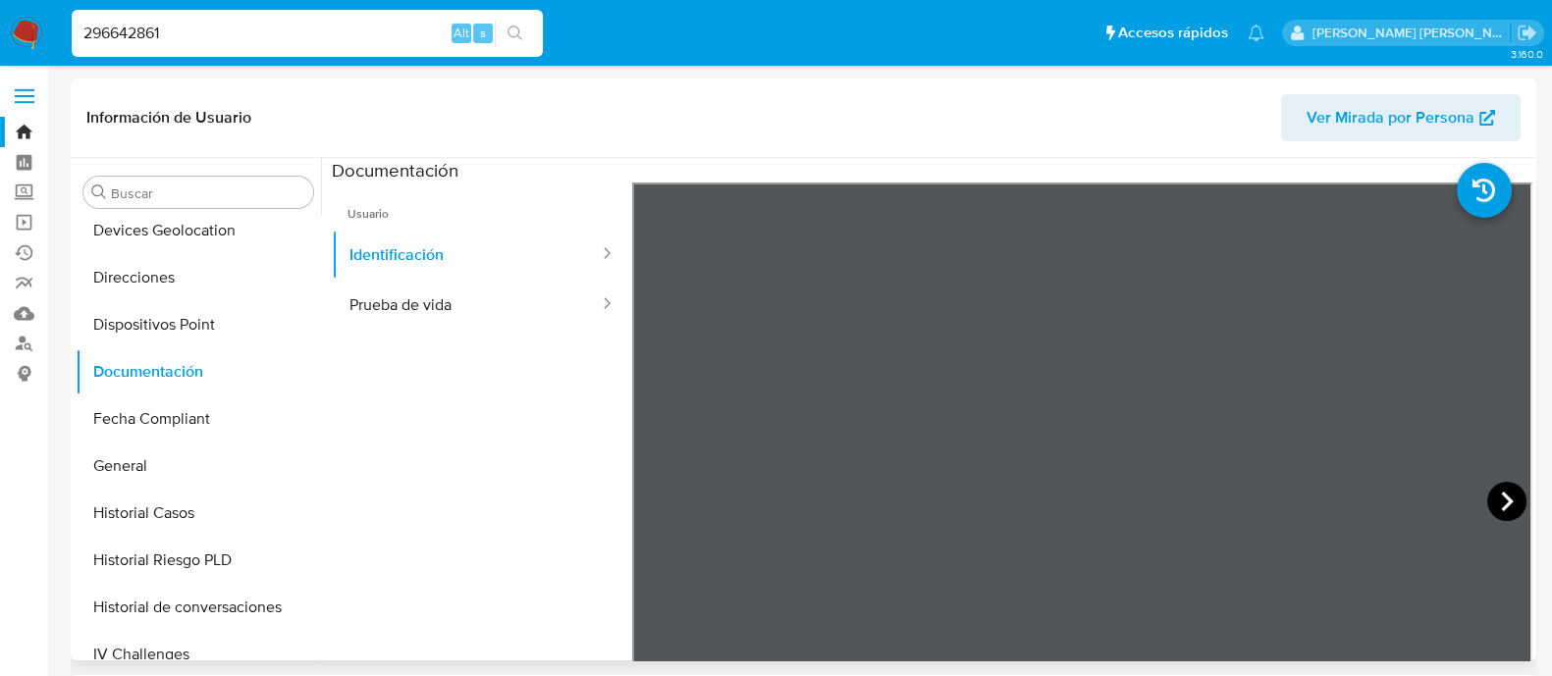
click at [1503, 492] on icon at bounding box center [1506, 501] width 39 height 39
click at [501, 287] on button "Prueba de vida" at bounding box center [466, 305] width 269 height 50
click at [299, 45] on input "296642861" at bounding box center [307, 34] width 471 height 26
paste input "392869180"
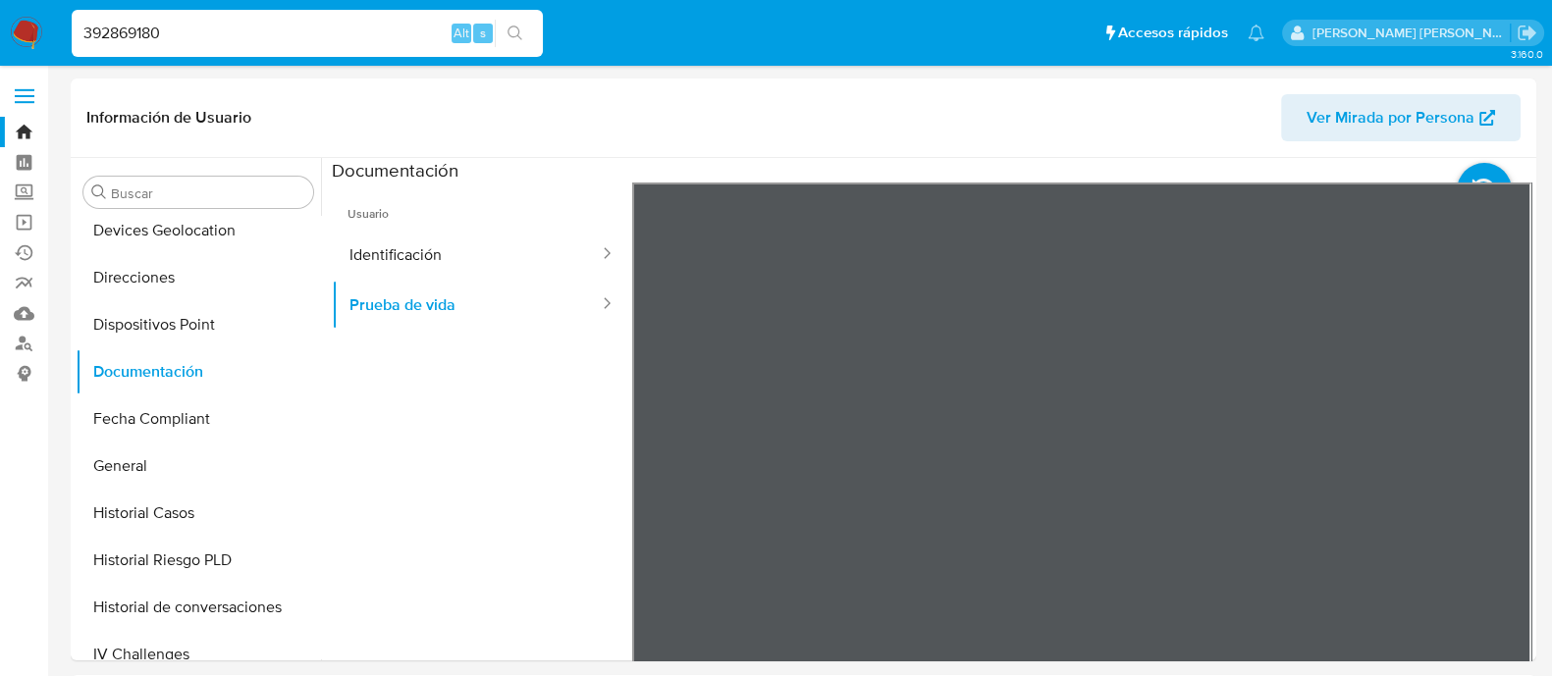
type input "392869180"
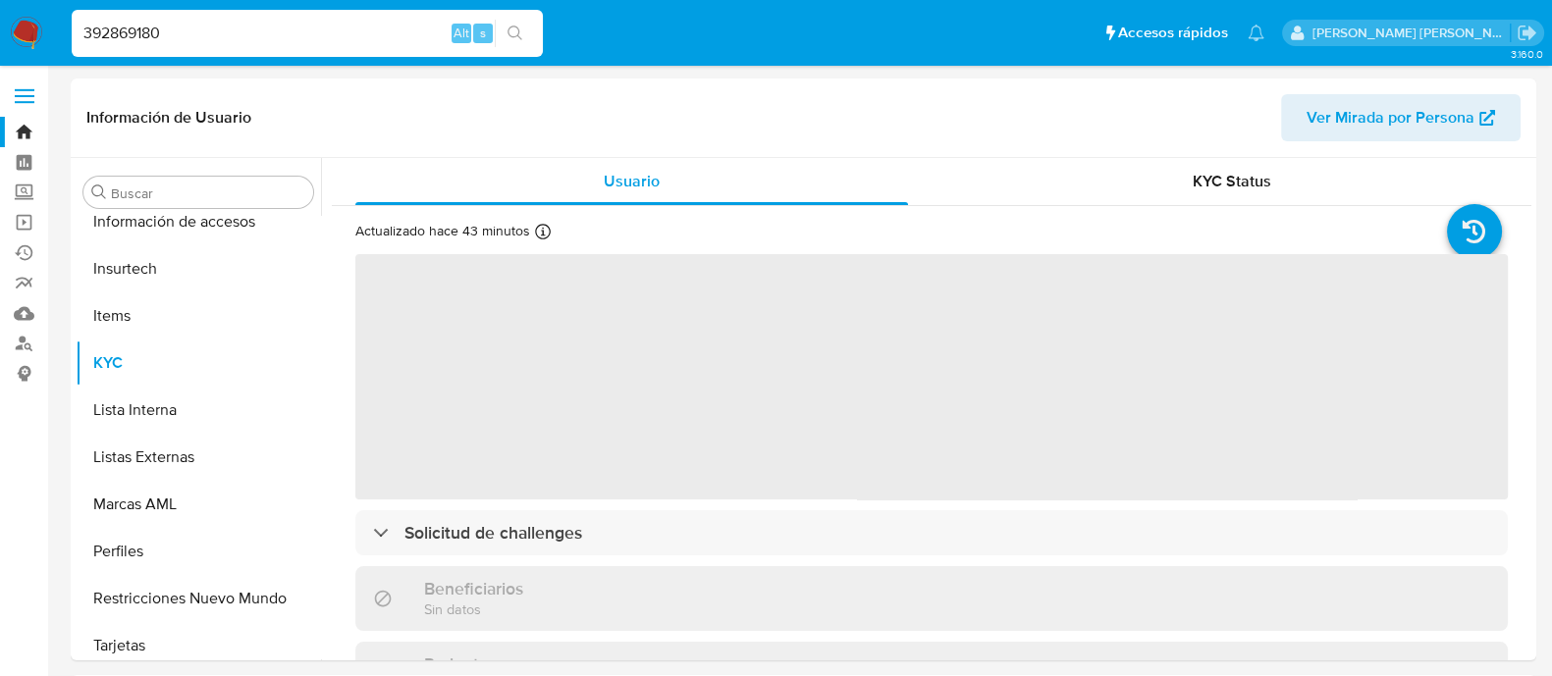
scroll to position [829, 0]
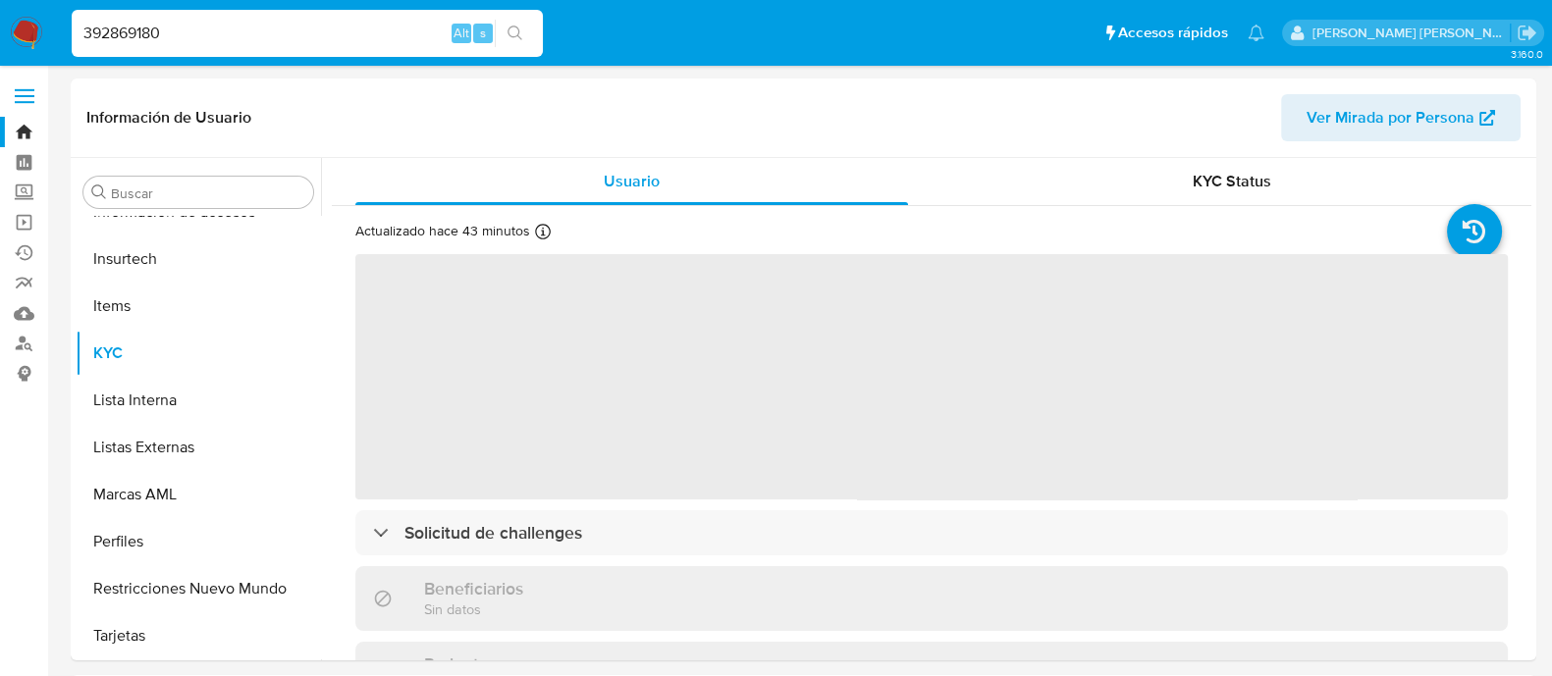
select select "10"
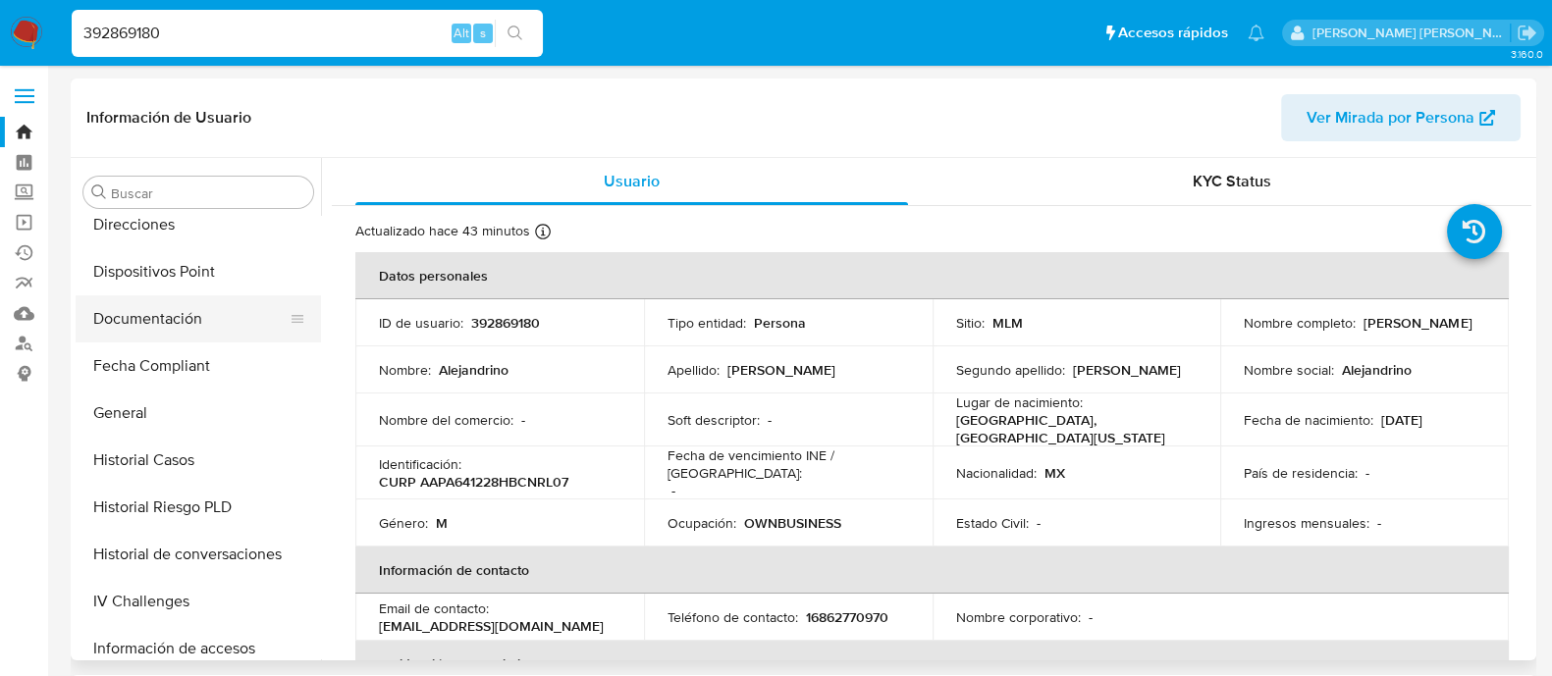
scroll to position [339, 0]
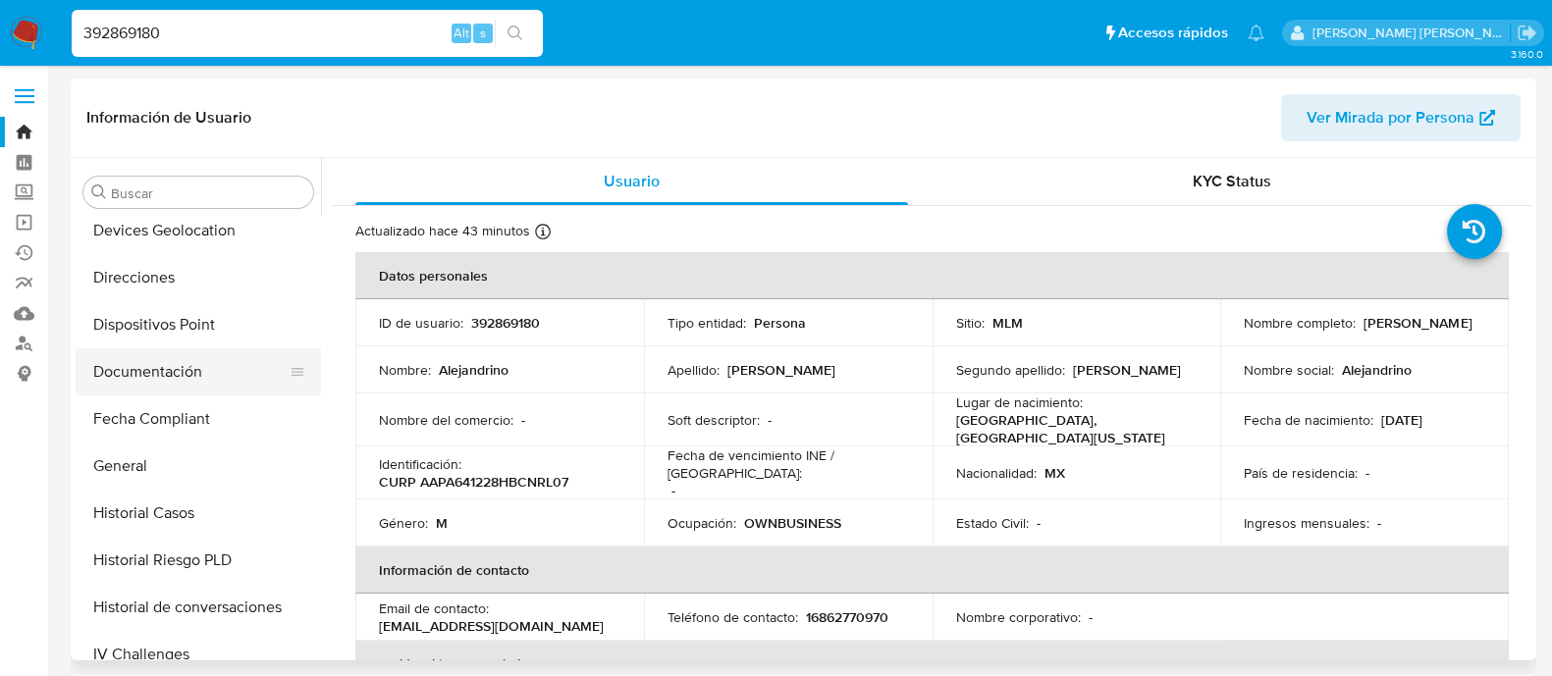
click at [172, 383] on button "Documentación" at bounding box center [191, 371] width 230 height 47
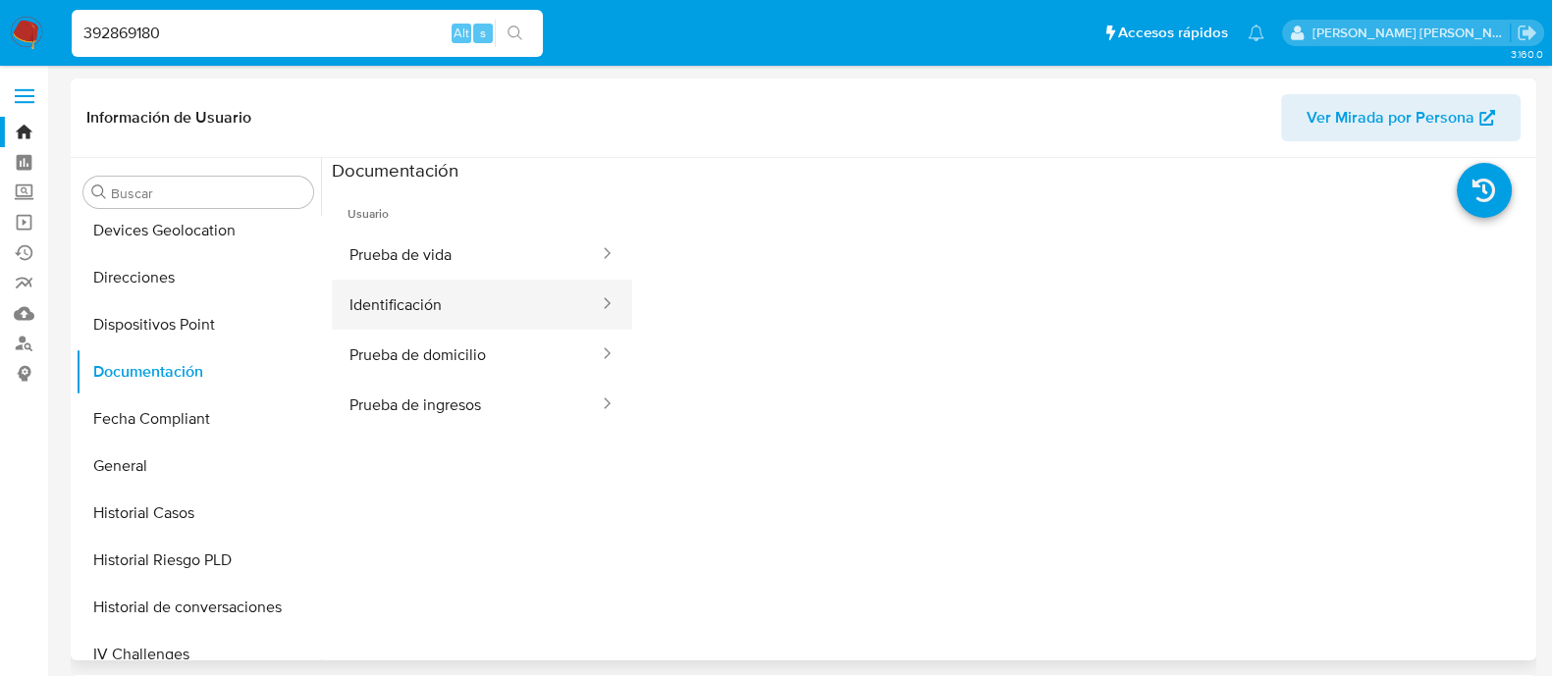
click at [476, 301] on button "Identificación" at bounding box center [466, 305] width 269 height 50
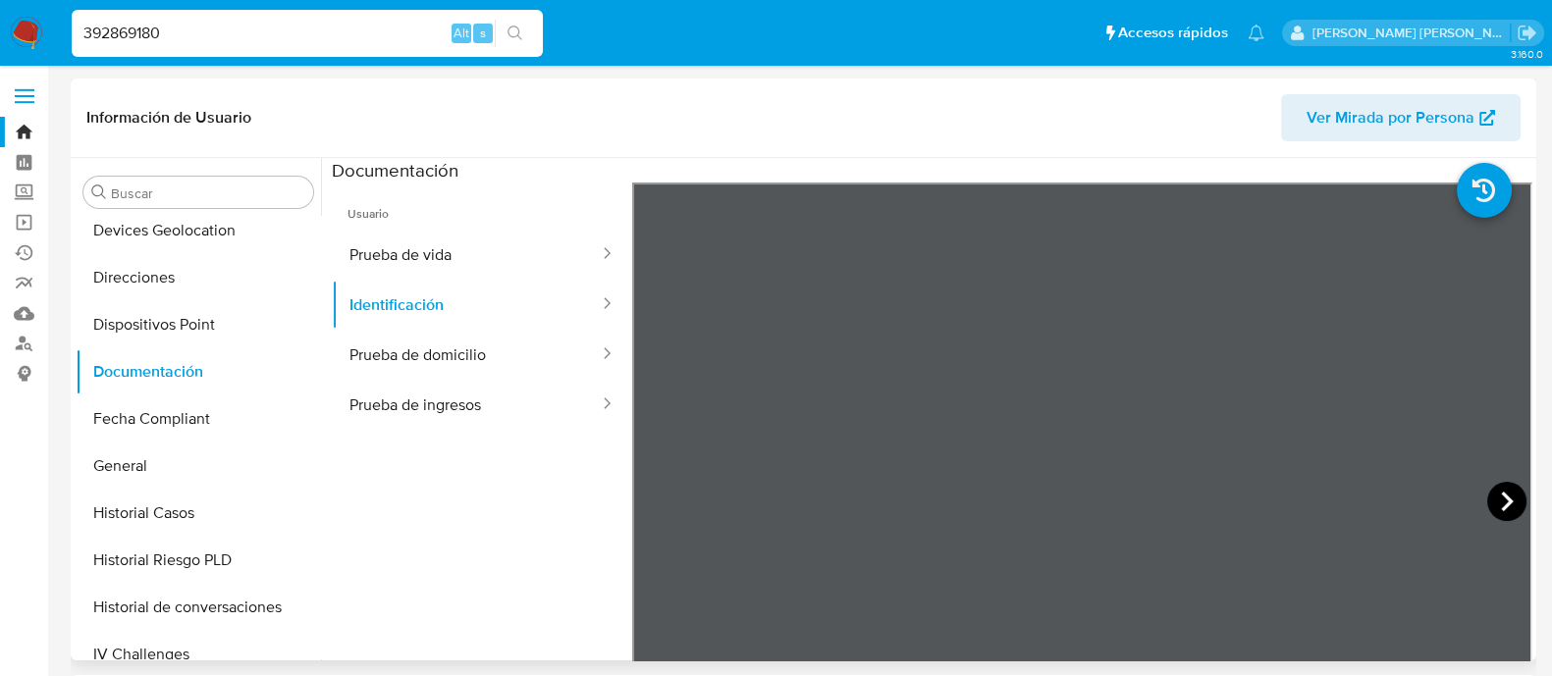
click at [1503, 501] on icon at bounding box center [1506, 501] width 39 height 39
click at [462, 268] on button "Prueba de vida" at bounding box center [466, 255] width 269 height 50
click at [241, 27] on input "392869180" at bounding box center [307, 34] width 471 height 26
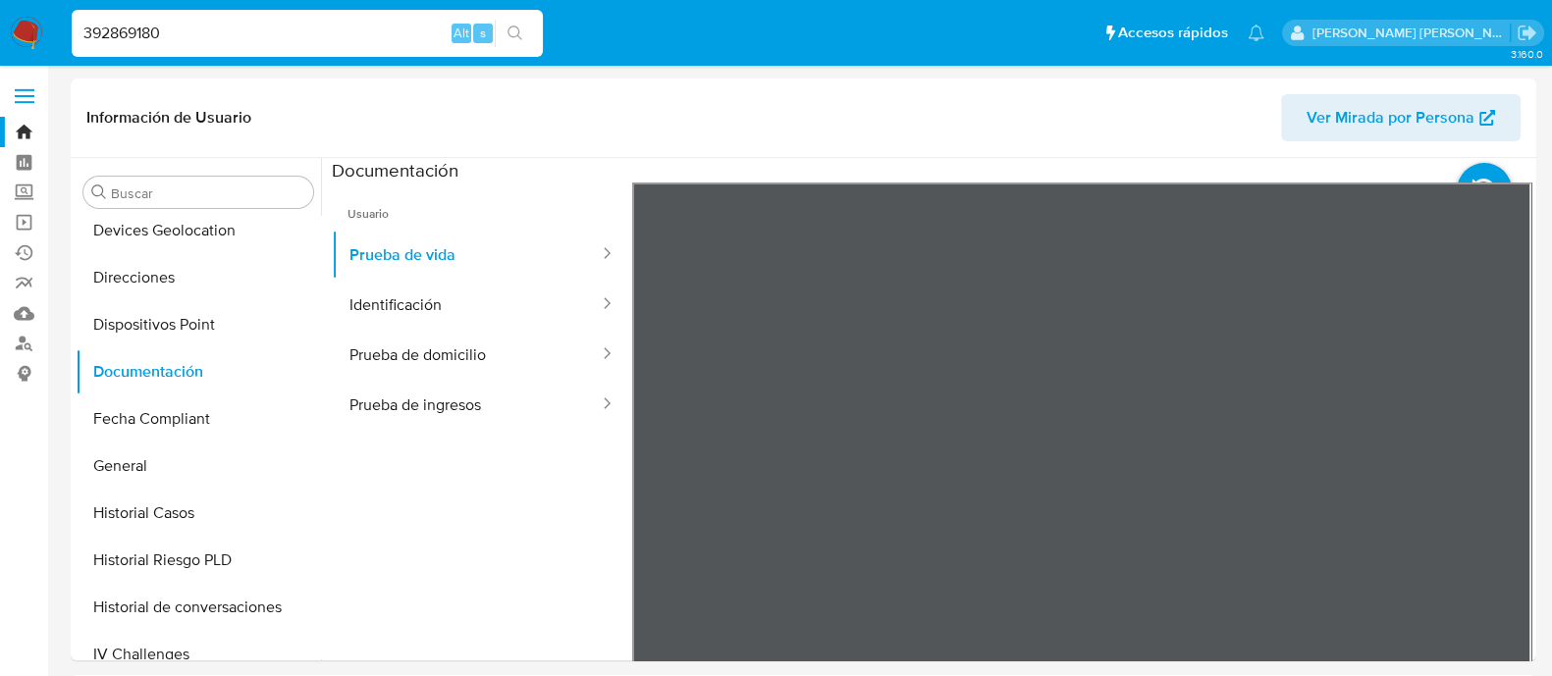
paste input "2917716"
type input "291771680"
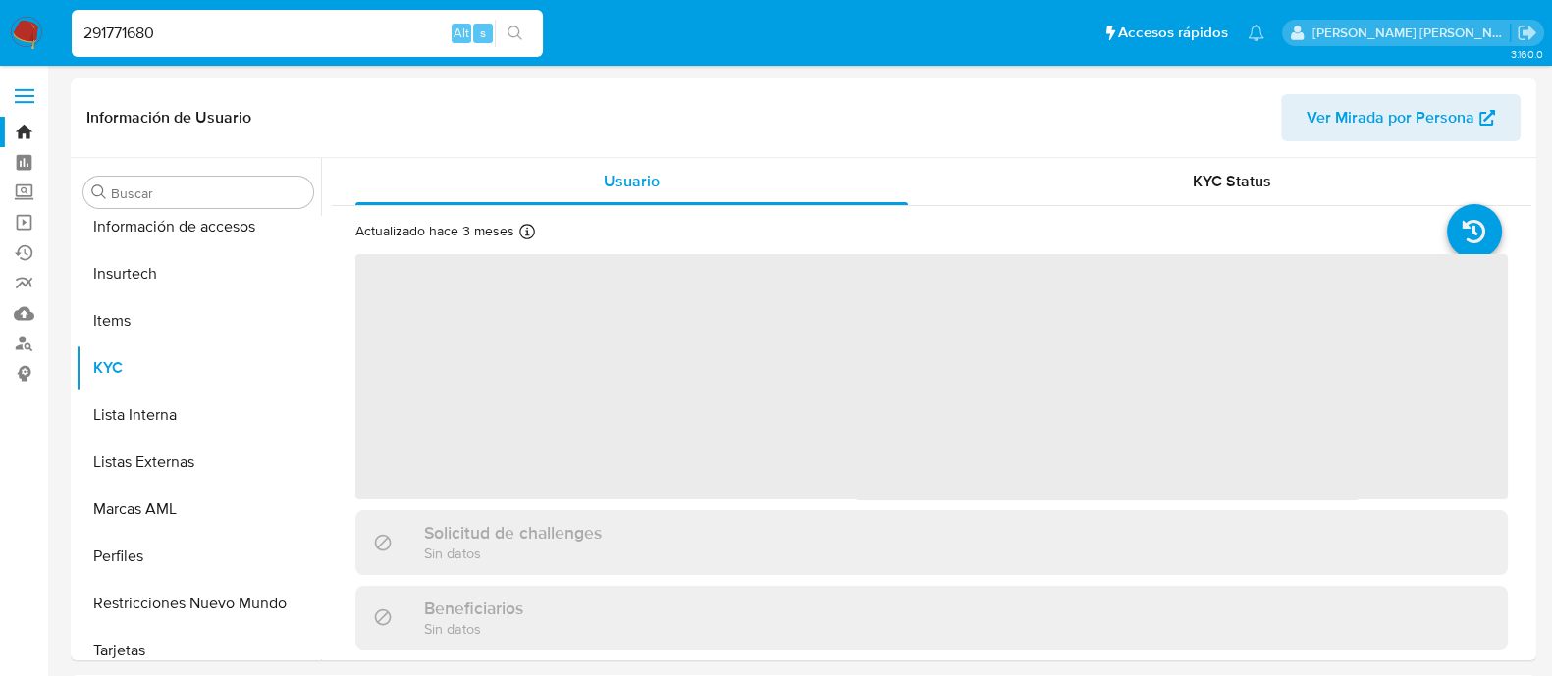
scroll to position [829, 0]
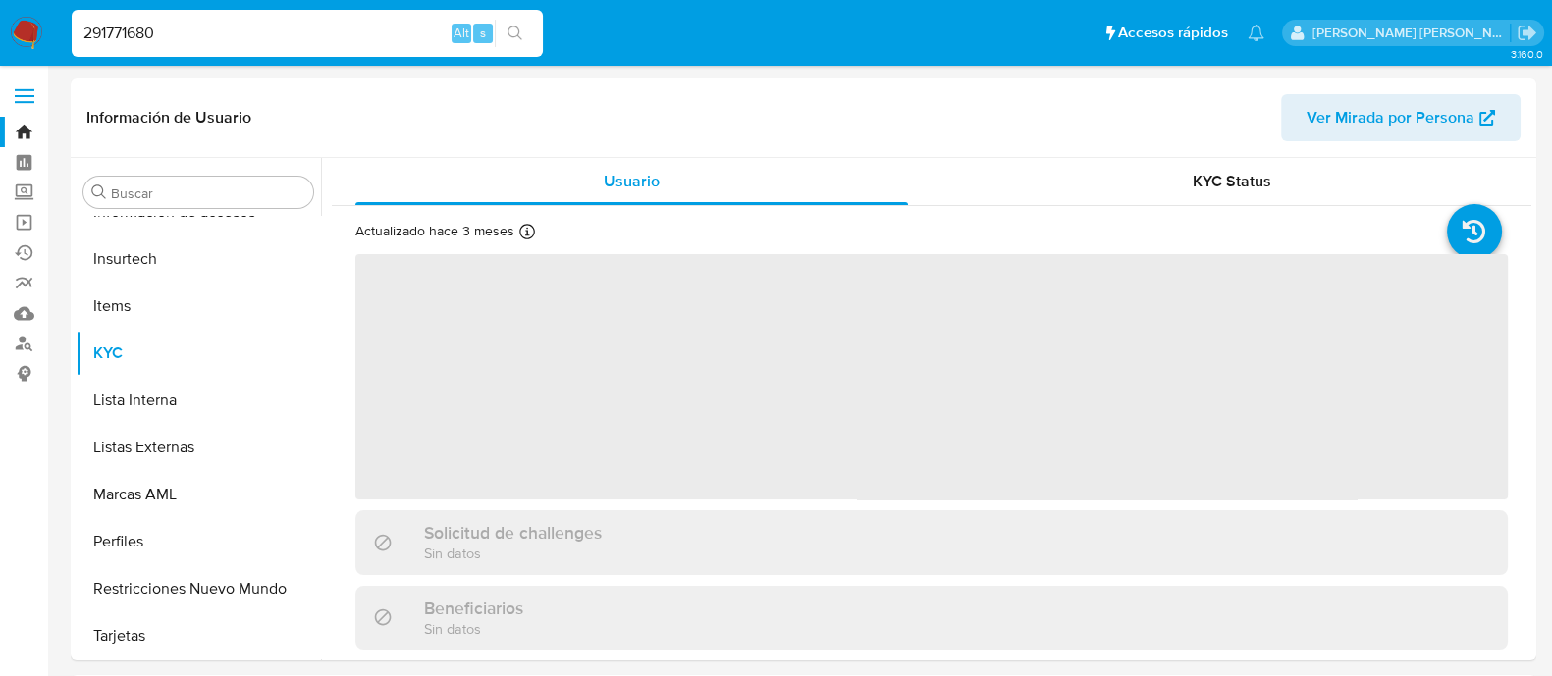
select select "10"
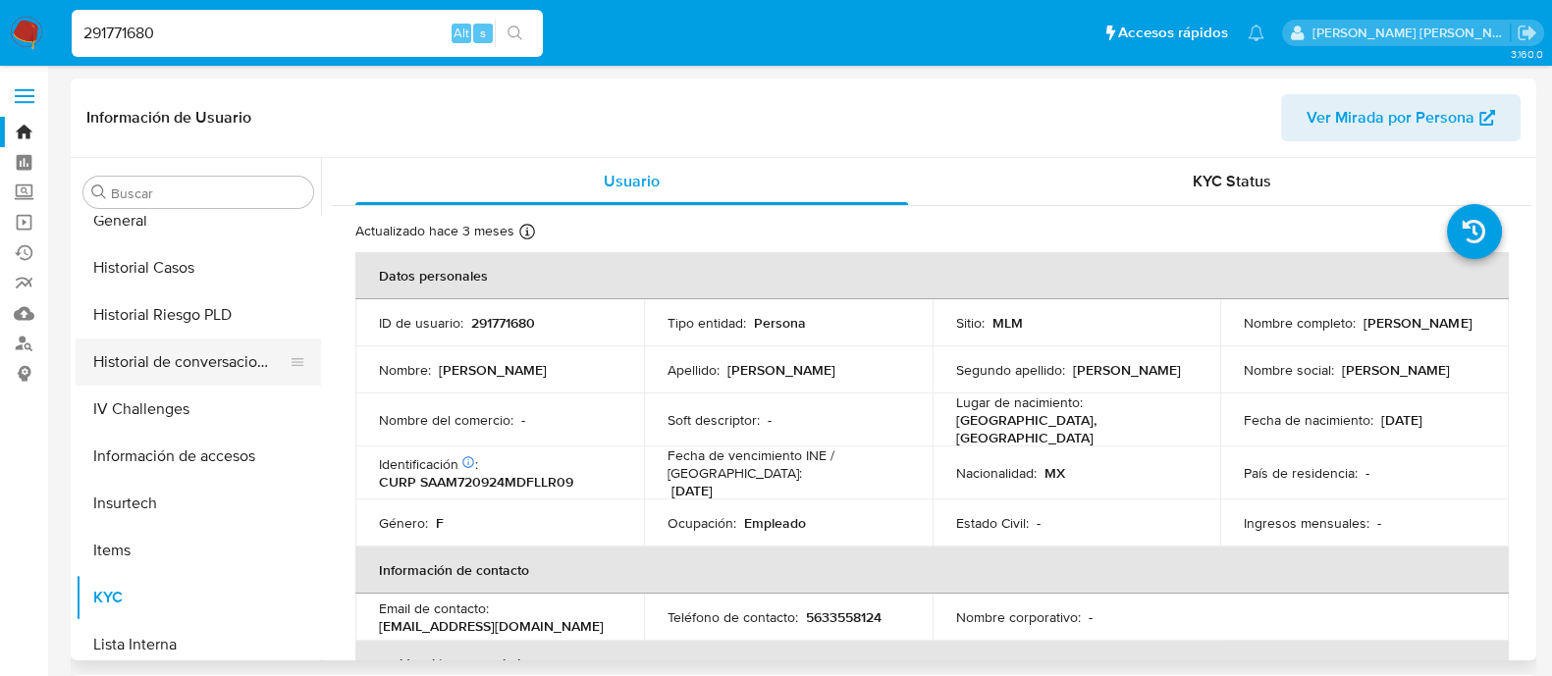
scroll to position [460, 0]
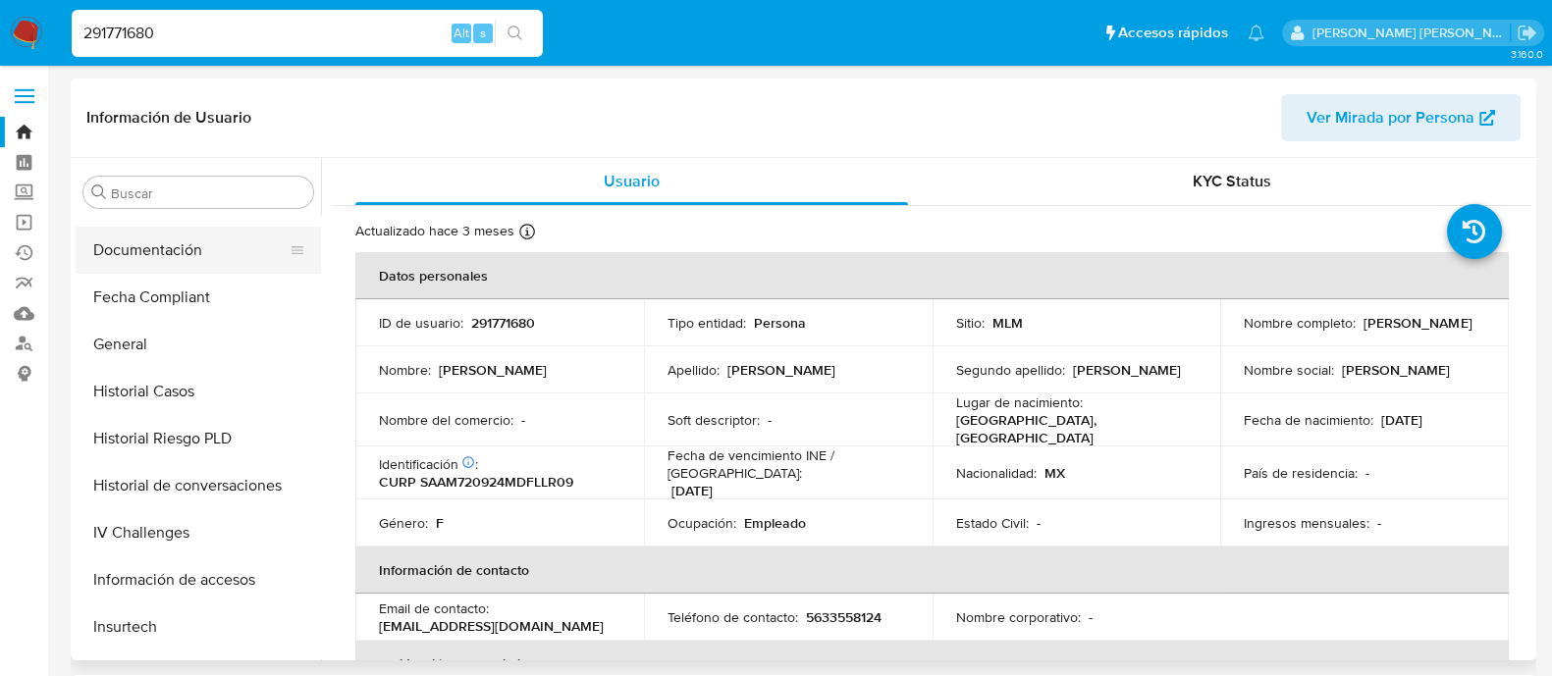
click at [172, 244] on button "Documentación" at bounding box center [191, 250] width 230 height 47
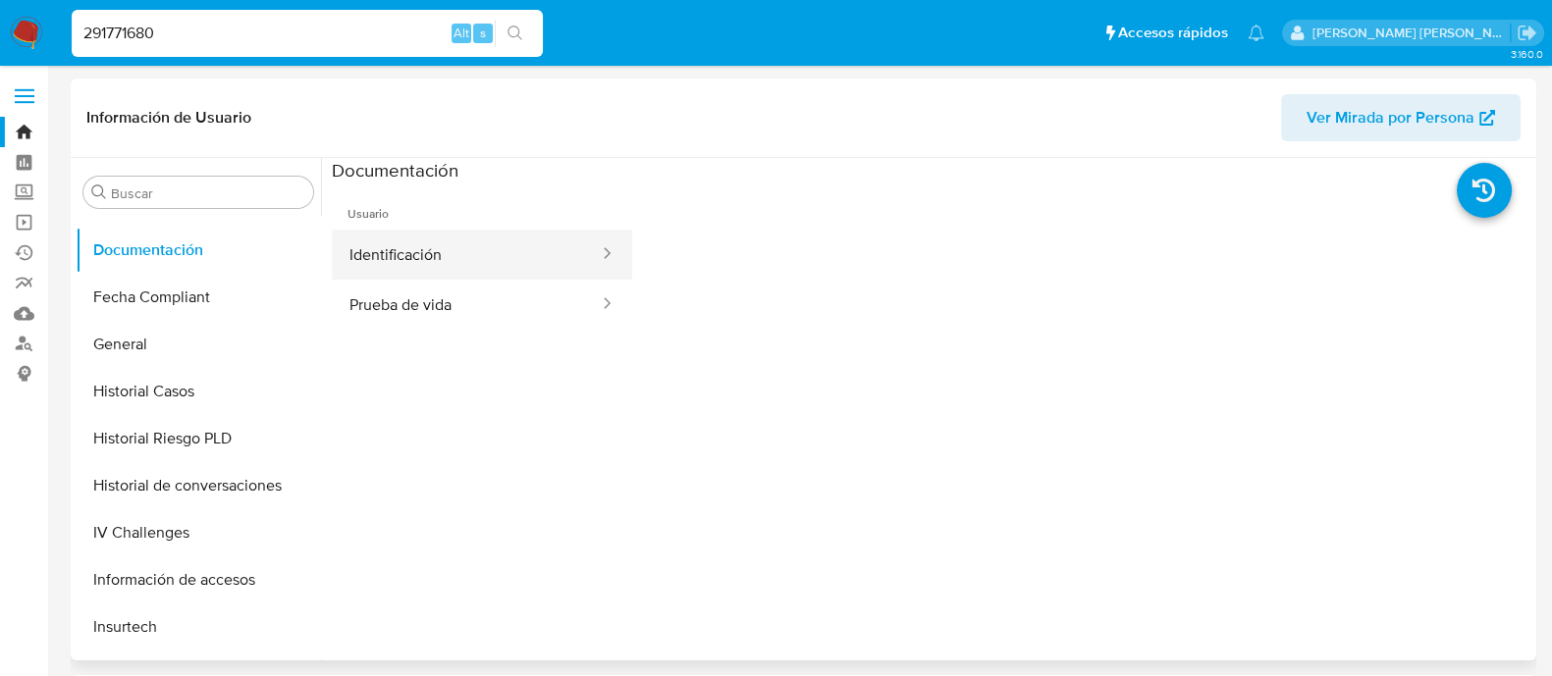
click at [481, 257] on button "Identificación" at bounding box center [466, 255] width 269 height 50
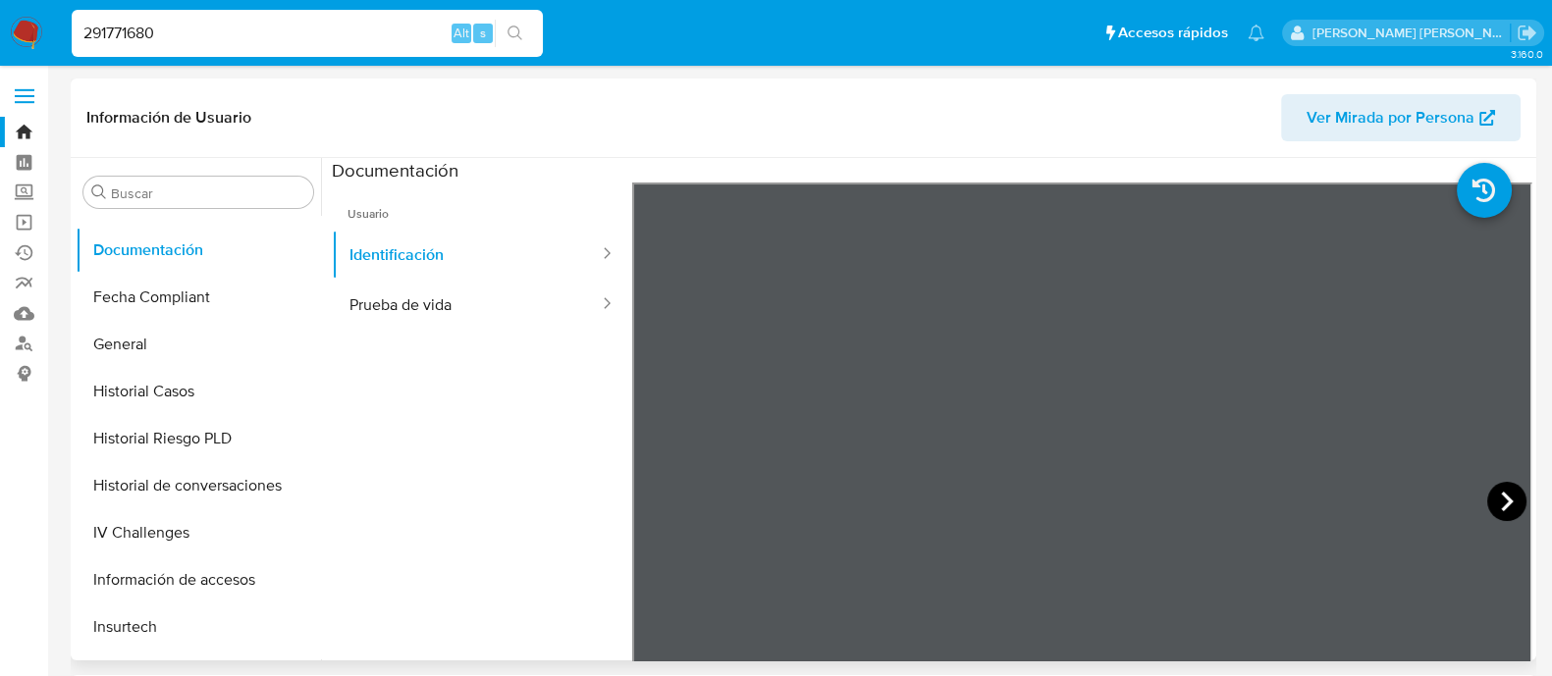
click at [1498, 487] on icon at bounding box center [1506, 501] width 39 height 39
click at [520, 307] on button "Prueba de vida" at bounding box center [466, 305] width 269 height 50
click at [359, 47] on div "291771680 Alt s" at bounding box center [307, 33] width 471 height 47
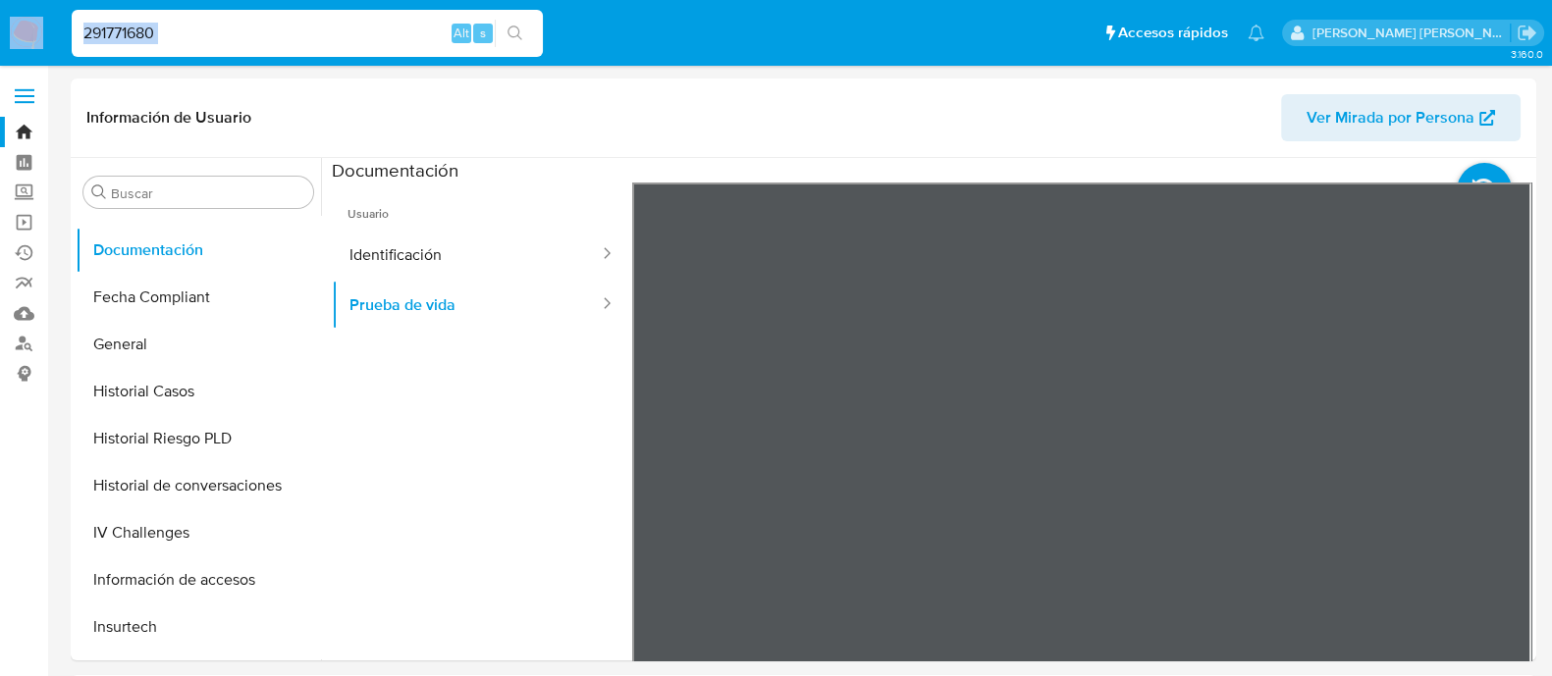
click at [359, 47] on div "291771680 Alt s" at bounding box center [307, 33] width 471 height 47
click at [343, 39] on input "291771680" at bounding box center [307, 34] width 471 height 26
paste input "352950285"
type input "352950285"
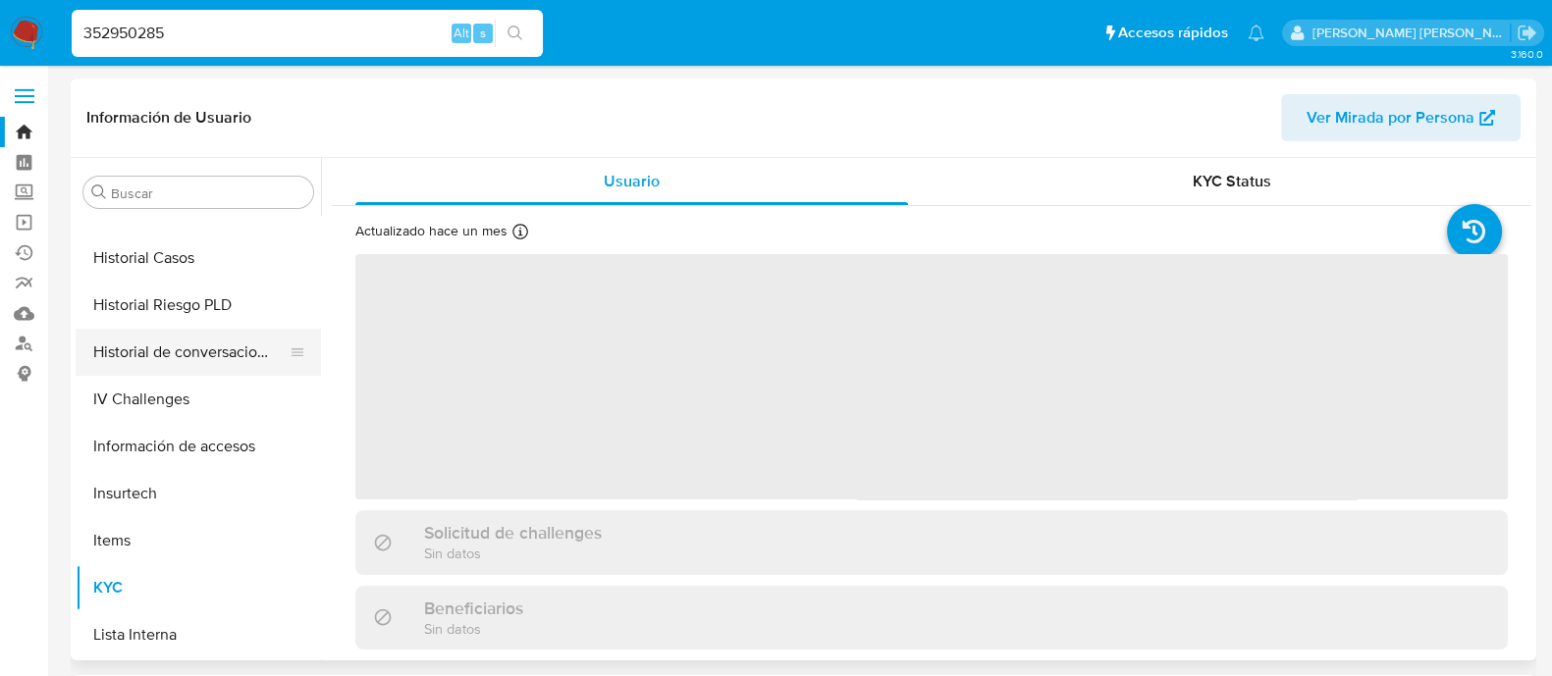
select select "10"
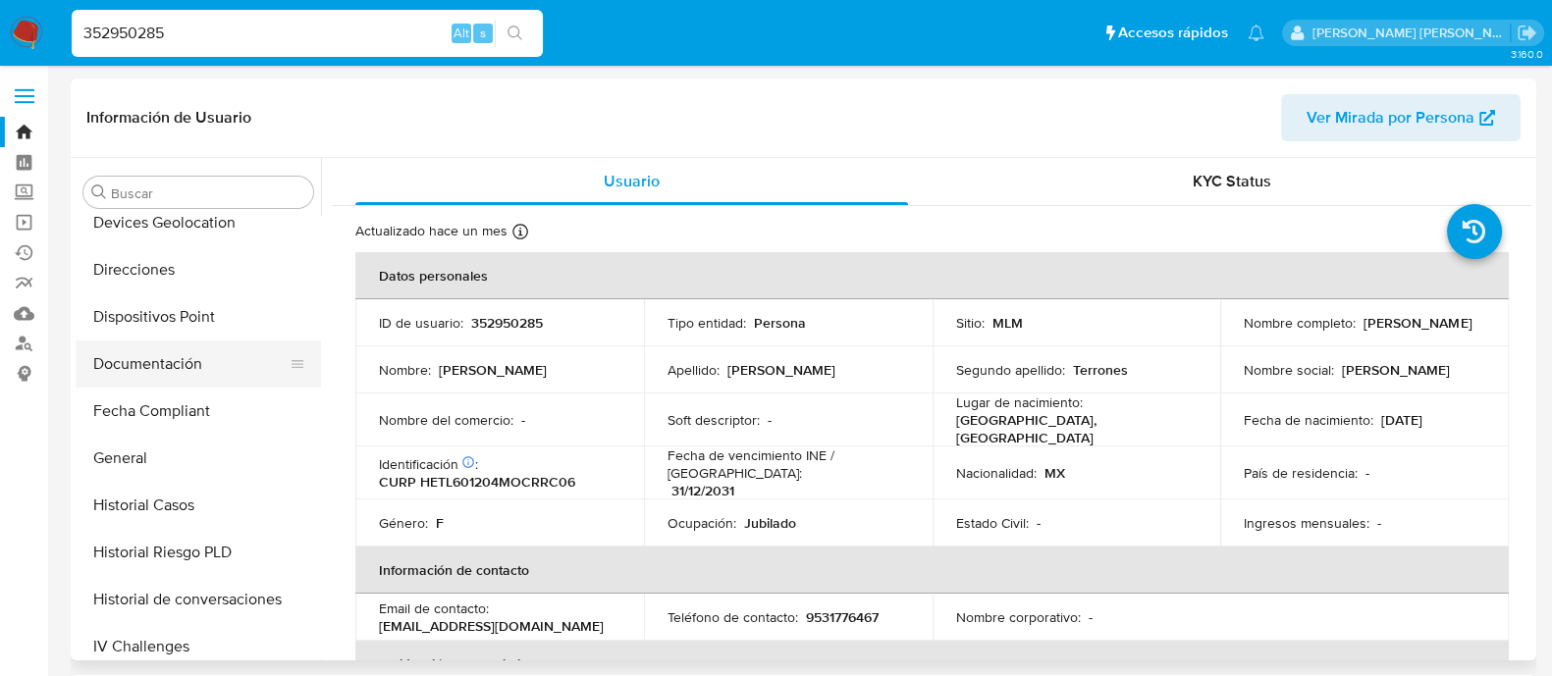
scroll to position [339, 0]
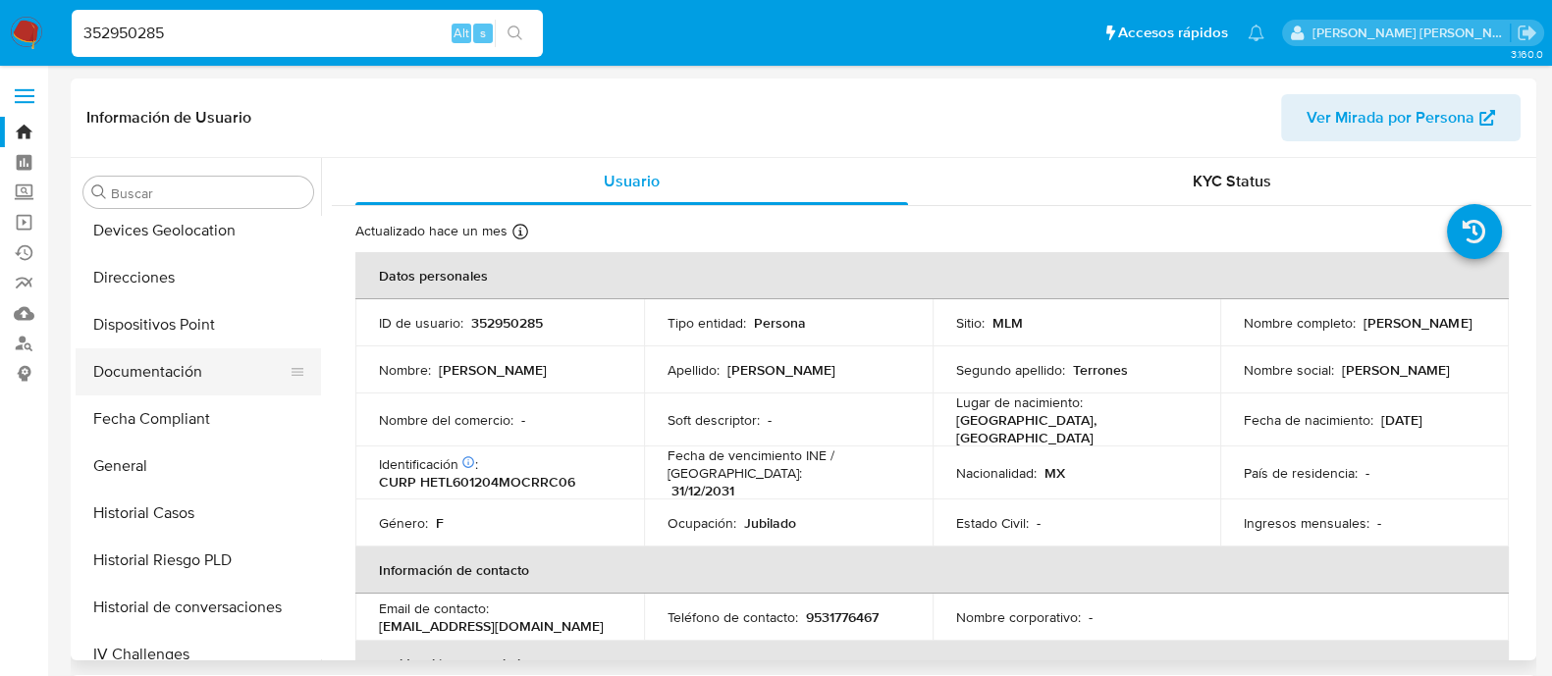
click at [179, 381] on button "Documentación" at bounding box center [191, 371] width 230 height 47
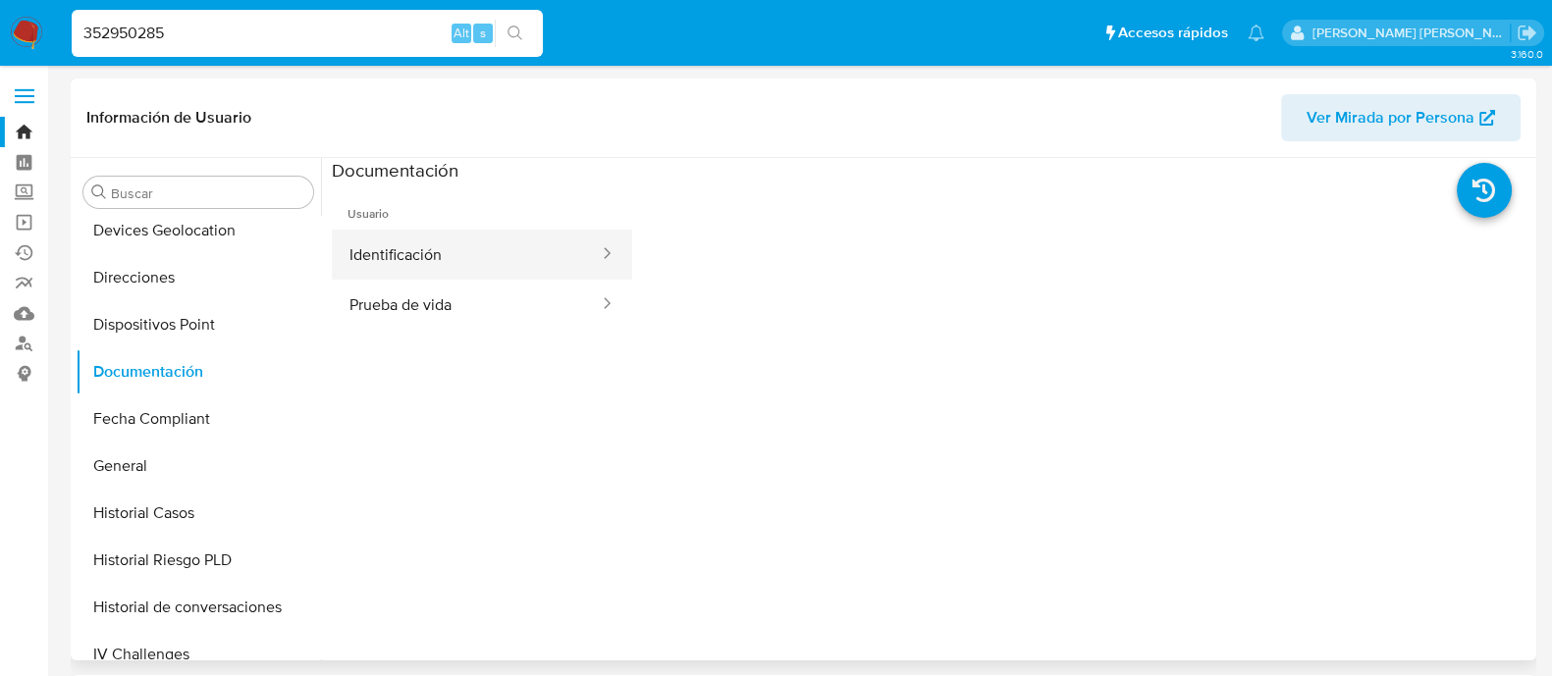
click at [490, 269] on button "Identificación" at bounding box center [466, 255] width 269 height 50
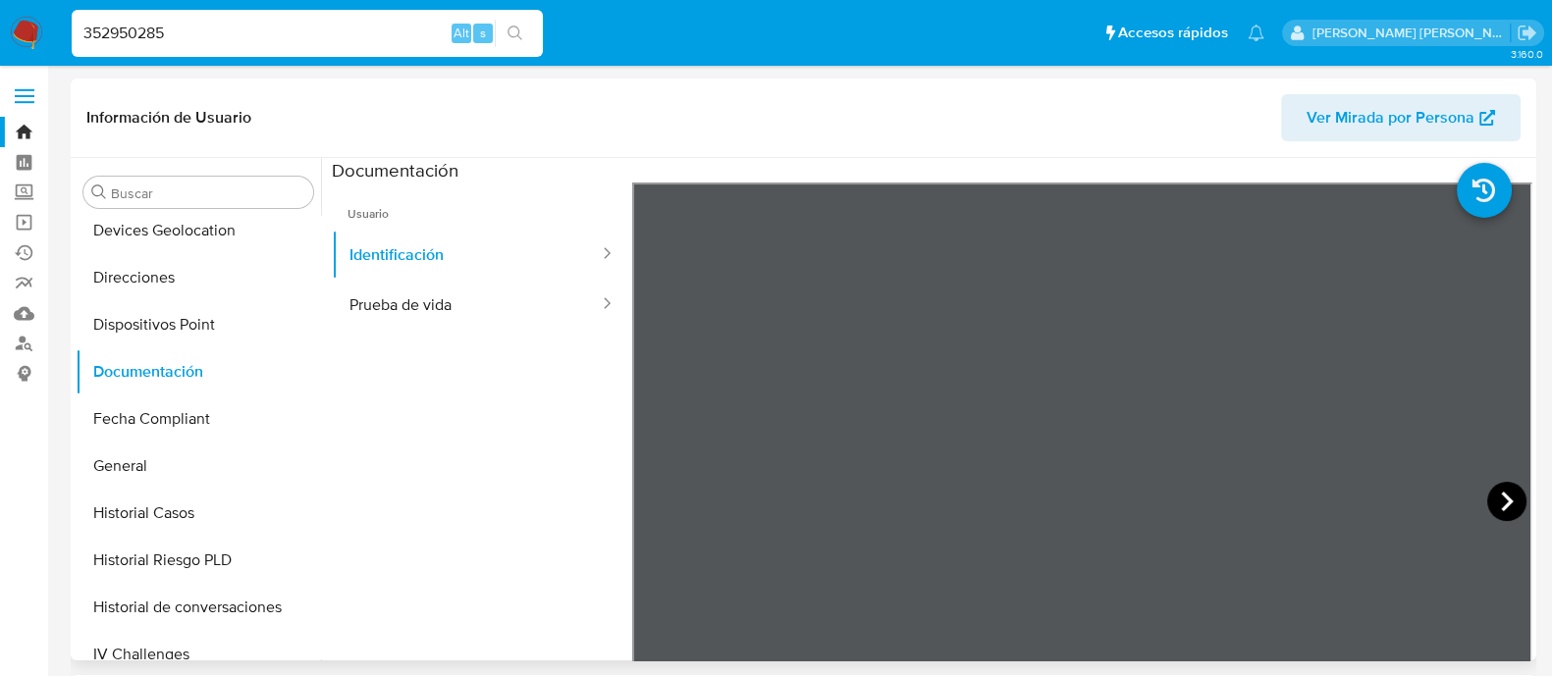
click at [1505, 486] on icon at bounding box center [1506, 501] width 39 height 39
click at [472, 285] on button "Prueba de vida" at bounding box center [466, 305] width 269 height 50
click at [322, 25] on input "352950285" at bounding box center [307, 34] width 471 height 26
paste input "624355852"
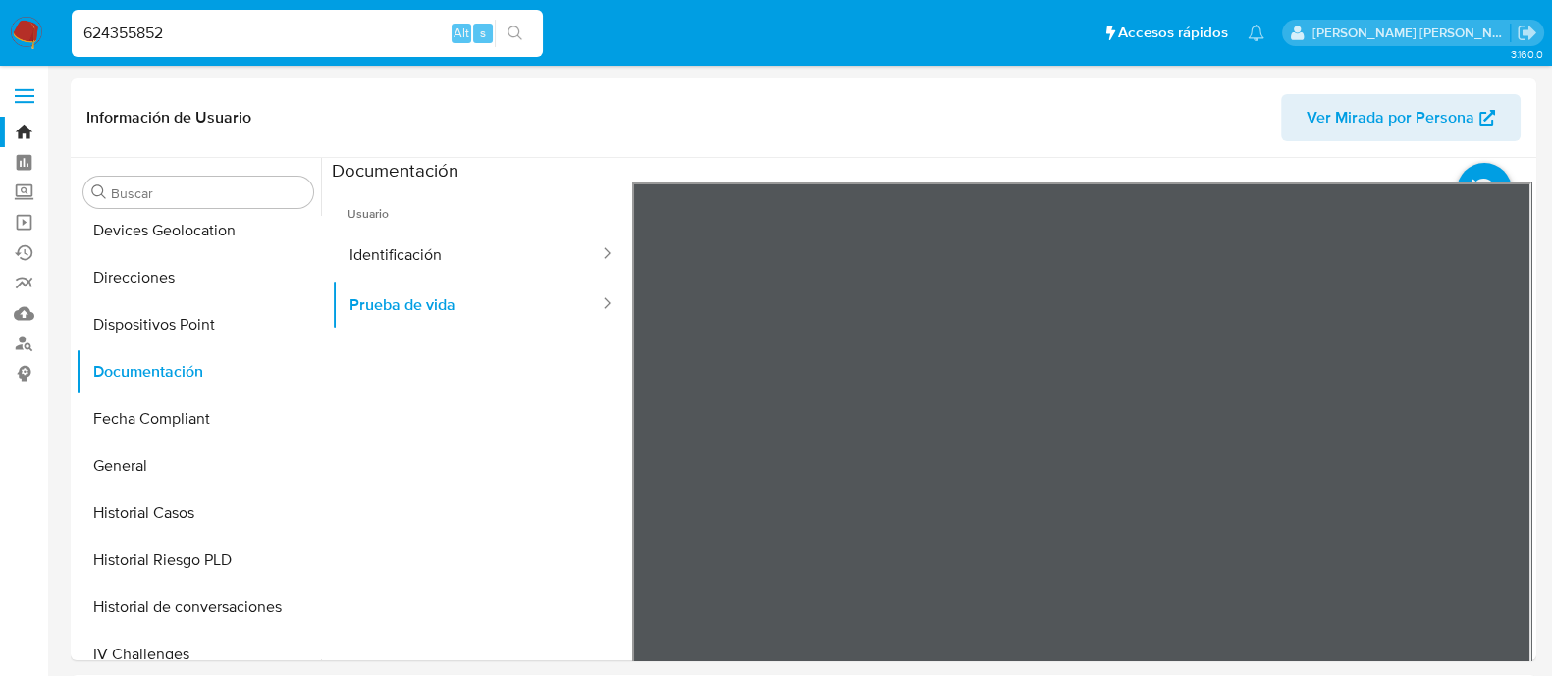
type input "624355852"
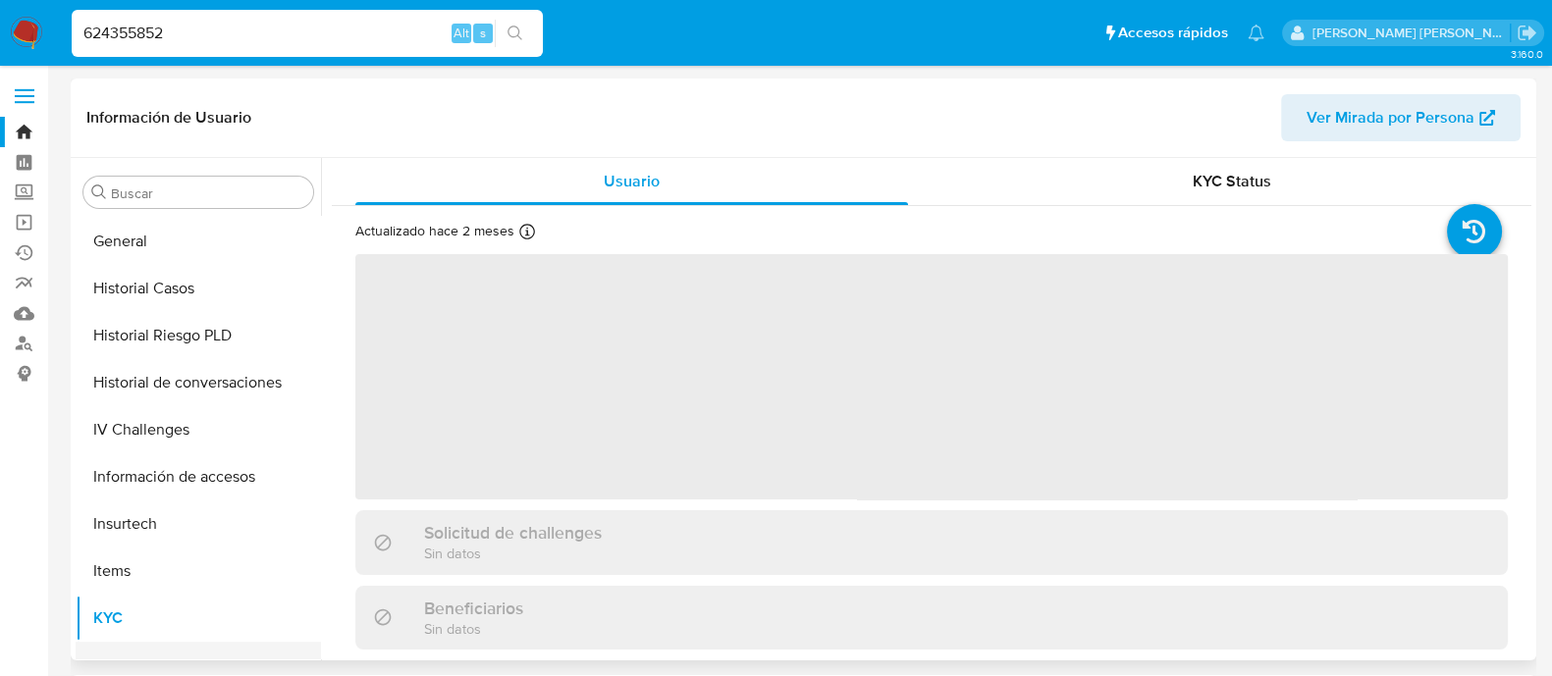
select select "10"
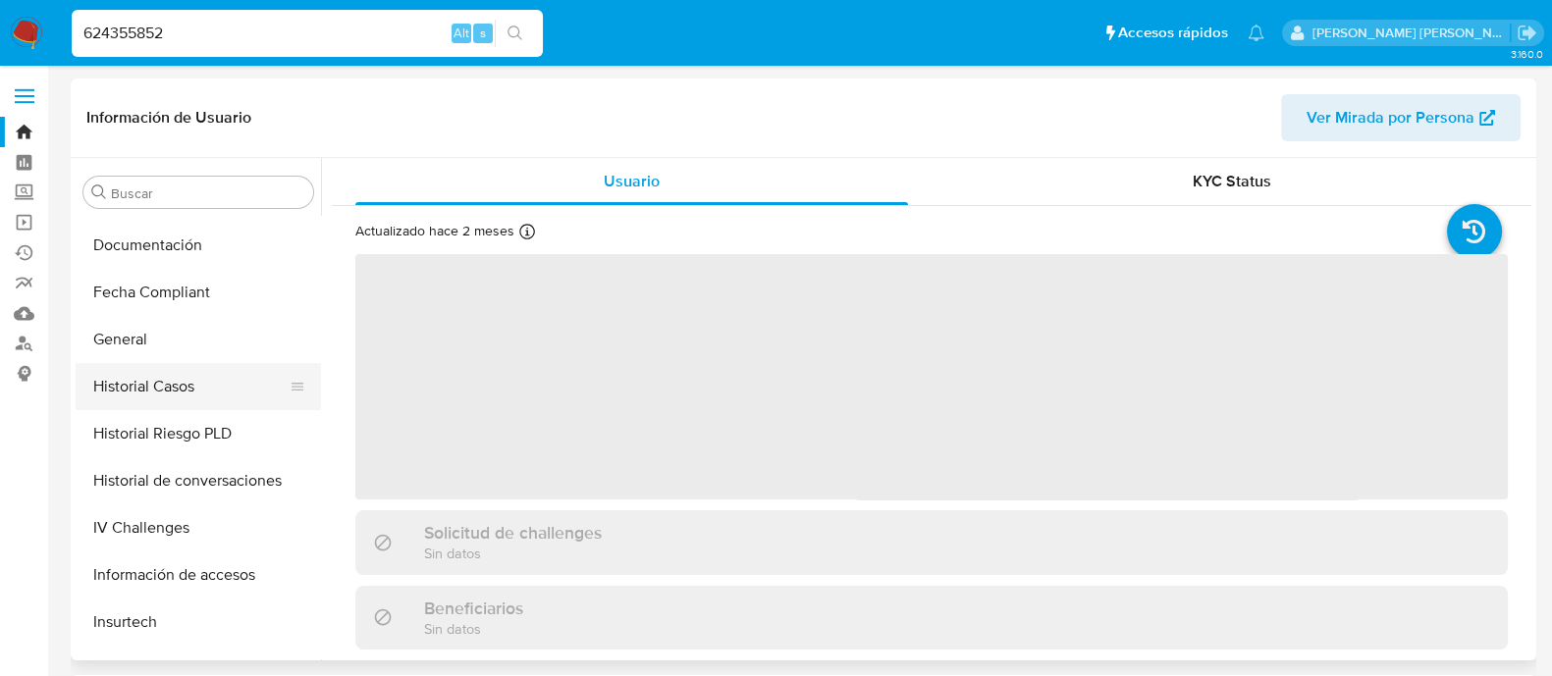
scroll to position [460, 0]
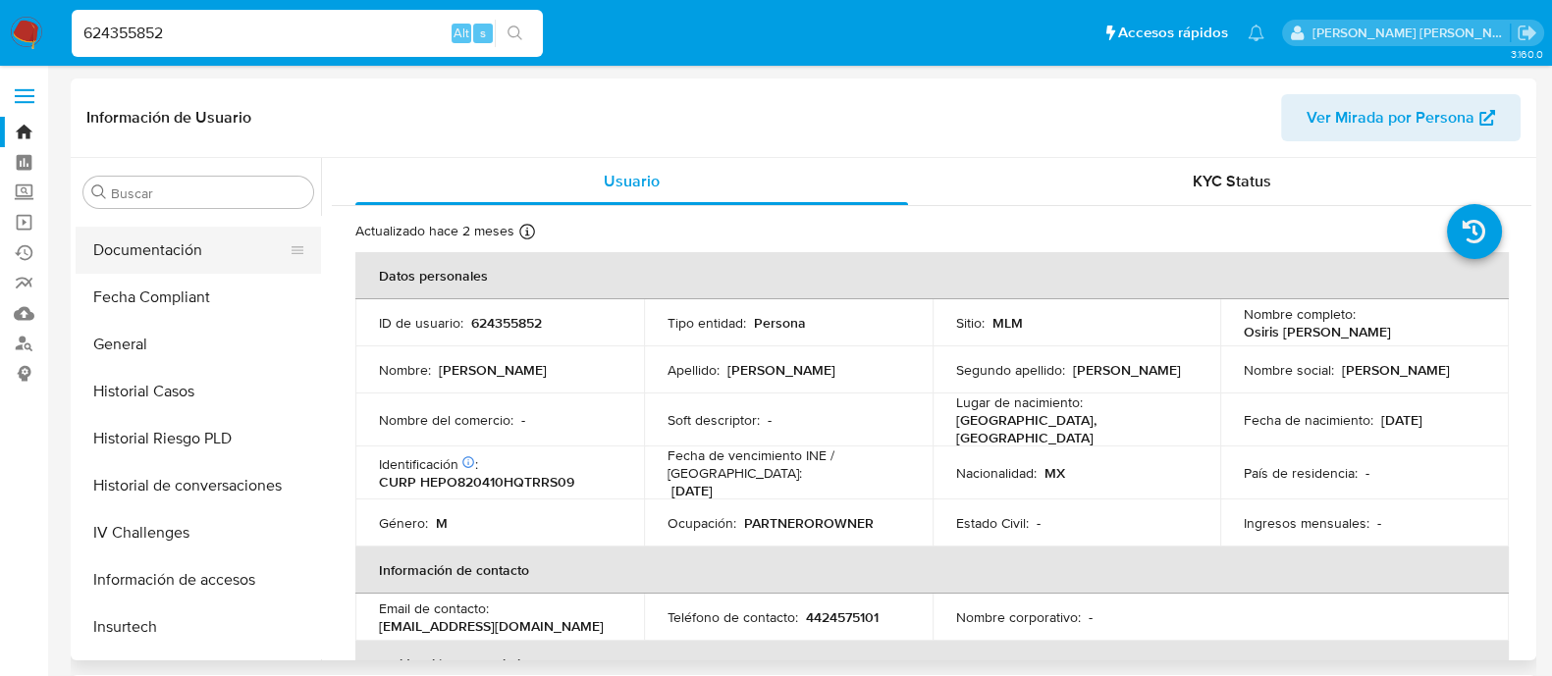
click at [167, 240] on button "Documentación" at bounding box center [191, 250] width 230 height 47
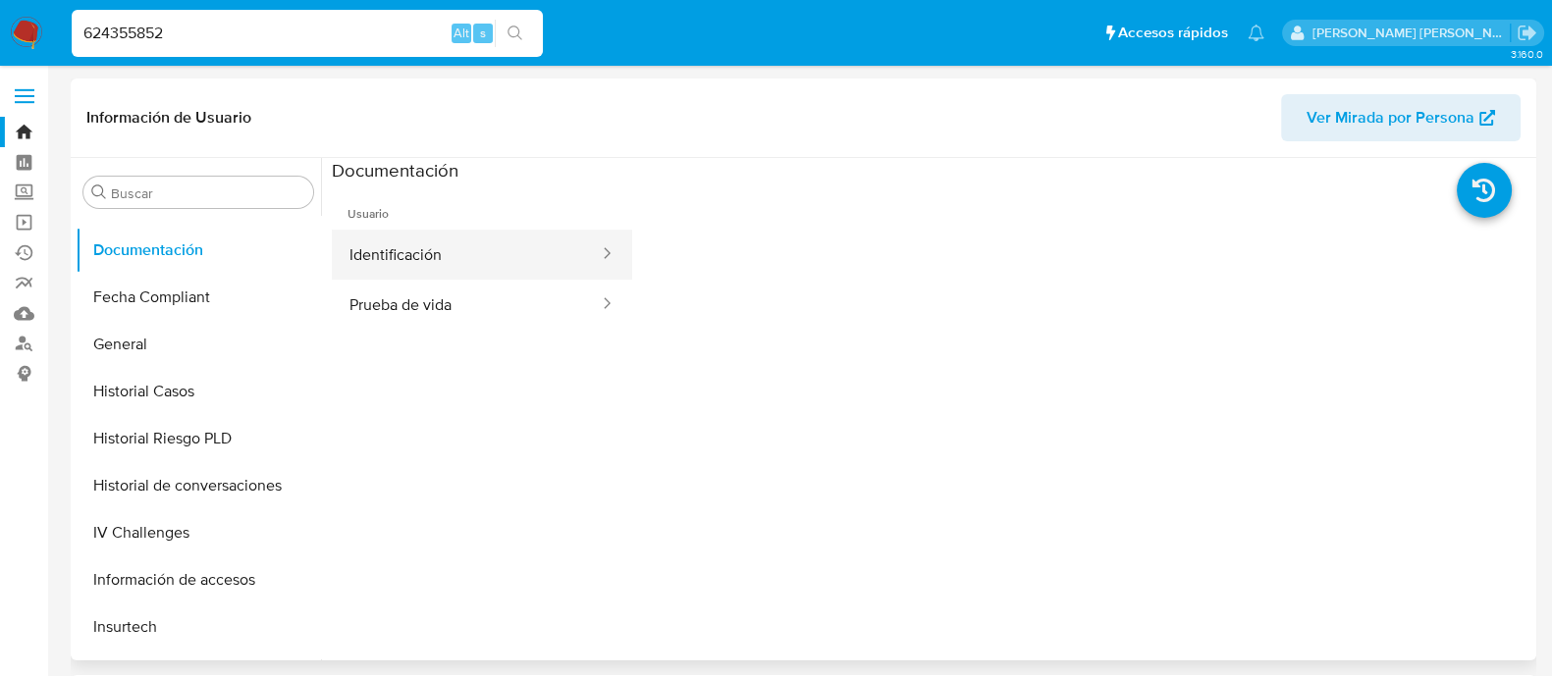
click at [454, 266] on button "Identificación" at bounding box center [466, 255] width 269 height 50
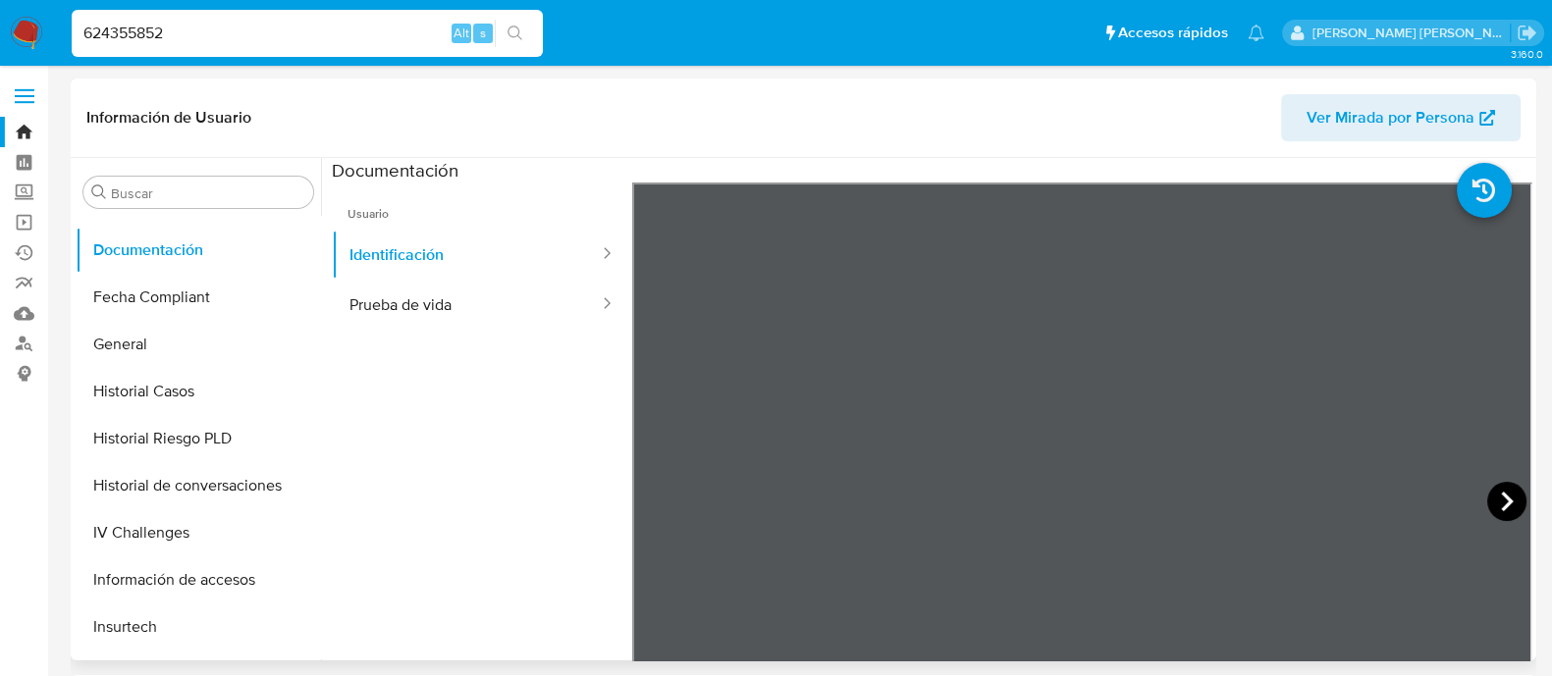
click at [1502, 488] on icon at bounding box center [1506, 501] width 39 height 39
click at [439, 313] on button "Prueba de vida" at bounding box center [466, 305] width 269 height 50
